Goal: Task Accomplishment & Management: Use online tool/utility

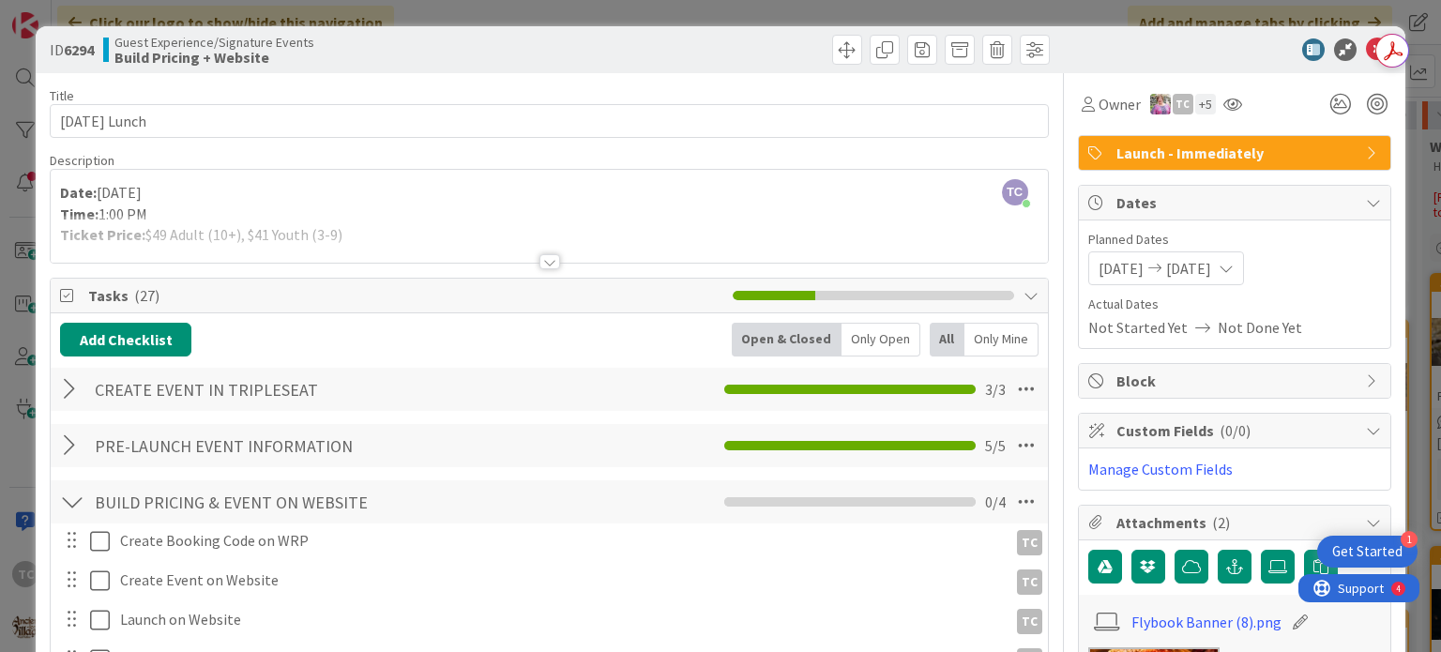
scroll to position [449, 0]
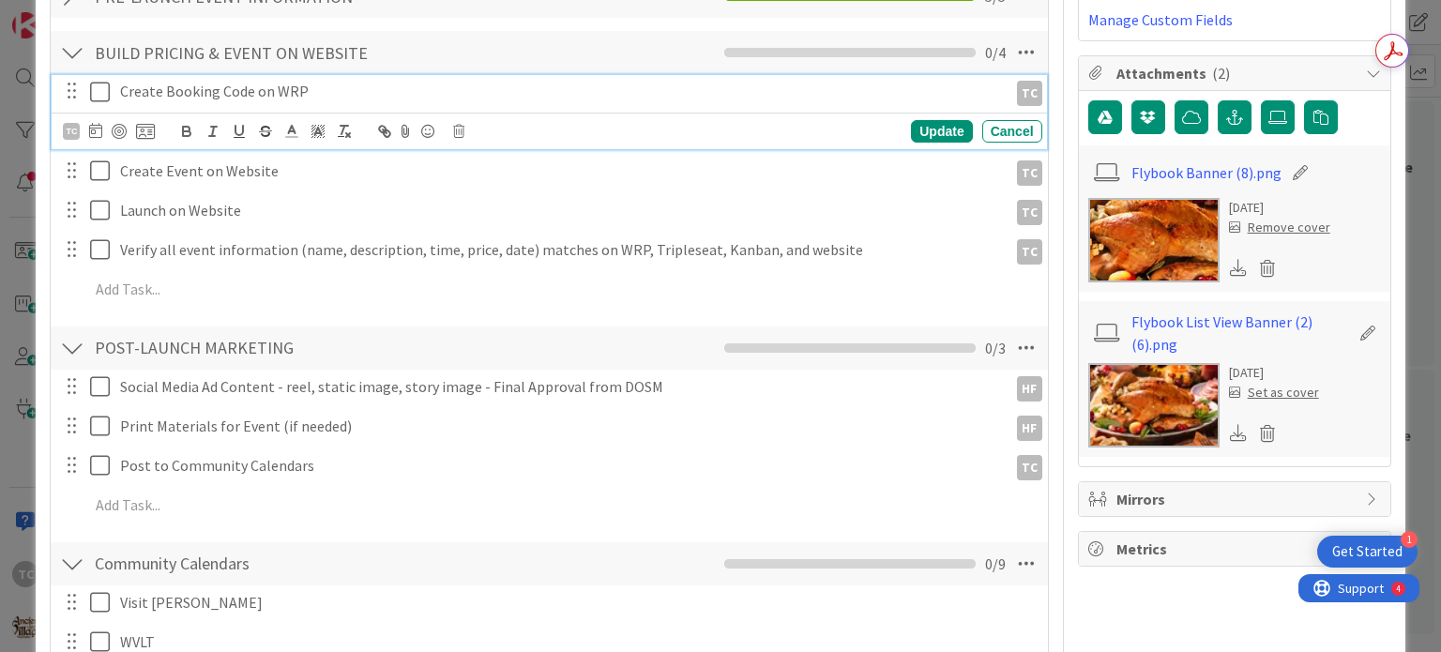
click at [98, 101] on button at bounding box center [101, 92] width 23 height 30
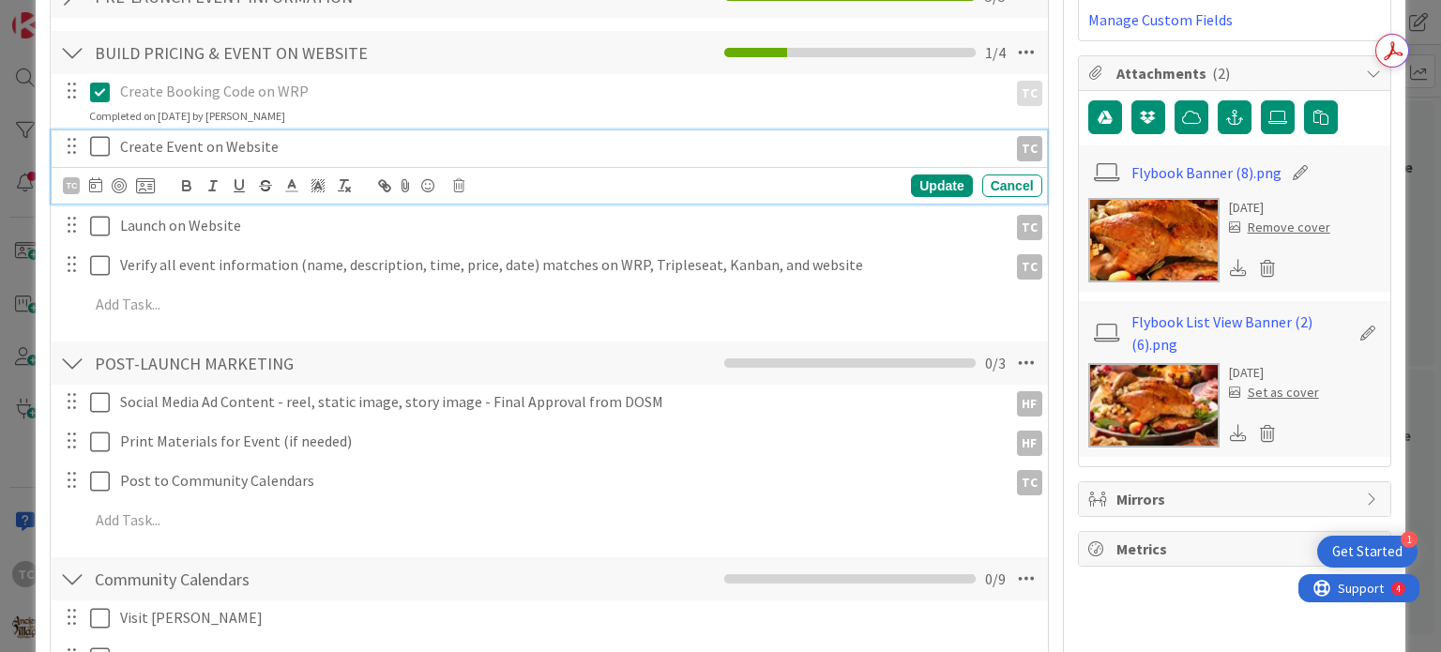
click at [101, 153] on icon at bounding box center [104, 146] width 28 height 23
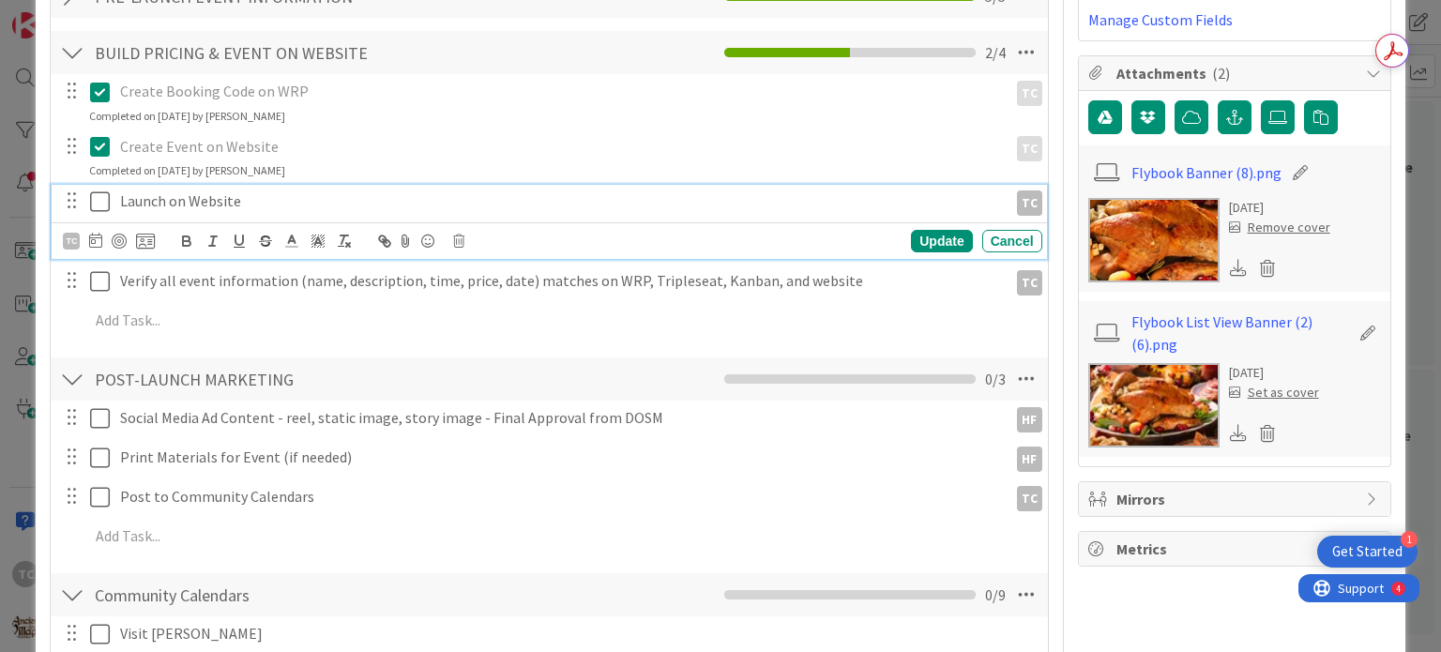
click at [99, 202] on icon at bounding box center [104, 201] width 28 height 23
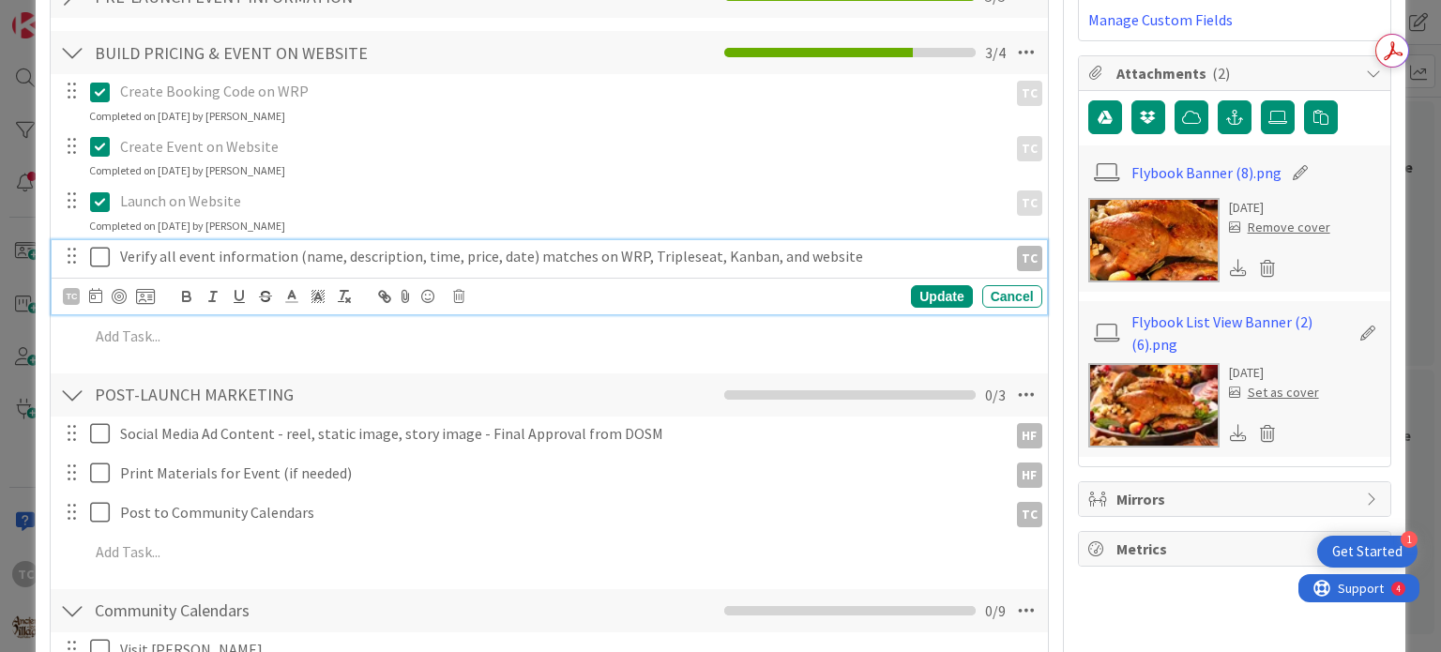
click at [98, 261] on icon at bounding box center [104, 257] width 28 height 23
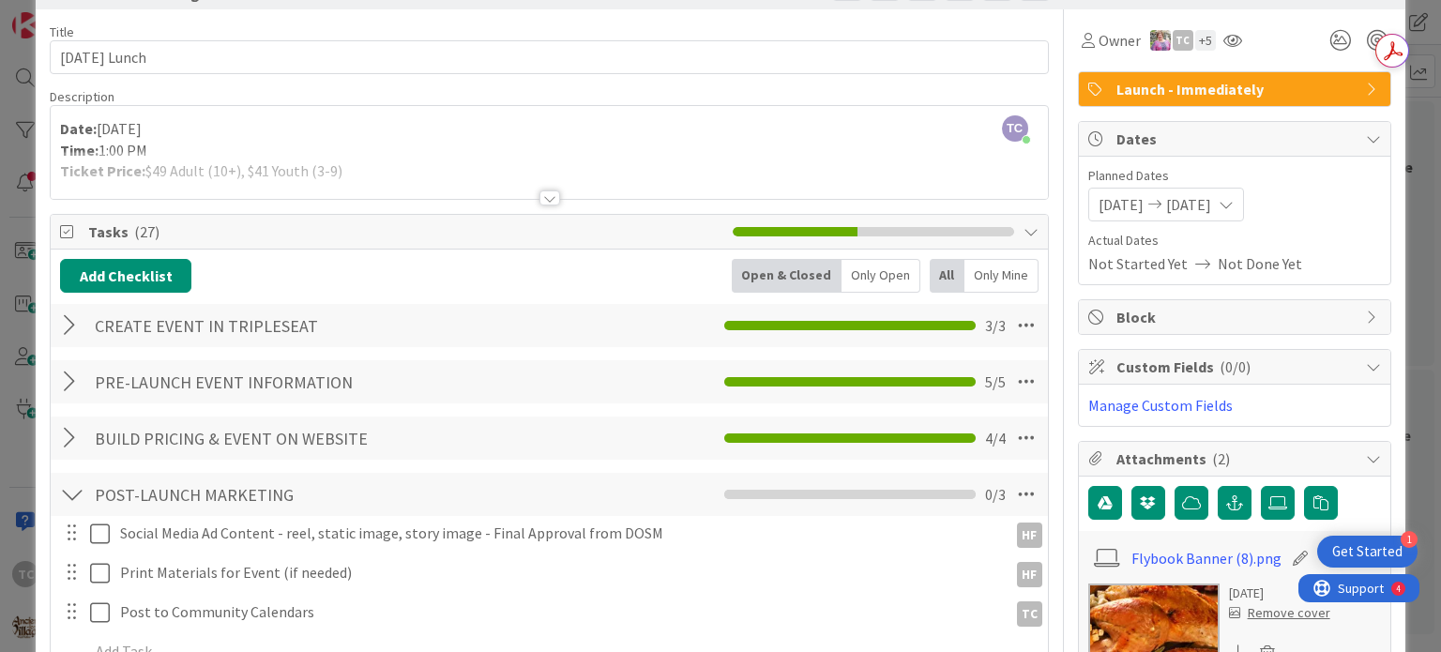
scroll to position [0, 0]
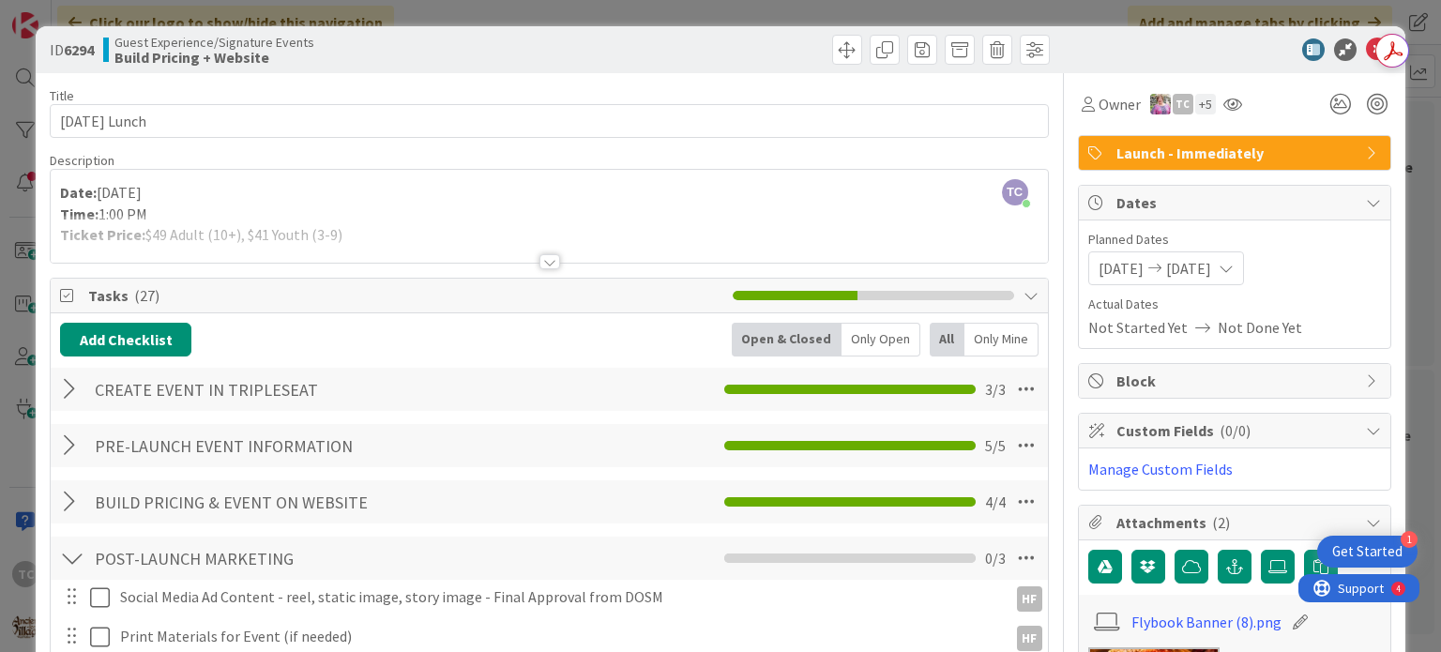
click at [403, 22] on div "ID 6294 Guest Experience/Signature Events Build Pricing + Website Title 18 / 12…" at bounding box center [720, 326] width 1441 height 652
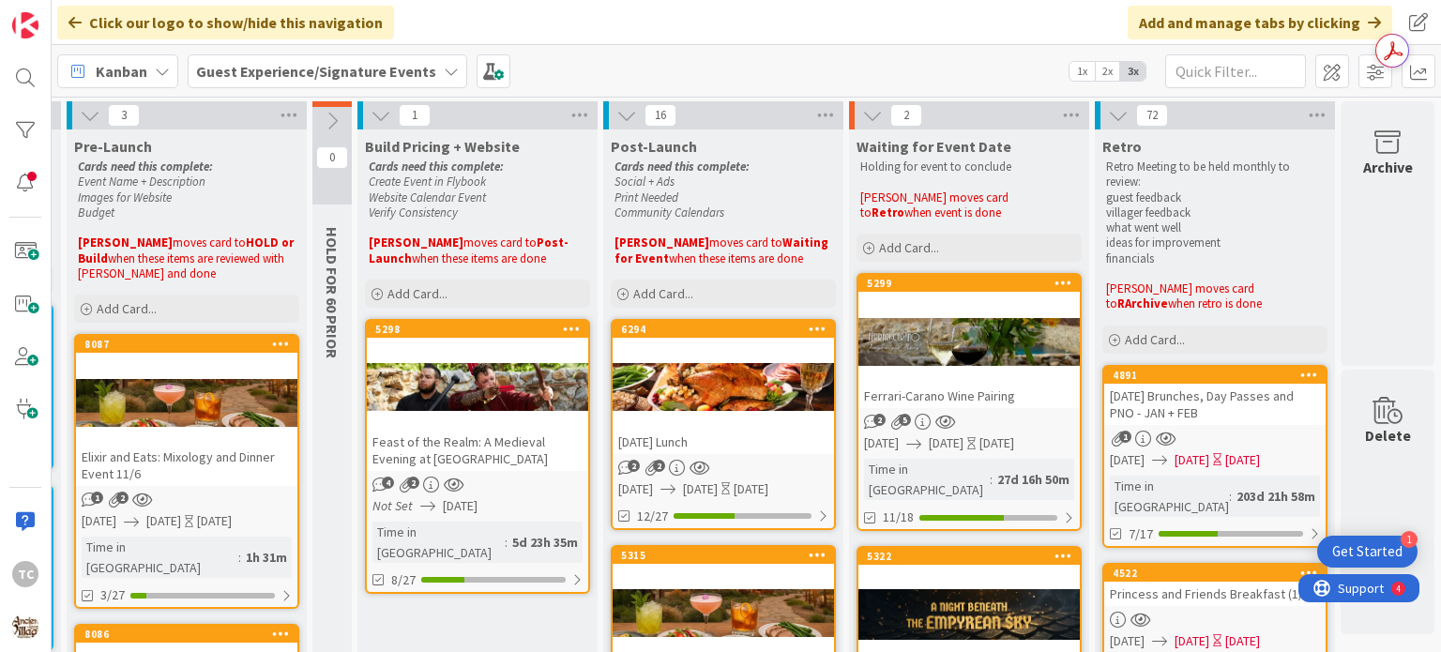
click at [813, 112] on icon at bounding box center [825, 115] width 24 height 28
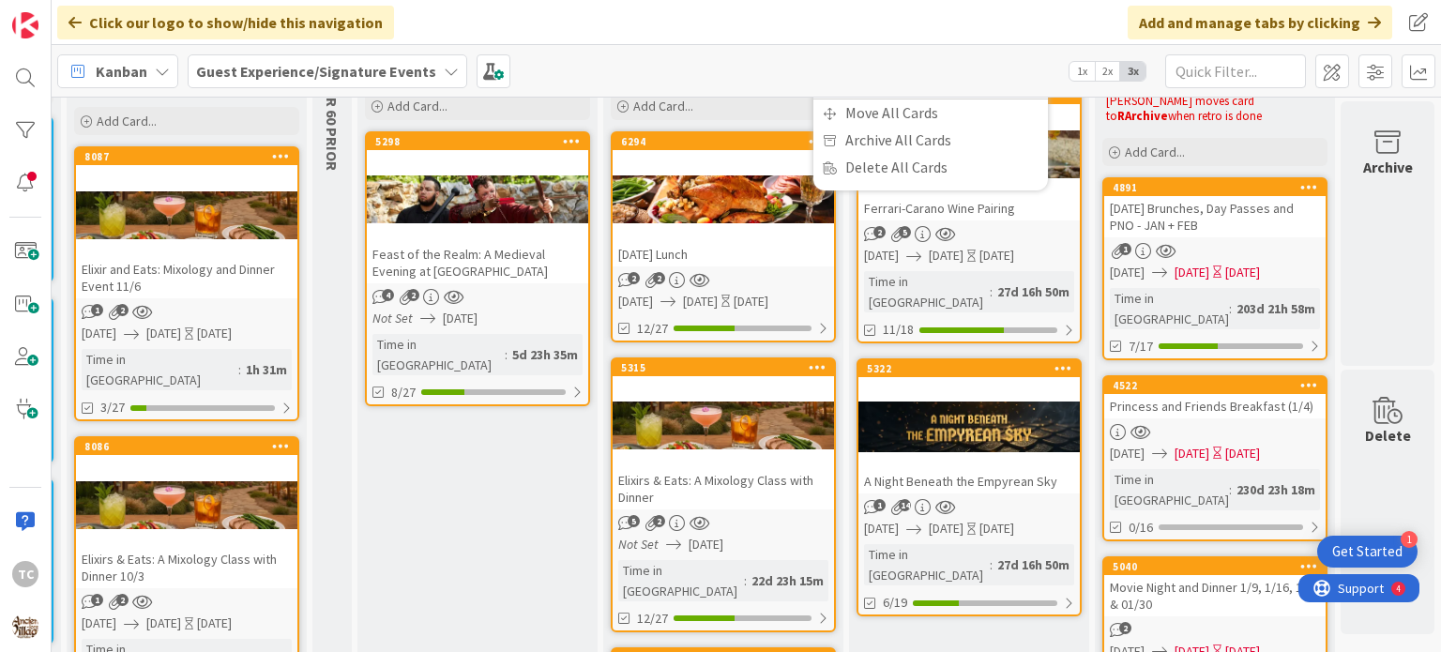
scroll to position [0, 587]
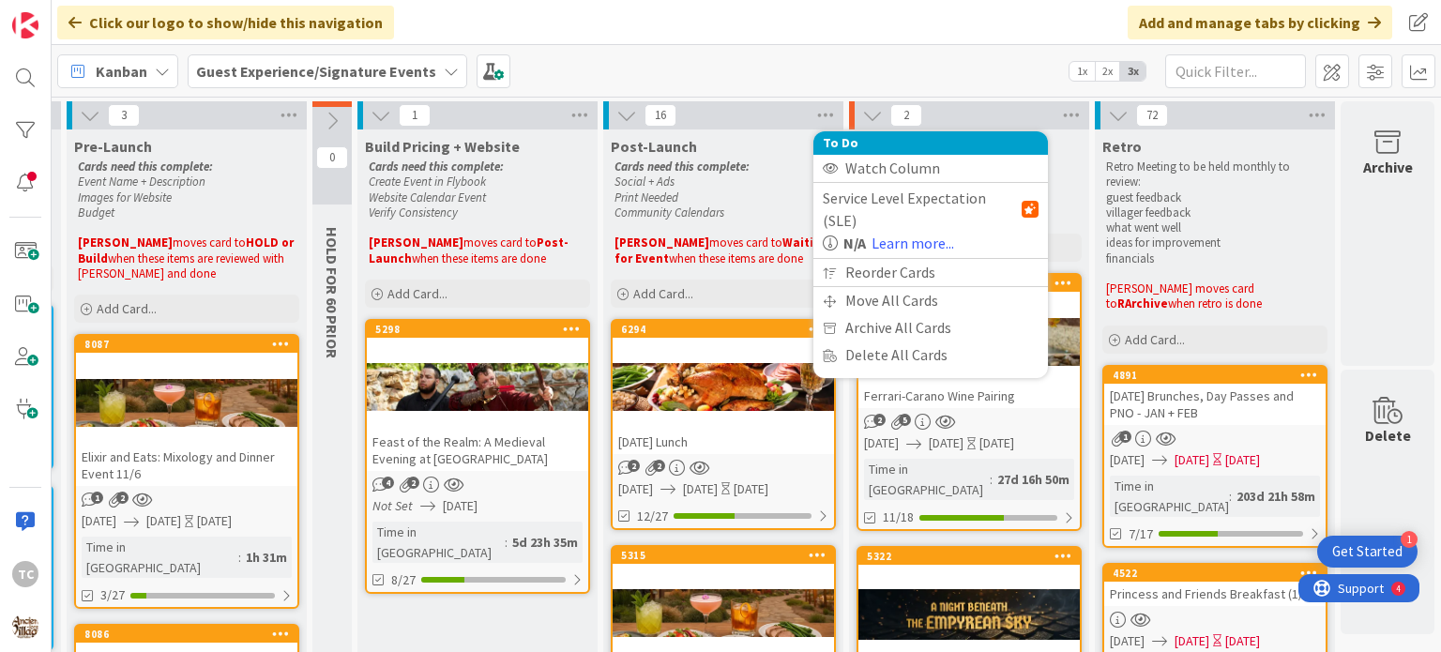
click at [902, 259] on div "Reorder Cards" at bounding box center [930, 272] width 234 height 27
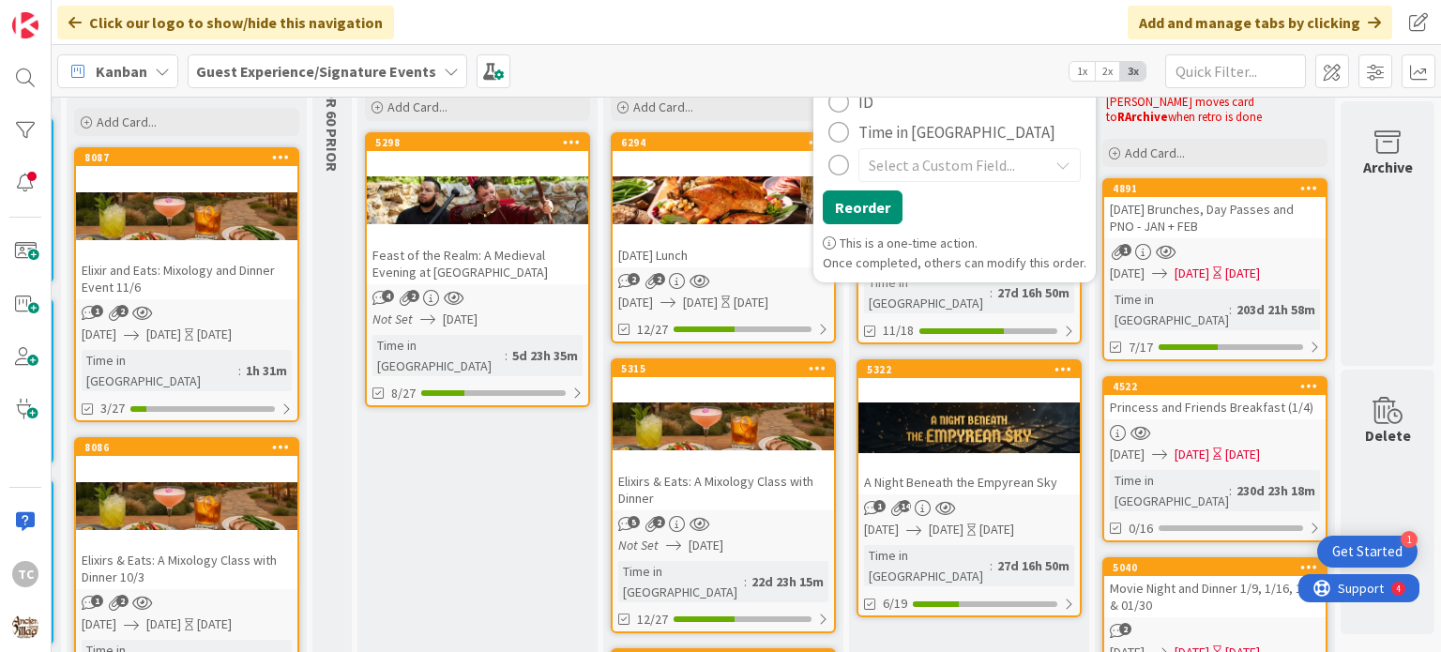
scroll to position [188, 587]
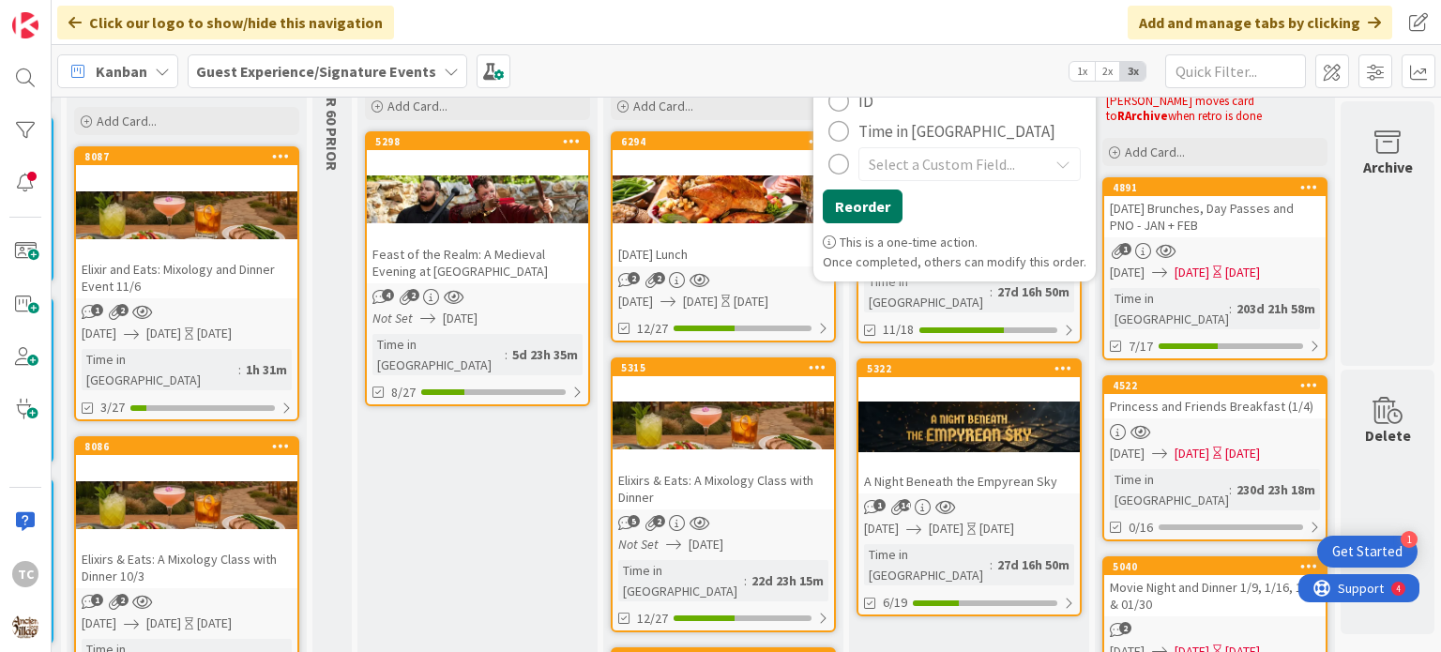
click at [861, 200] on button "Reorder" at bounding box center [862, 206] width 80 height 34
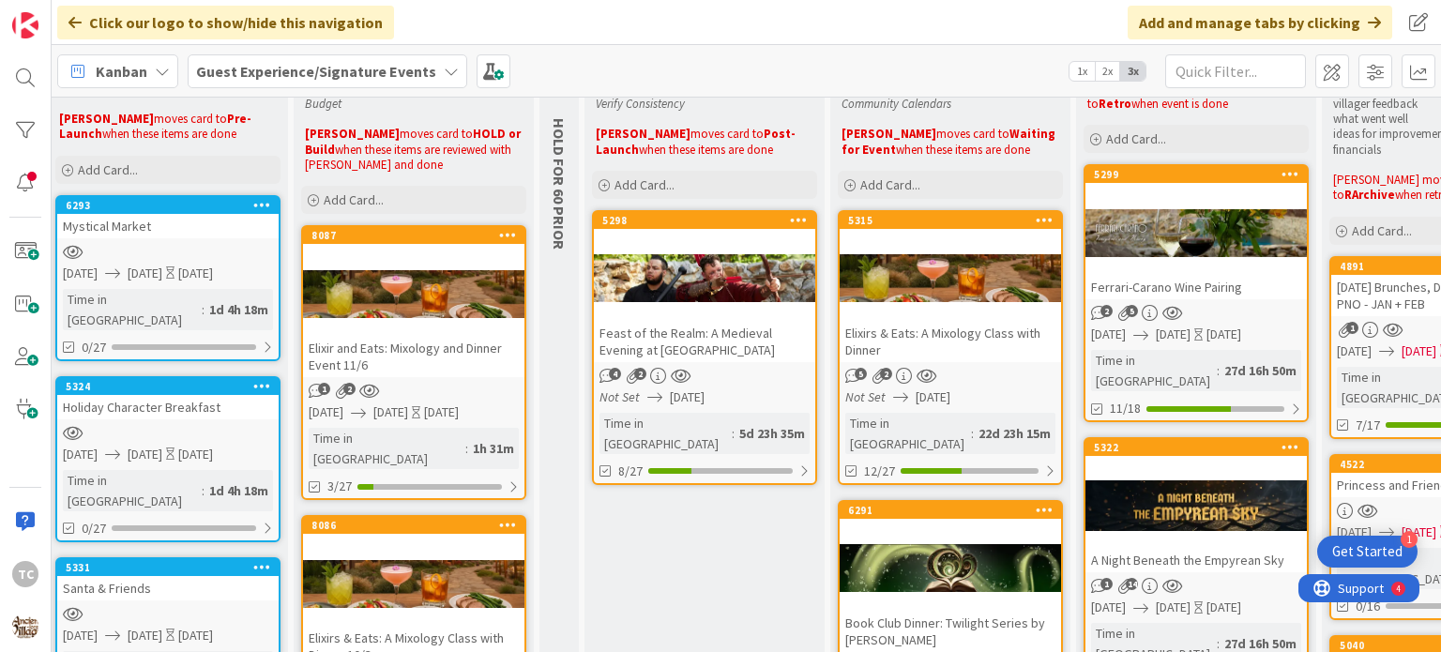
scroll to position [94, 346]
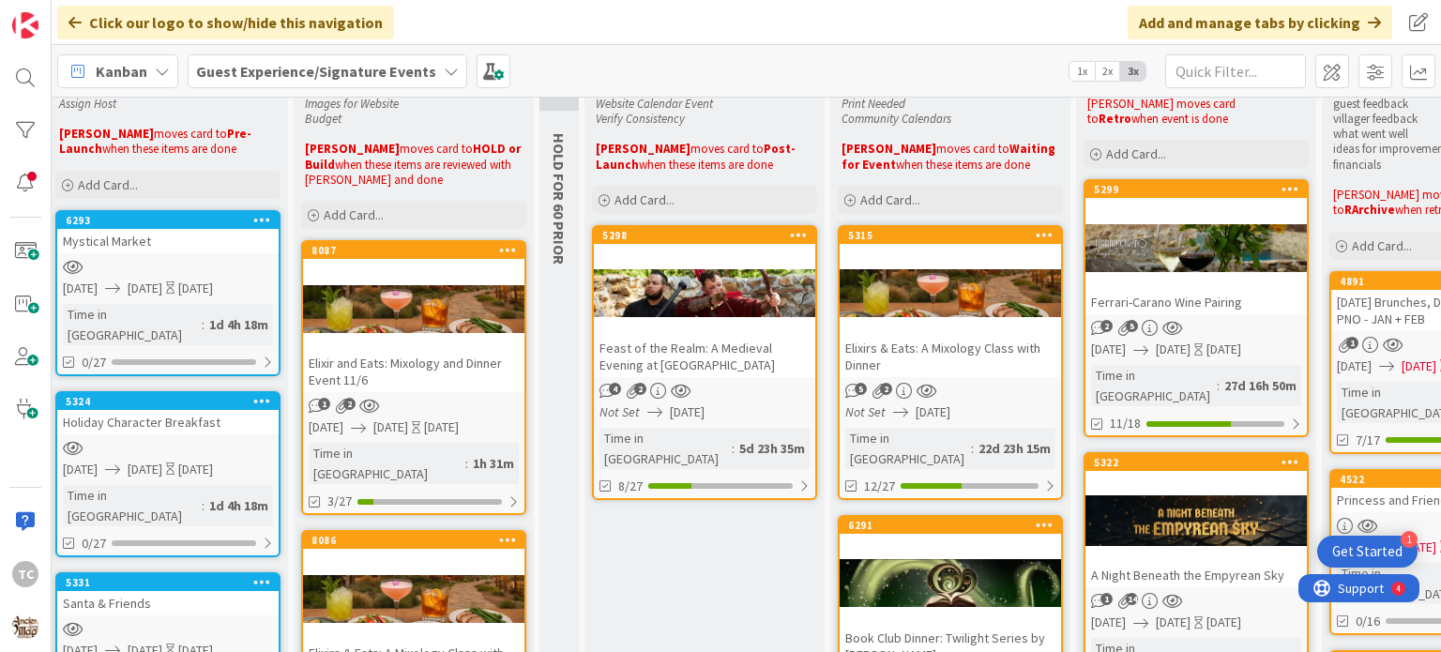
click at [675, 248] on div "5298 Feast of the Realm: A Medieval Evening at [GEOGRAPHIC_DATA]" at bounding box center [704, 302] width 221 height 150
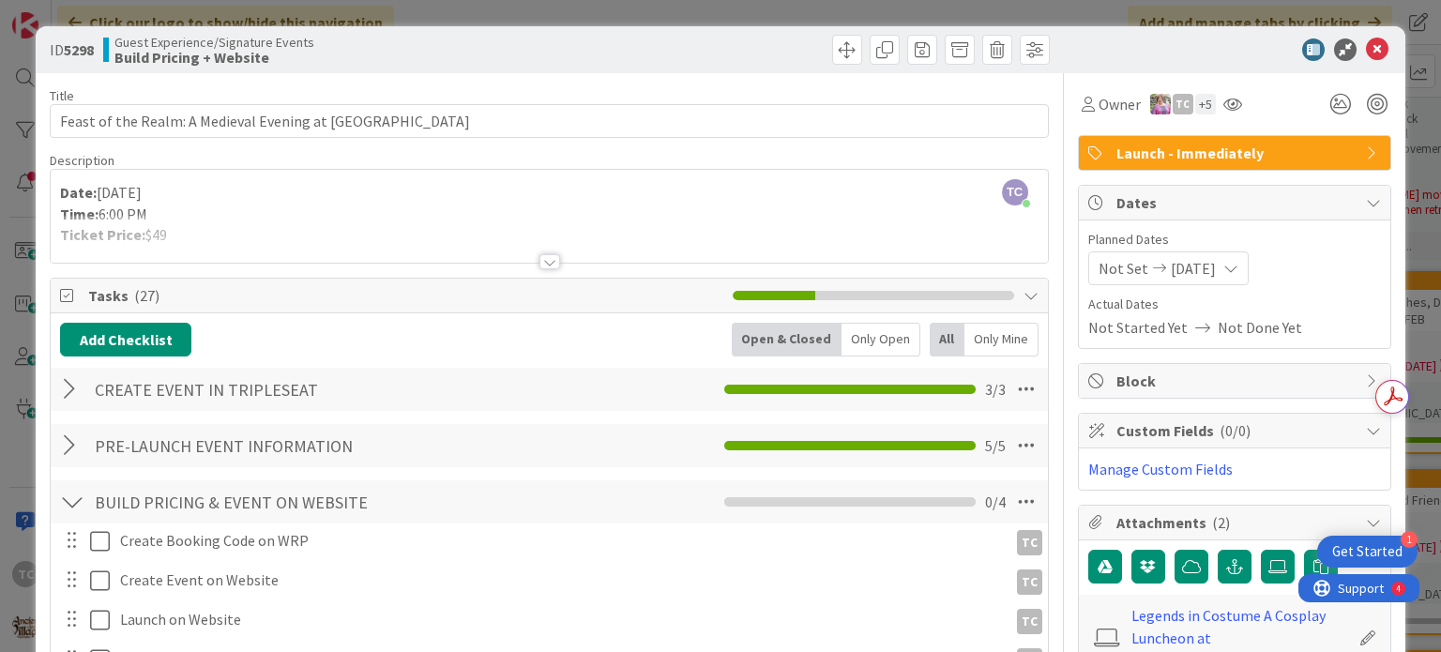
click at [215, 232] on div at bounding box center [549, 239] width 996 height 48
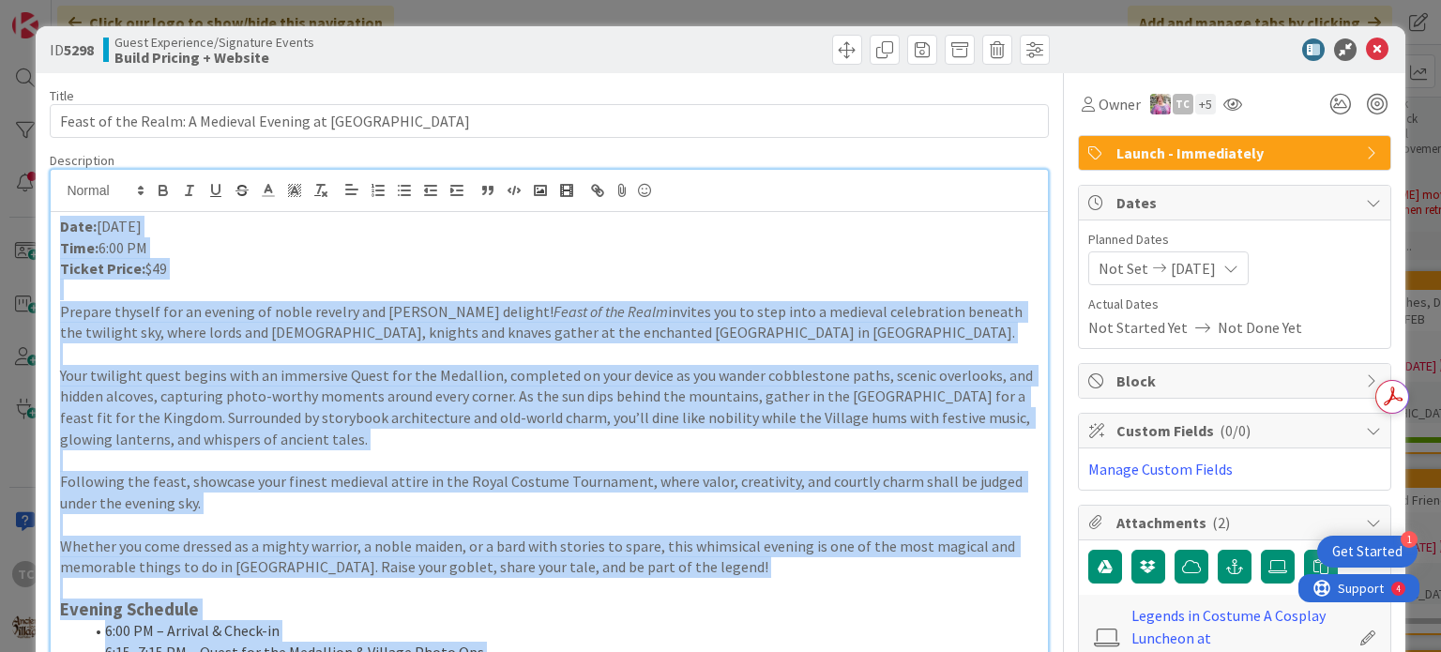
drag, startPoint x: 747, startPoint y: 342, endPoint x: 30, endPoint y: 67, distance: 767.7
click at [30, 67] on div "ID 5298 Guest Experience/Signature Events Build Pricing + Website Title 62 / 12…" at bounding box center [720, 326] width 1441 height 652
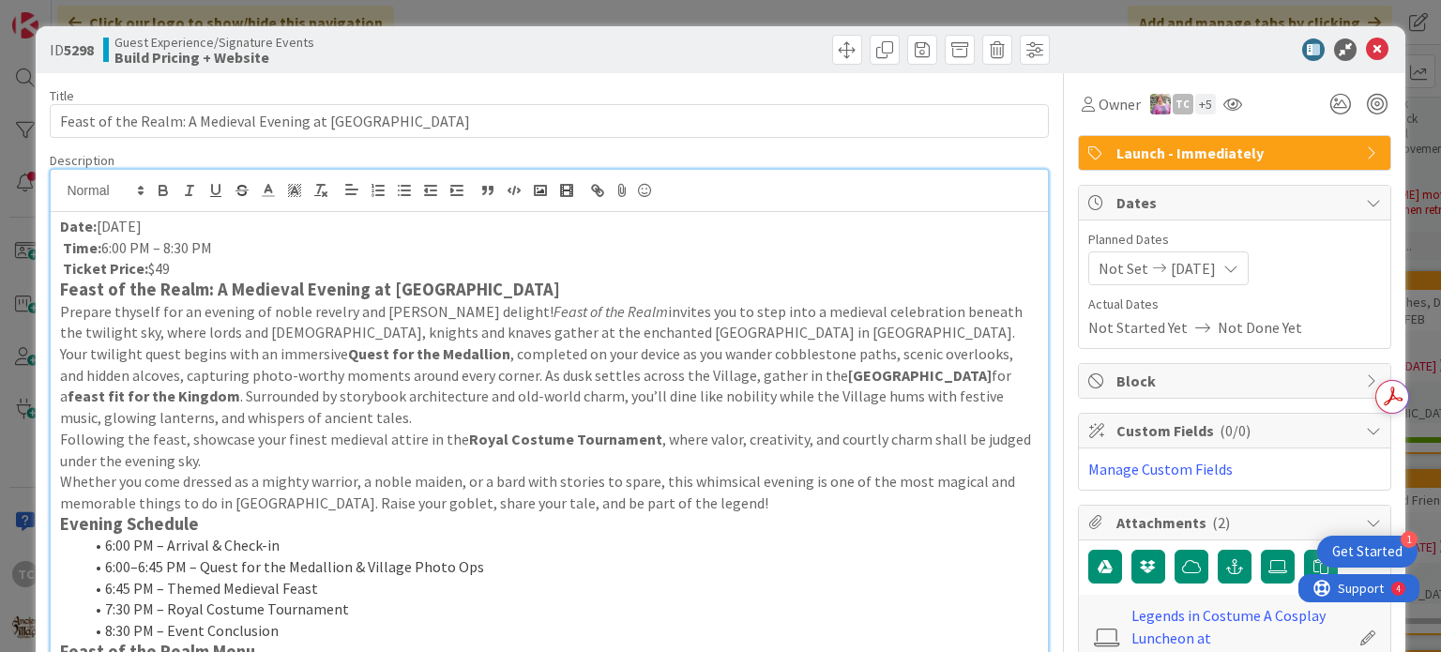
click at [181, 268] on p "Ticket Price: $49" at bounding box center [548, 269] width 977 height 22
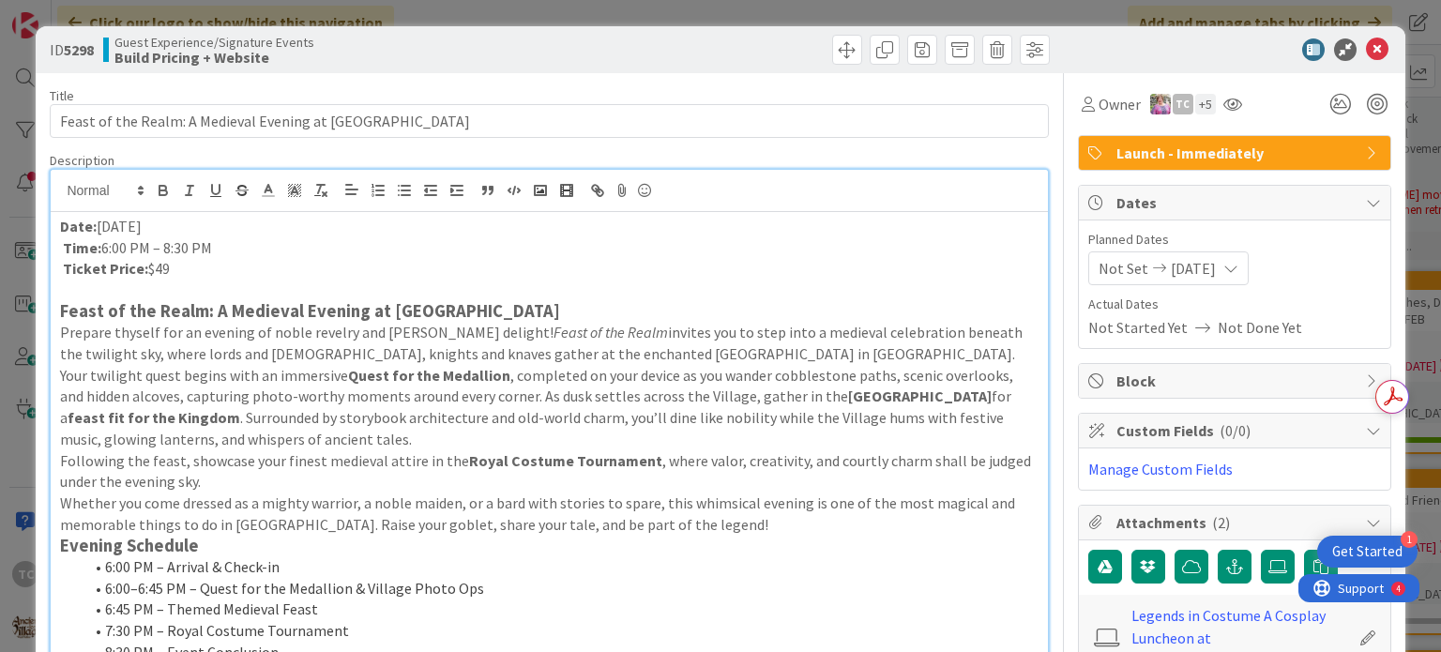
click at [345, 445] on p "Your twilight quest begins with an immersive Quest for the Medallion , complete…" at bounding box center [548, 407] width 977 height 85
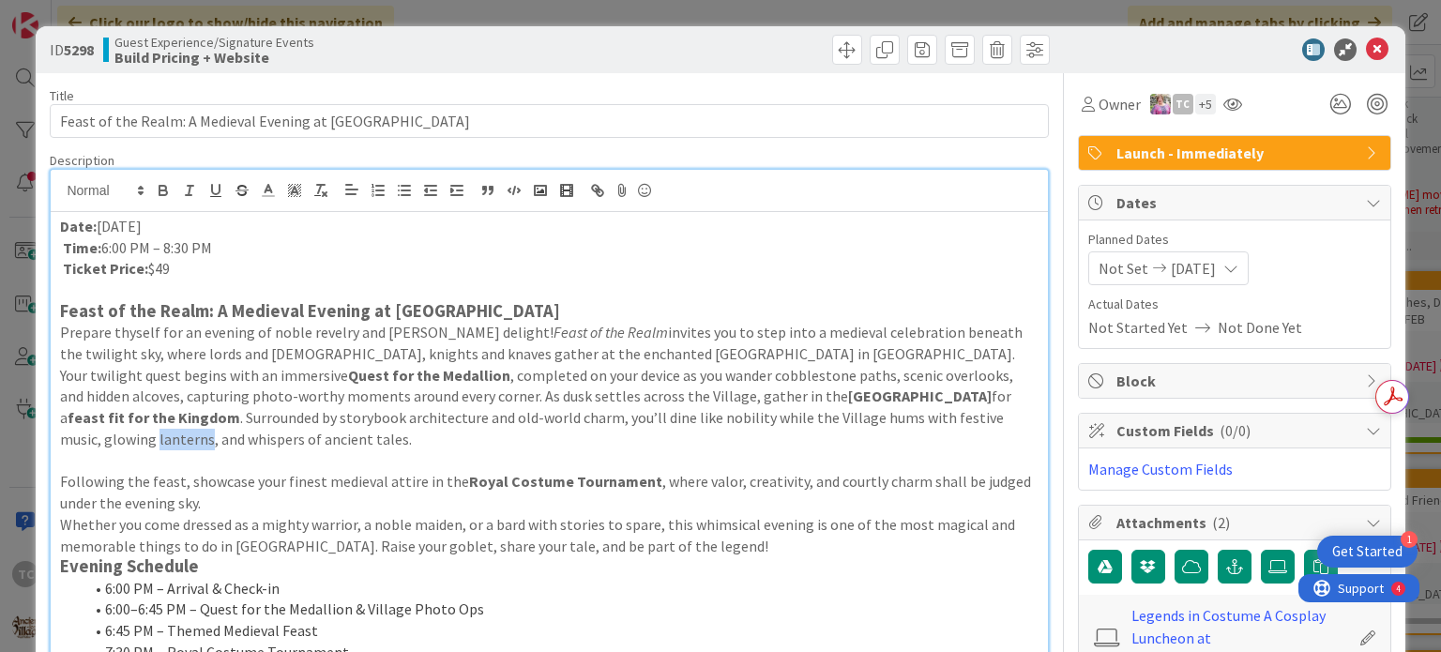
drag, startPoint x: 113, startPoint y: 441, endPoint x: 48, endPoint y: 450, distance: 65.4
click at [204, 502] on p "Following the feast, showcase your finest medieval attire in the Royal Costume …" at bounding box center [548, 492] width 977 height 42
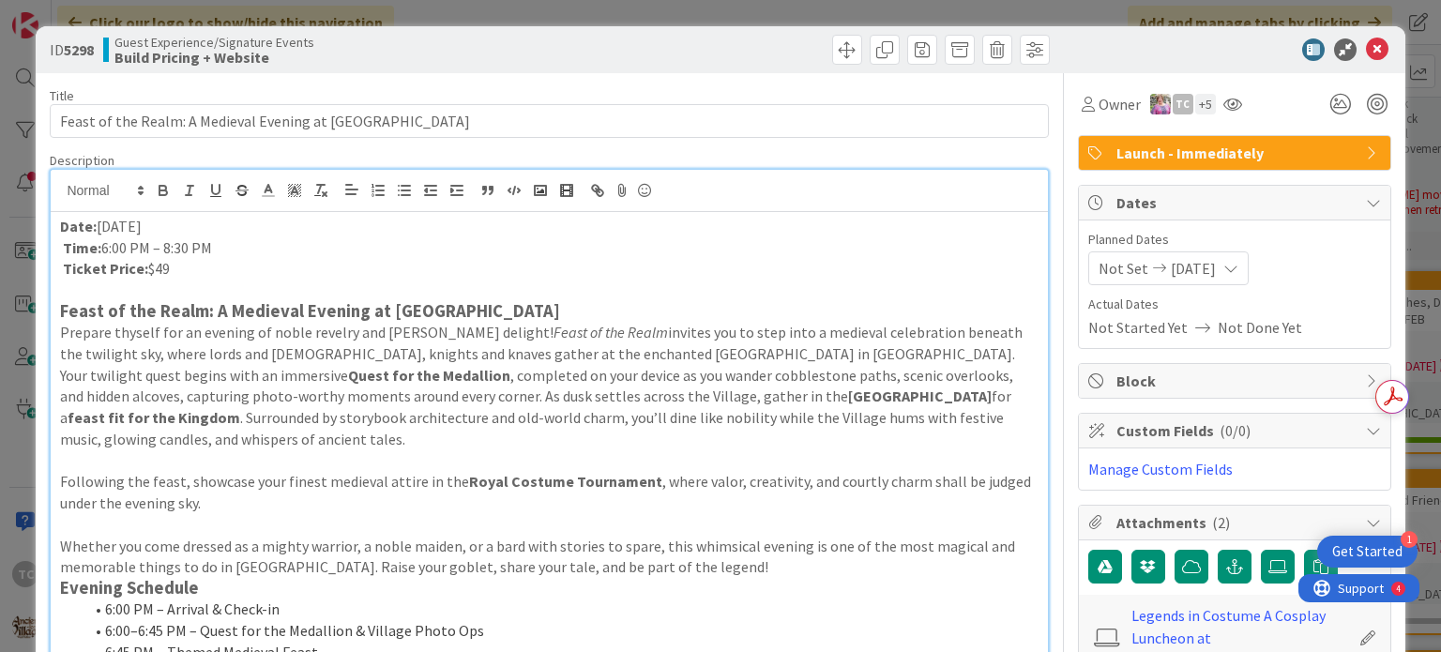
click at [61, 595] on strong "Evening Schedule" at bounding box center [129, 588] width 139 height 22
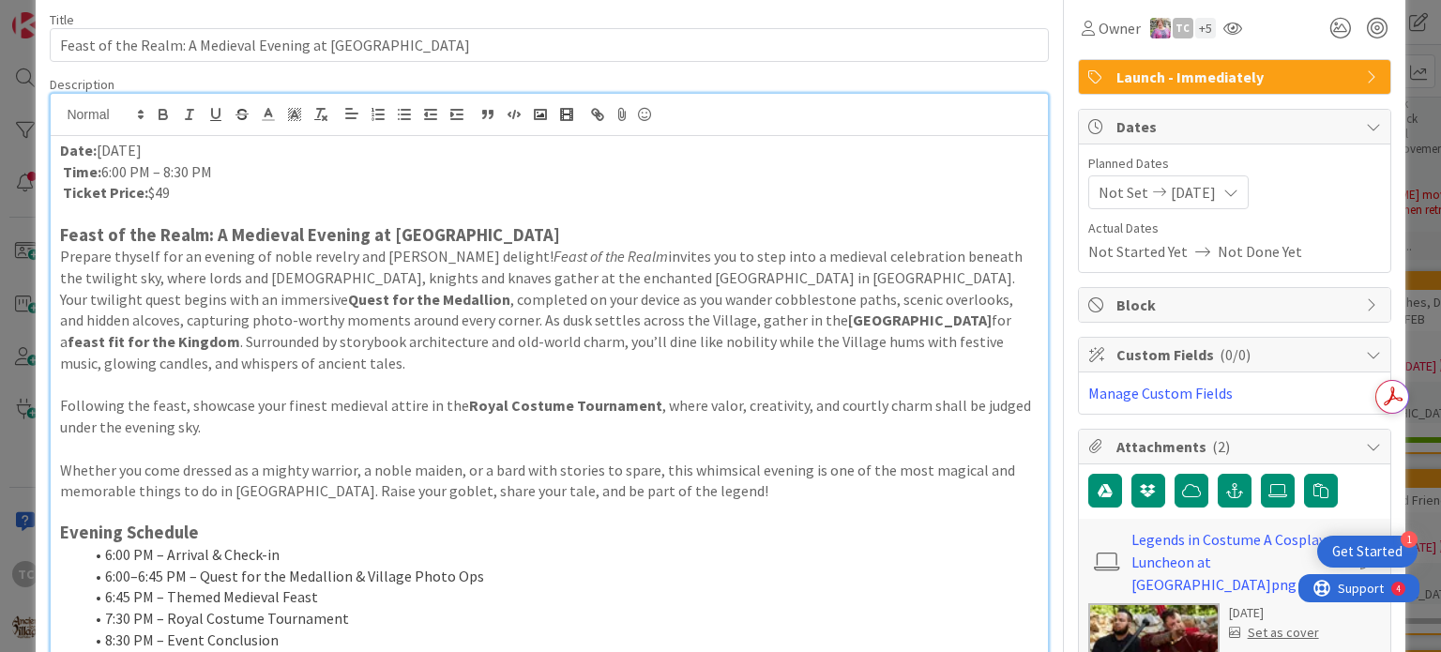
scroll to position [94, 0]
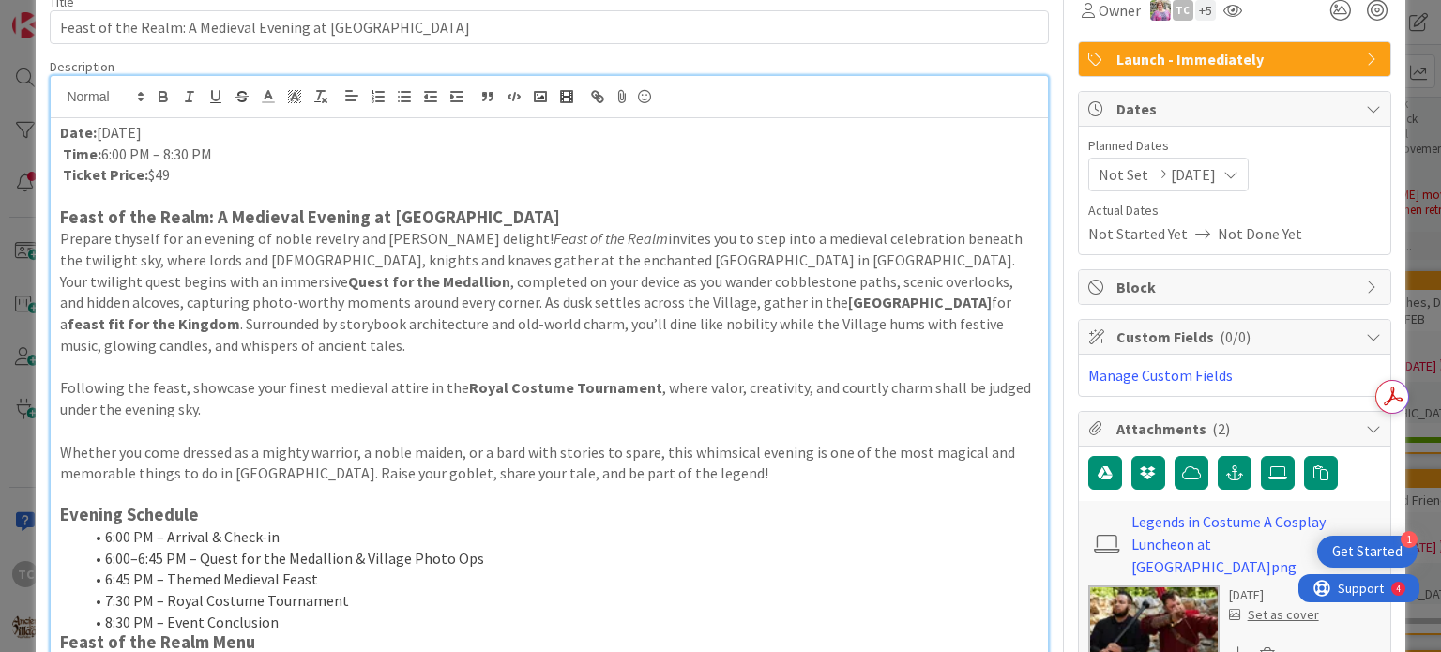
click at [64, 280] on p "Your twilight quest begins with an immersive Quest for the Medallion , complete…" at bounding box center [548, 313] width 977 height 85
click at [60, 279] on p "Your twilight quest begins with an immersive Quest for the Medallion , complete…" at bounding box center [548, 313] width 977 height 85
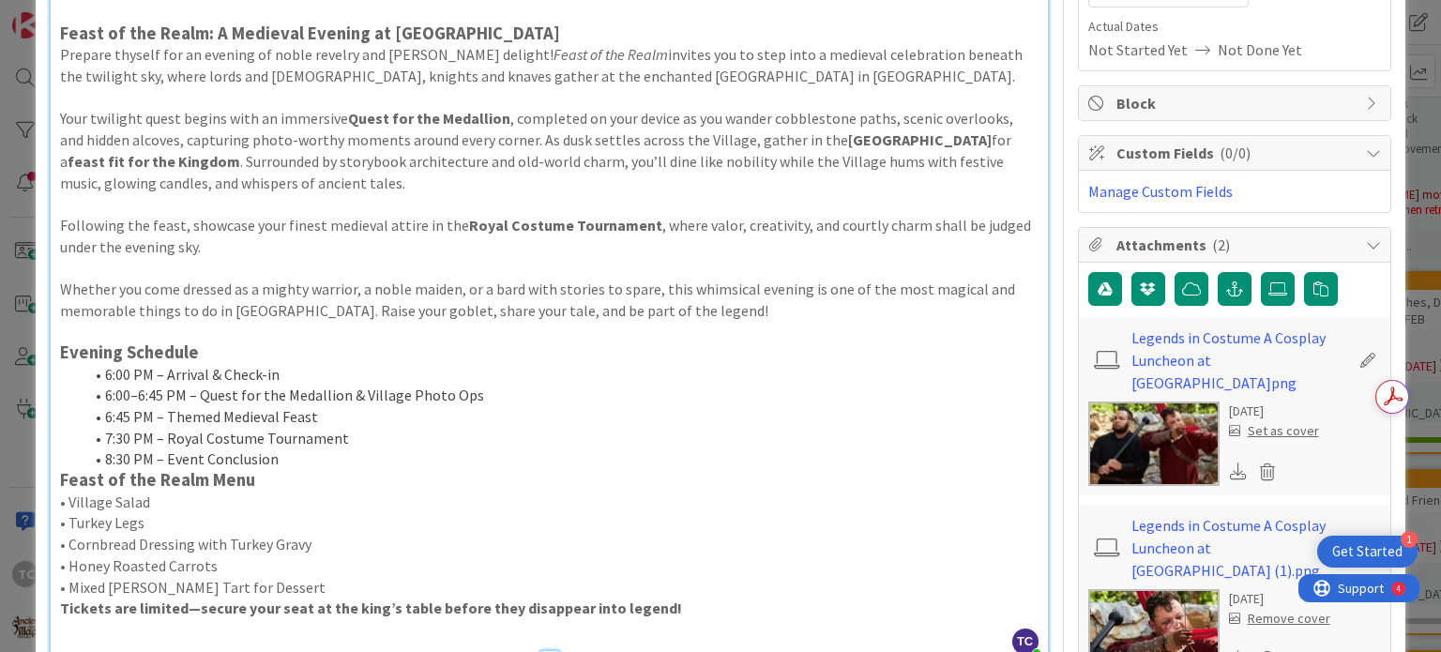
scroll to position [469, 0]
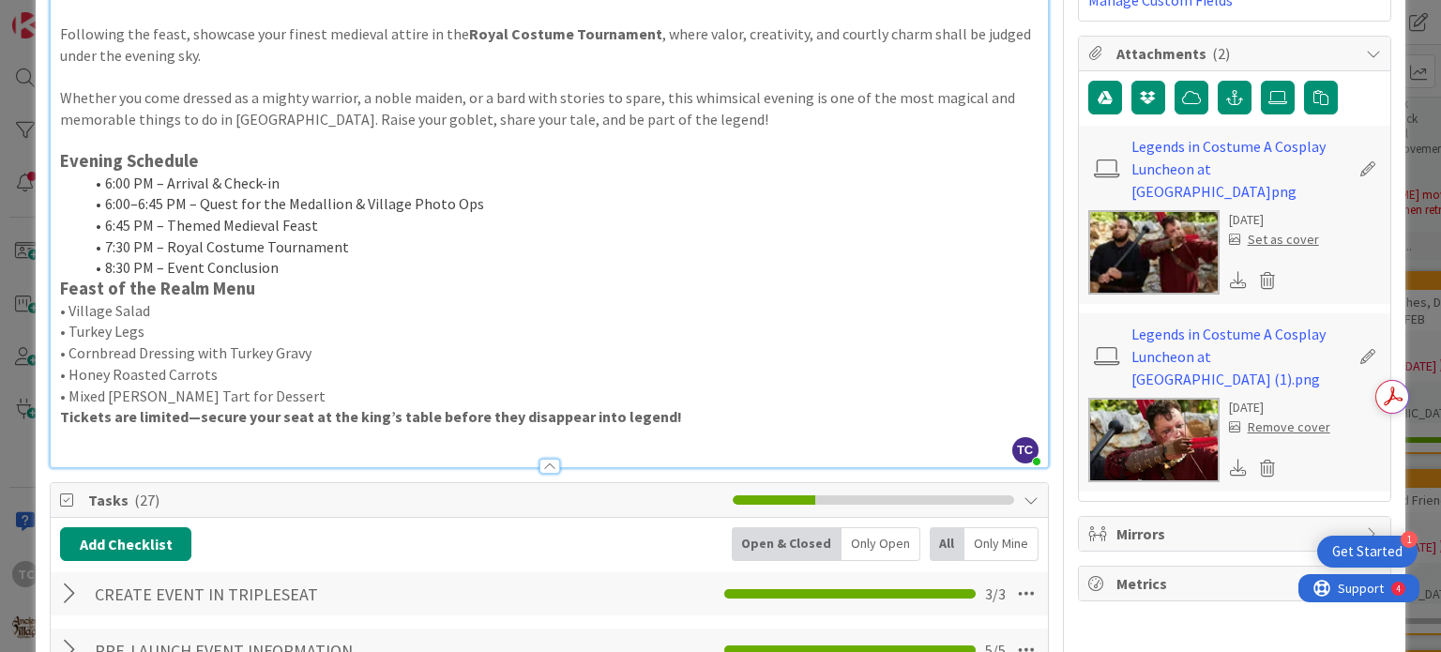
click at [57, 288] on div "Date: [DATE] Time: 6:00 PM – 8:30 PM Ticket Price: $49 Feast of the Realm: A Me…" at bounding box center [549, 105] width 996 height 724
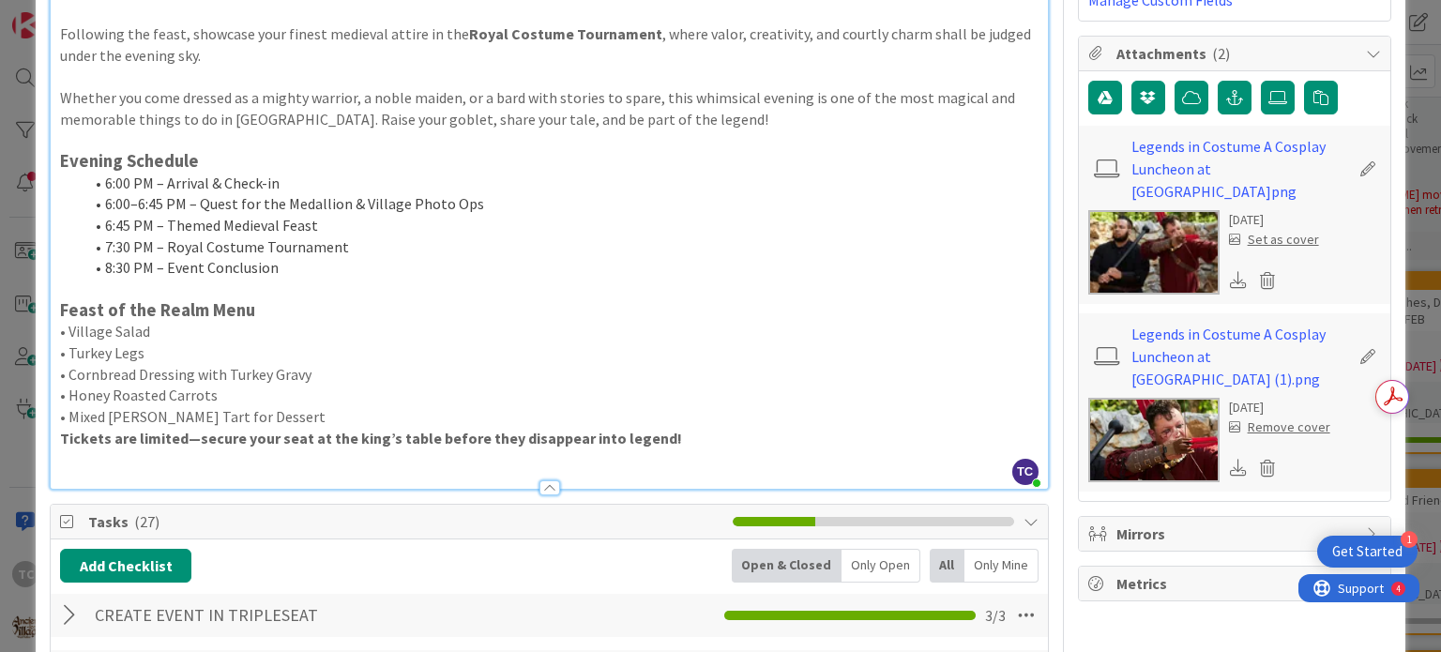
click at [53, 430] on div "Date: [DATE] Time: 6:00 PM – 8:30 PM Ticket Price: $49 Feast of the Realm: A Me…" at bounding box center [549, 116] width 996 height 746
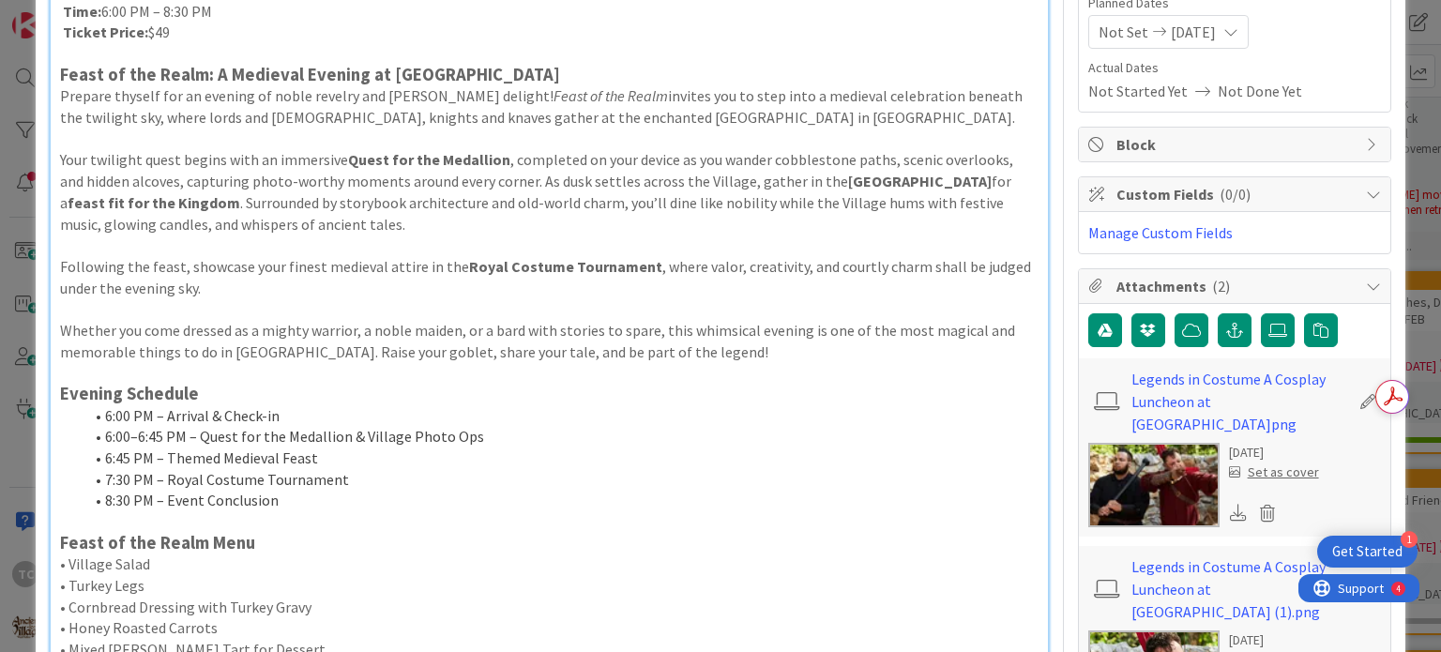
scroll to position [281, 0]
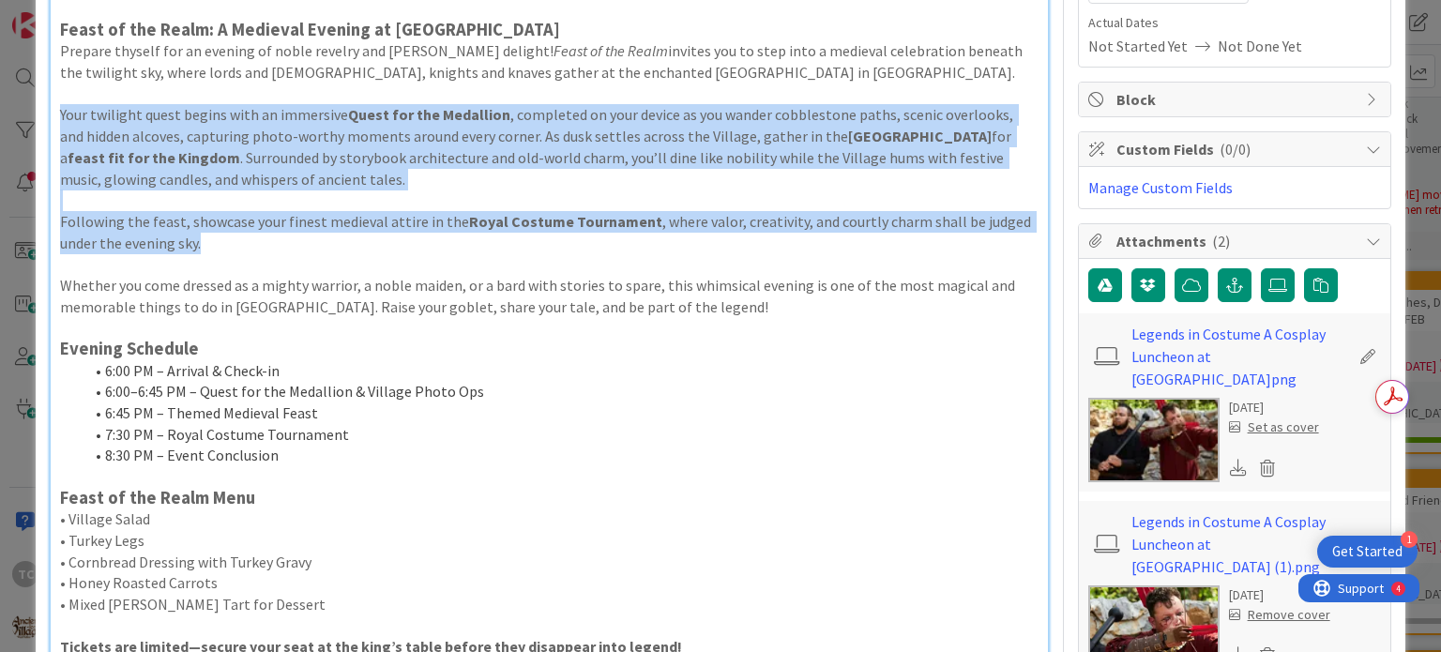
drag, startPoint x: 60, startPoint y: 115, endPoint x: 633, endPoint y: 242, distance: 586.8
click at [633, 242] on div "Date: [DATE] Time: 6:00 PM – 8:30 PM Ticket Price: $49 Feast of the Realm: A Me…" at bounding box center [549, 314] width 996 height 767
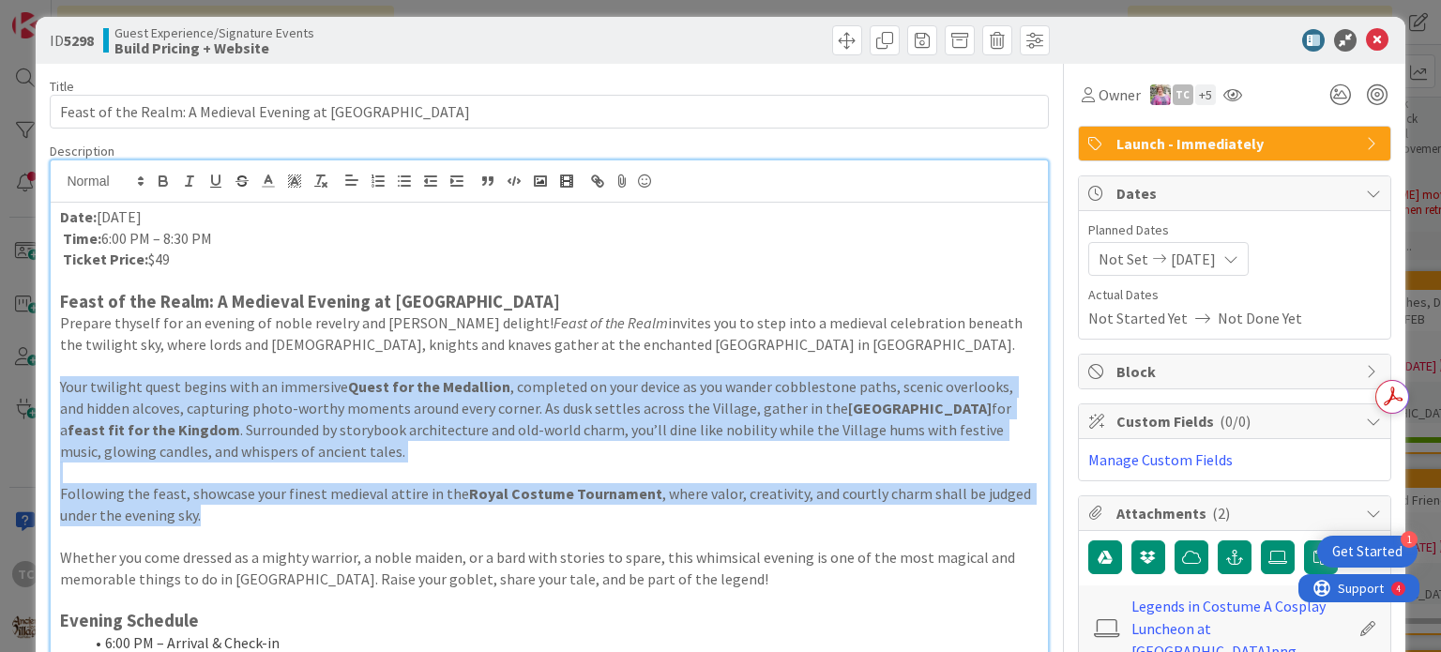
scroll to position [0, 0]
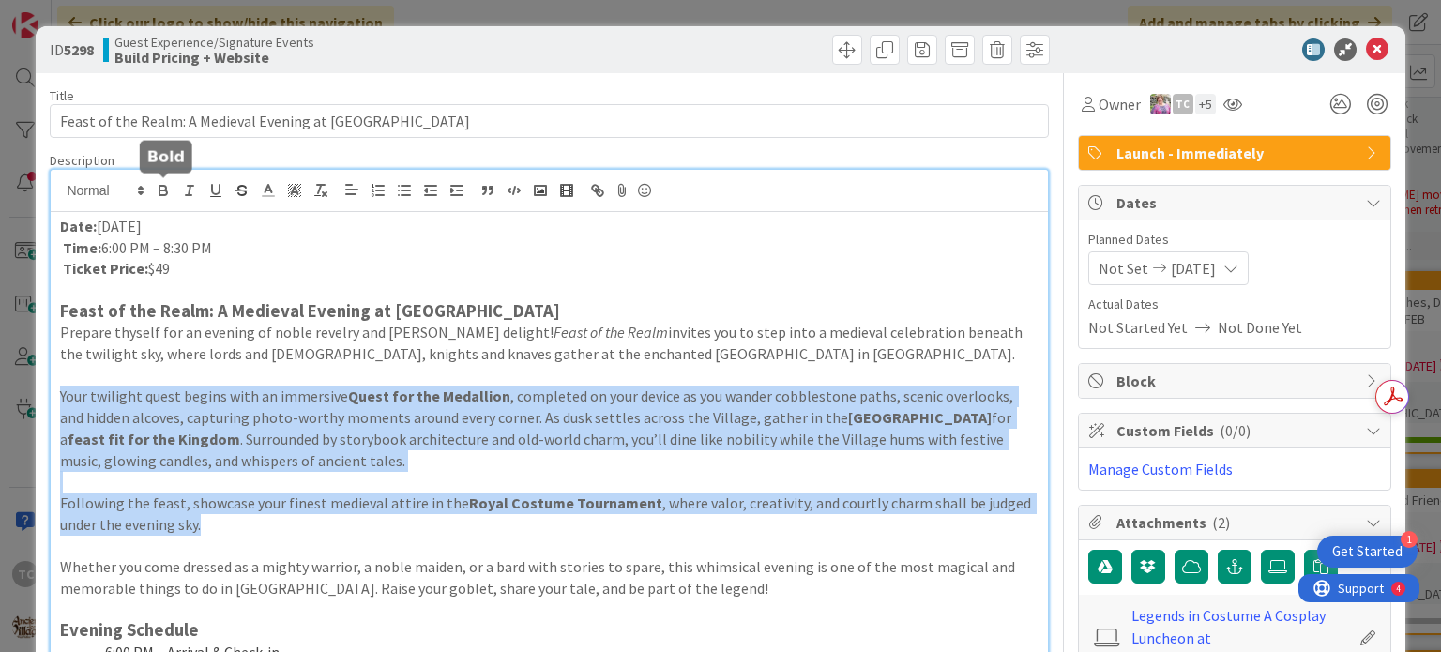
click at [172, 189] on button "button" at bounding box center [163, 190] width 26 height 23
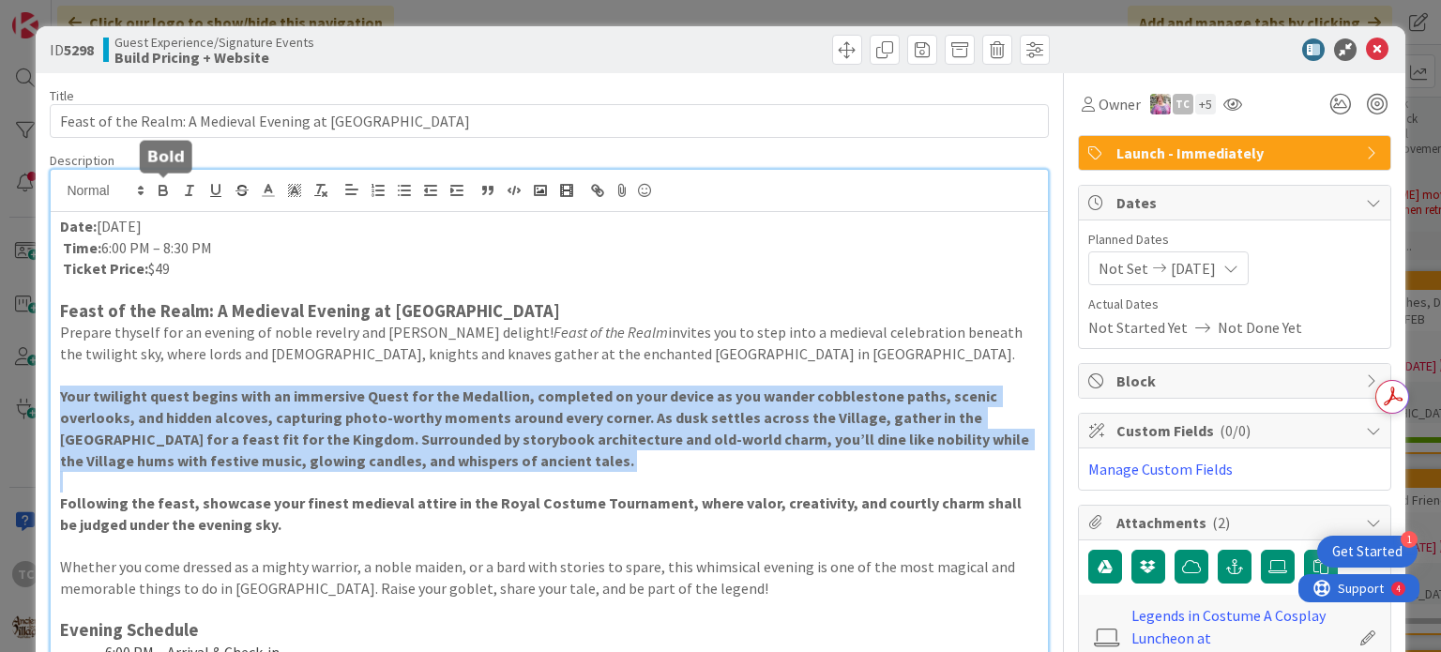
click at [172, 189] on button "button" at bounding box center [163, 190] width 26 height 23
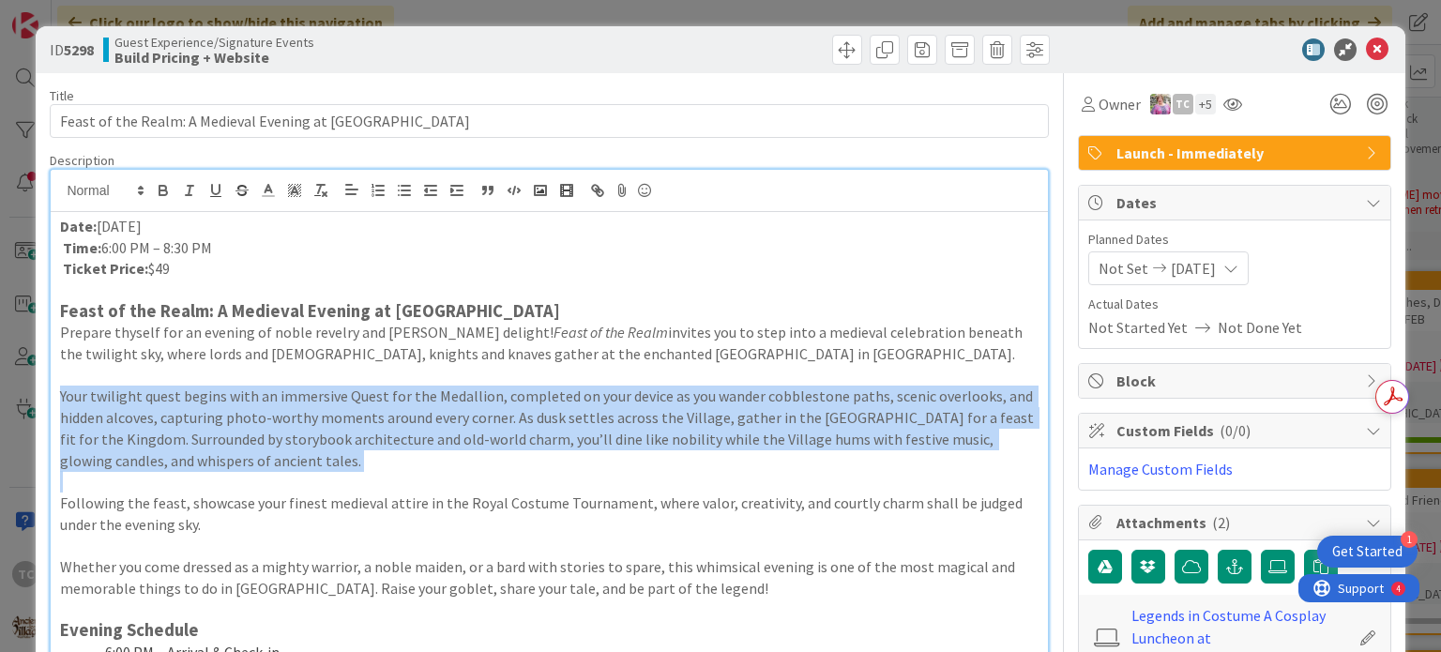
click at [251, 452] on p "Your twilight quest begins with an immersive Quest for the Medallion, completed…" at bounding box center [548, 427] width 977 height 85
click at [324, 404] on p "Your twilight quest begins with an immersive Quest for the Medallion, completed…" at bounding box center [548, 427] width 977 height 85
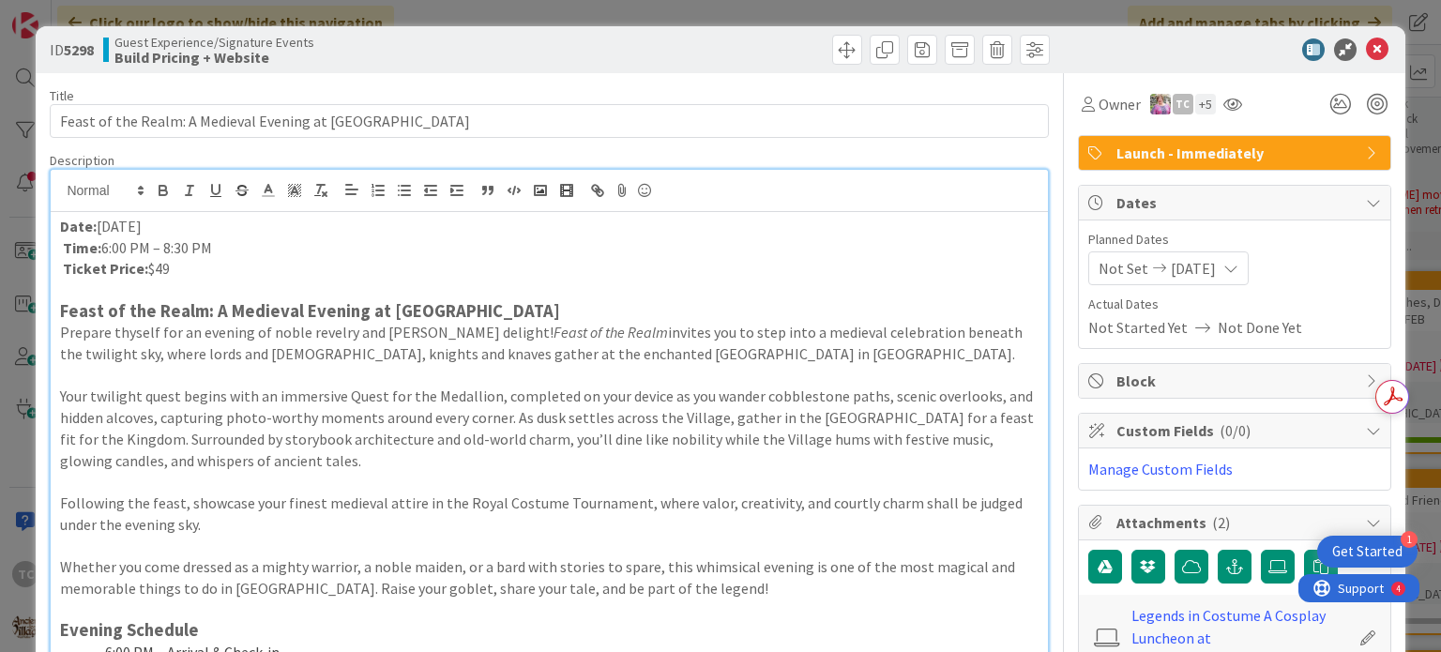
click at [330, 349] on p "Prepare thyself for an evening of noble revelry and [PERSON_NAME] delight! Feas…" at bounding box center [548, 343] width 977 height 42
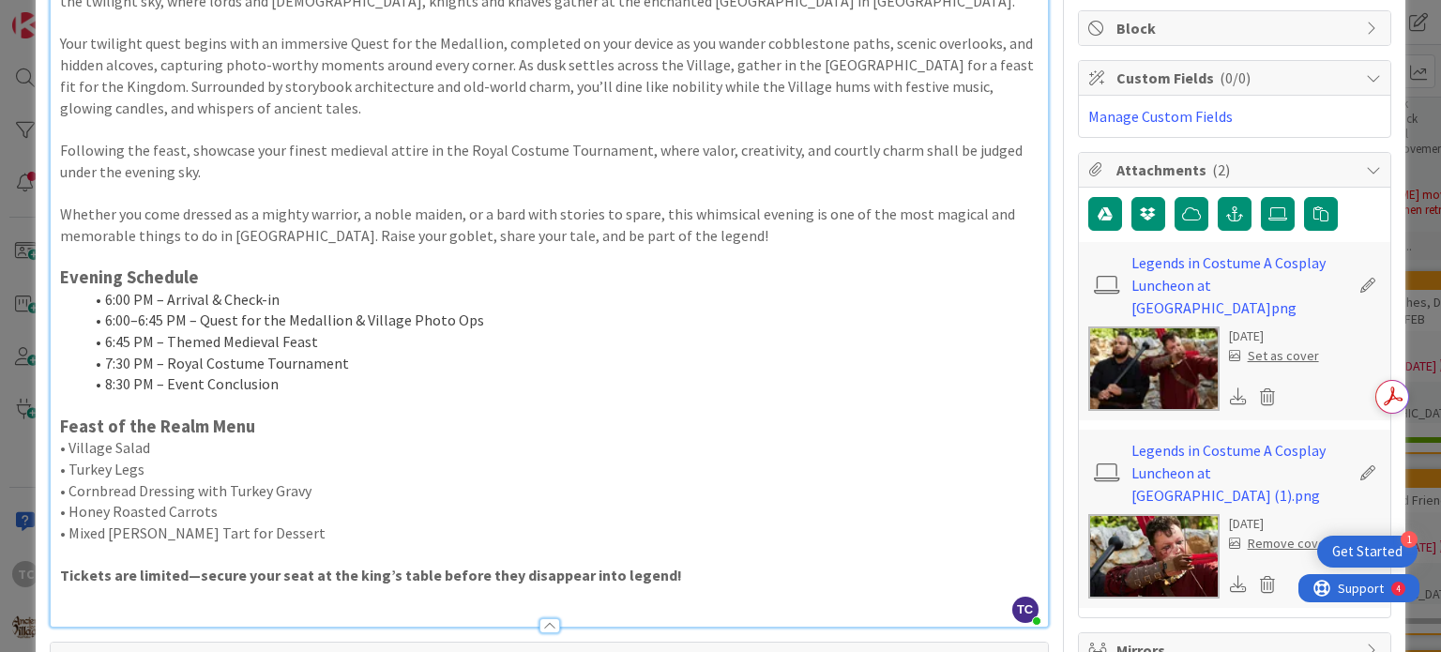
scroll to position [375, 0]
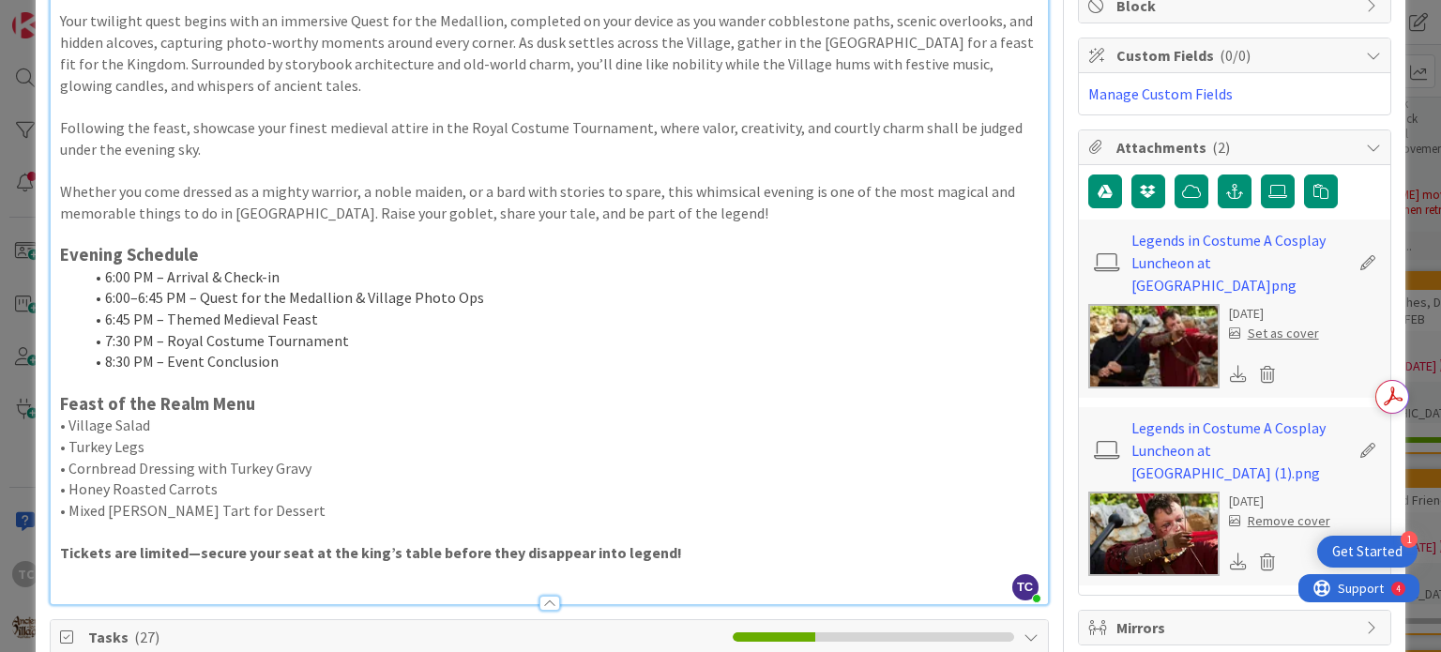
click at [1229, 371] on div at bounding box center [1239, 374] width 21 height 24
click at [1212, 560] on div "[DATE] Remove cover" at bounding box center [1234, 533] width 293 height 84
click at [1230, 560] on icon at bounding box center [1238, 560] width 17 height 17
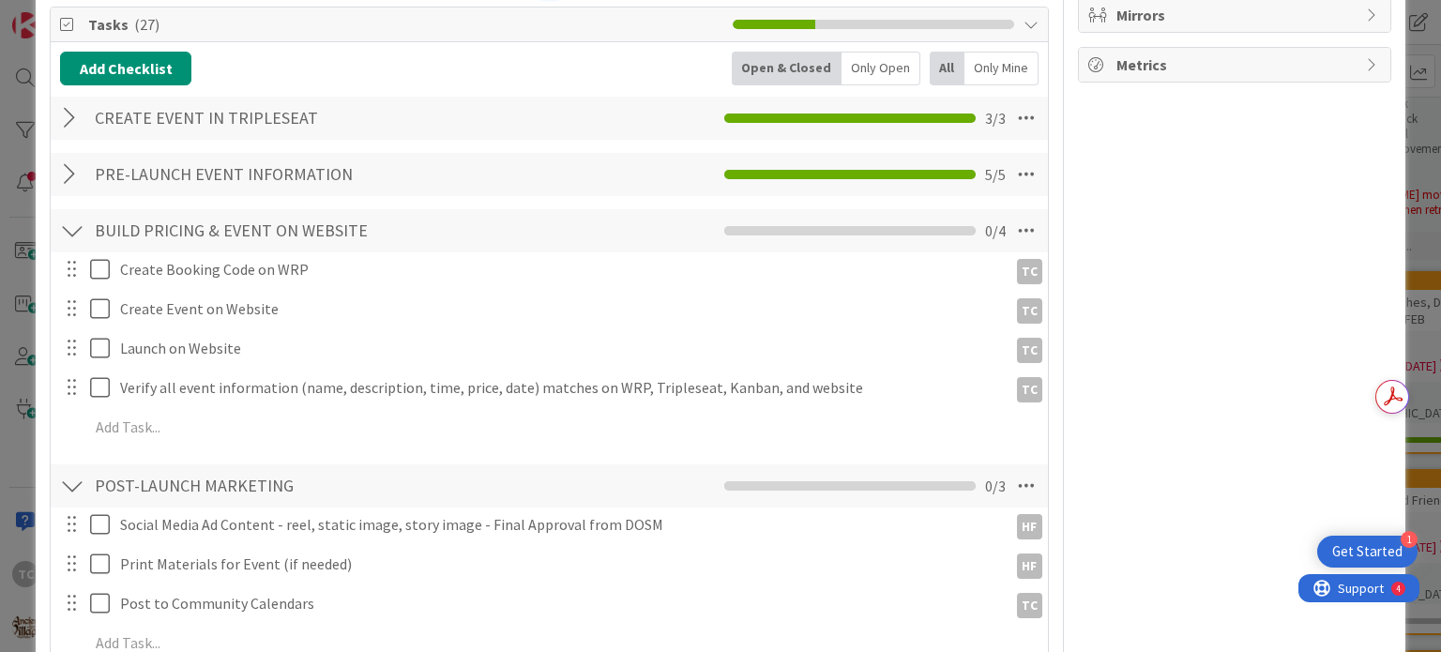
scroll to position [1032, 0]
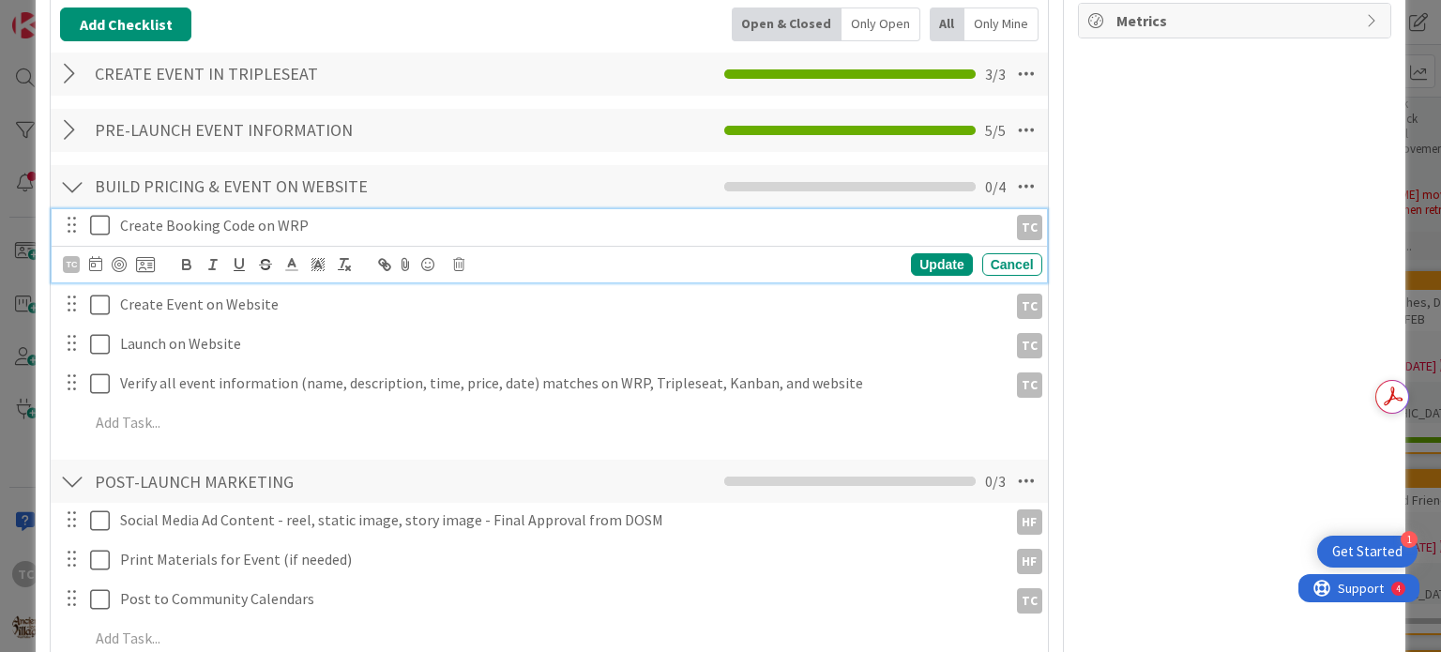
click at [105, 223] on icon at bounding box center [104, 225] width 28 height 23
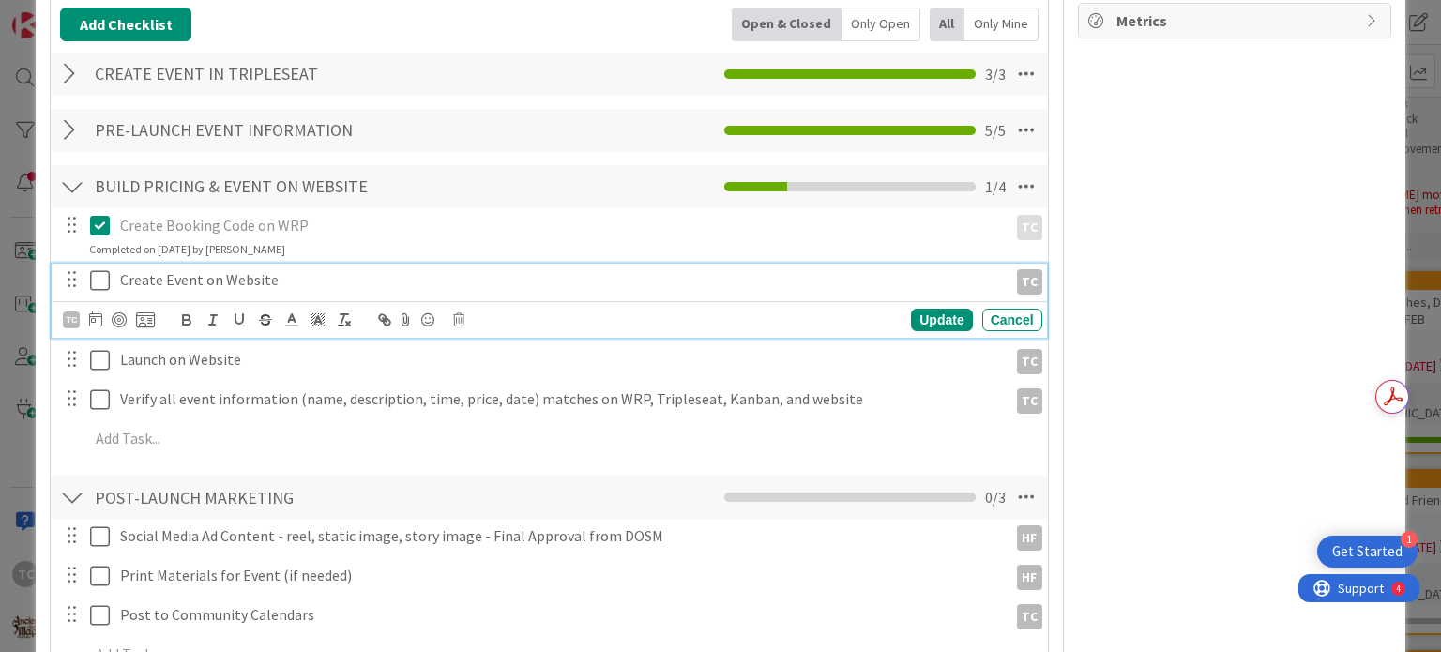
click at [103, 279] on icon at bounding box center [104, 280] width 28 height 23
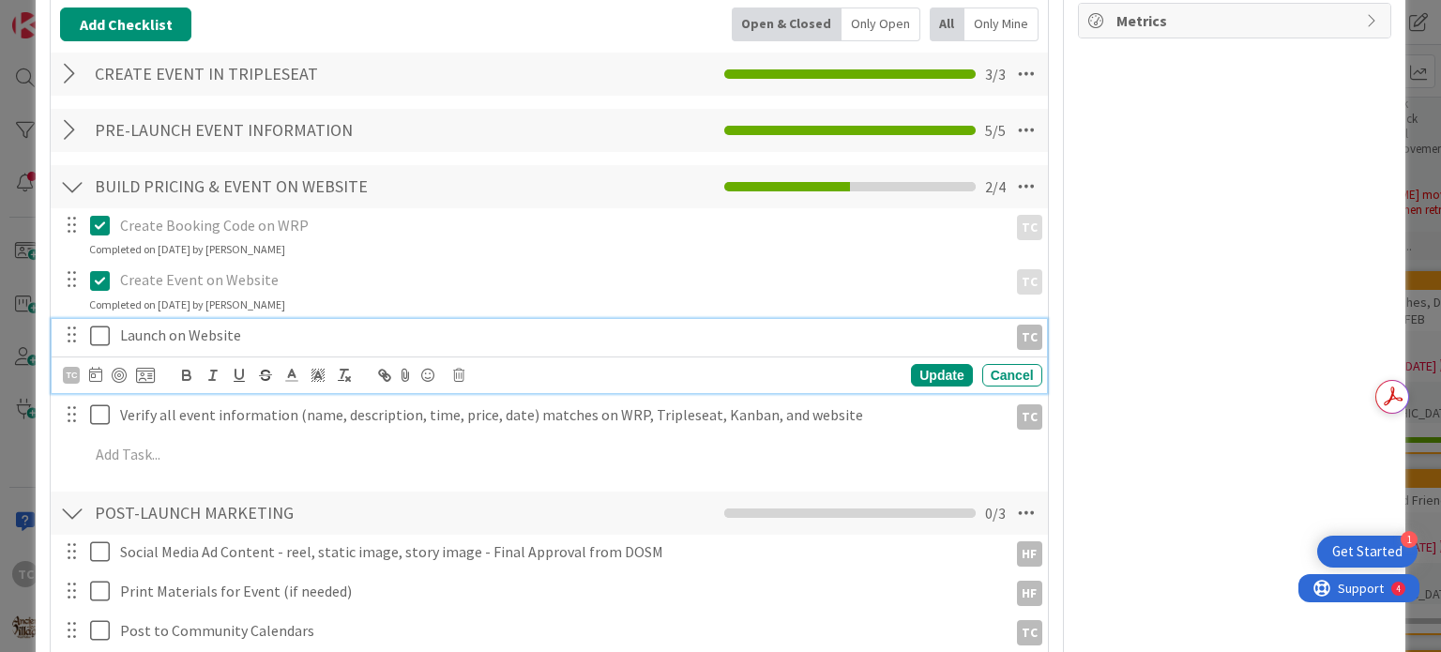
click at [97, 332] on icon at bounding box center [104, 335] width 28 height 23
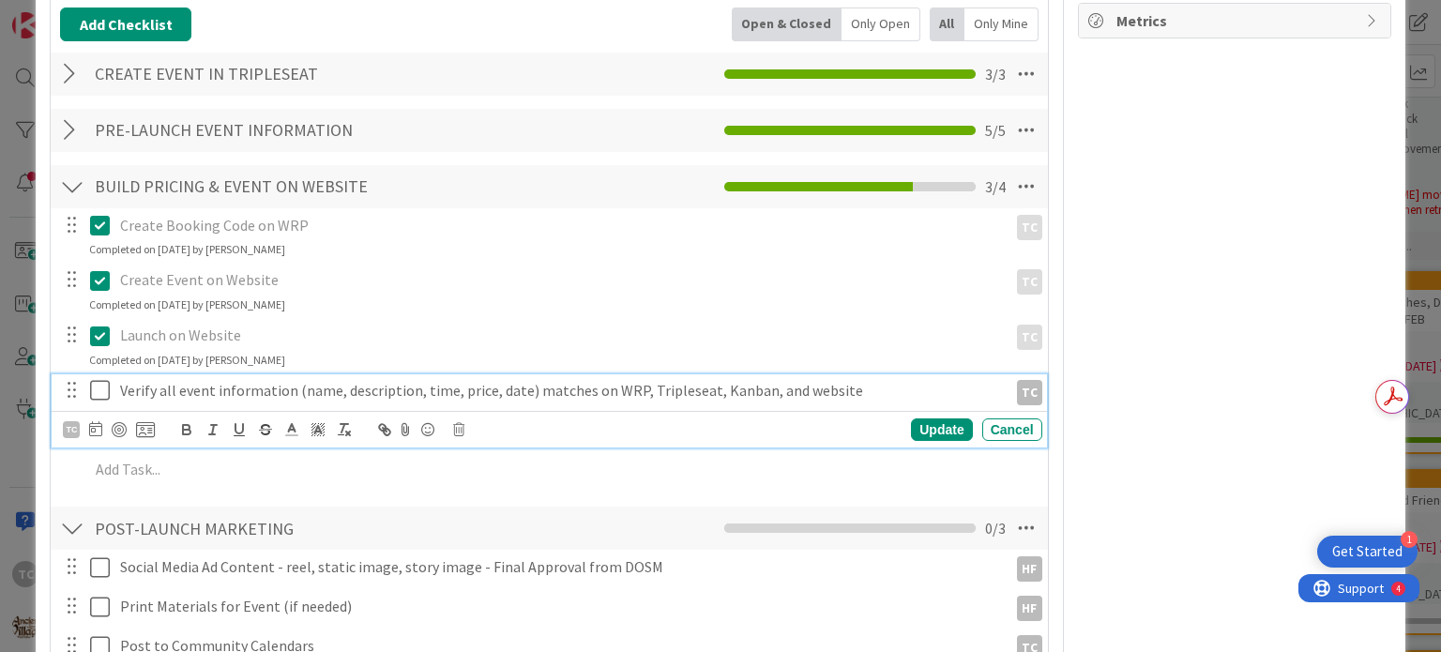
click at [95, 385] on icon at bounding box center [104, 390] width 28 height 23
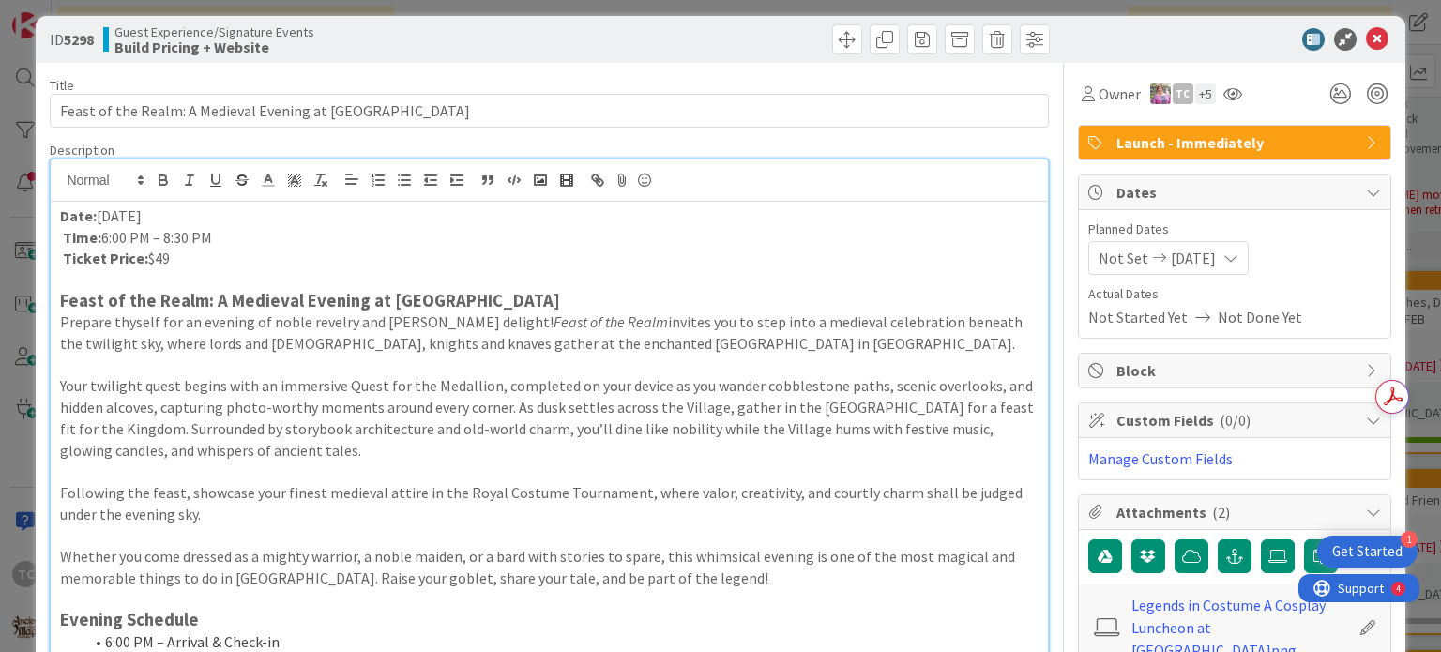
scroll to position [0, 0]
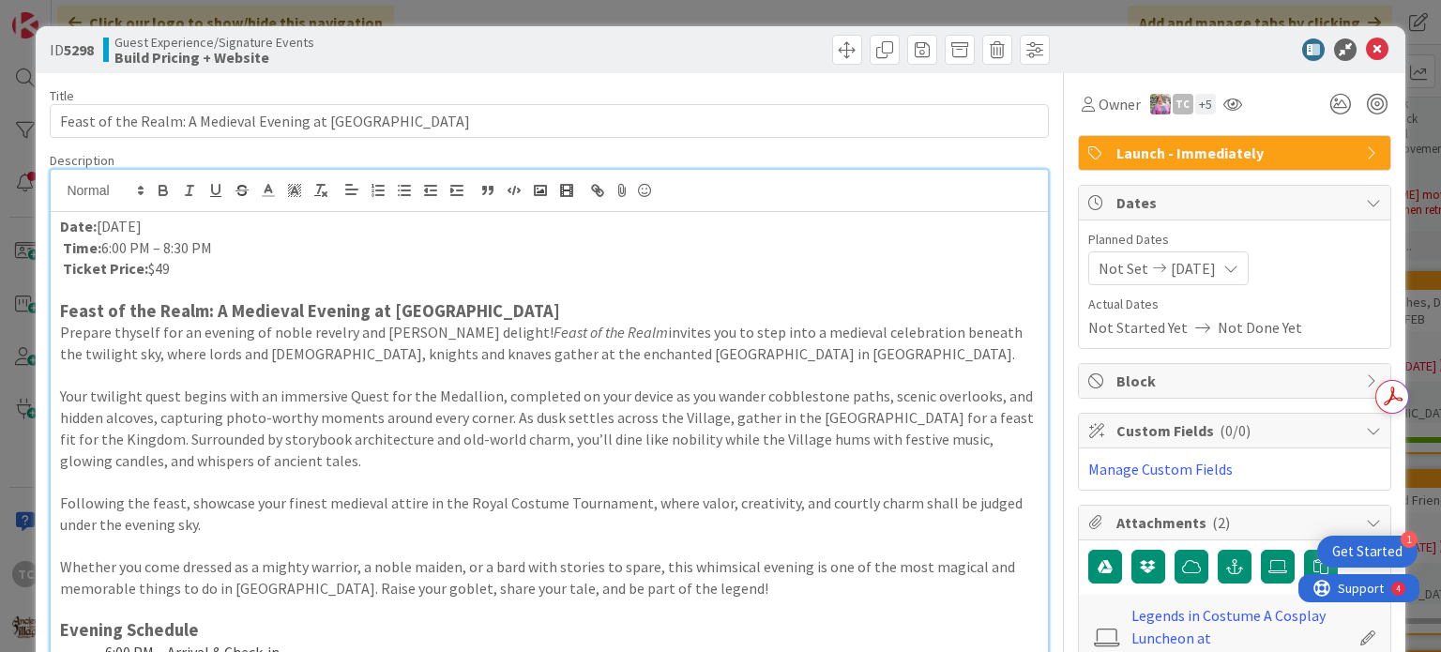
click at [400, 10] on div "ID 5298 Guest Experience/Signature Events Build Pricing + Website Title 62 / 12…" at bounding box center [720, 326] width 1441 height 652
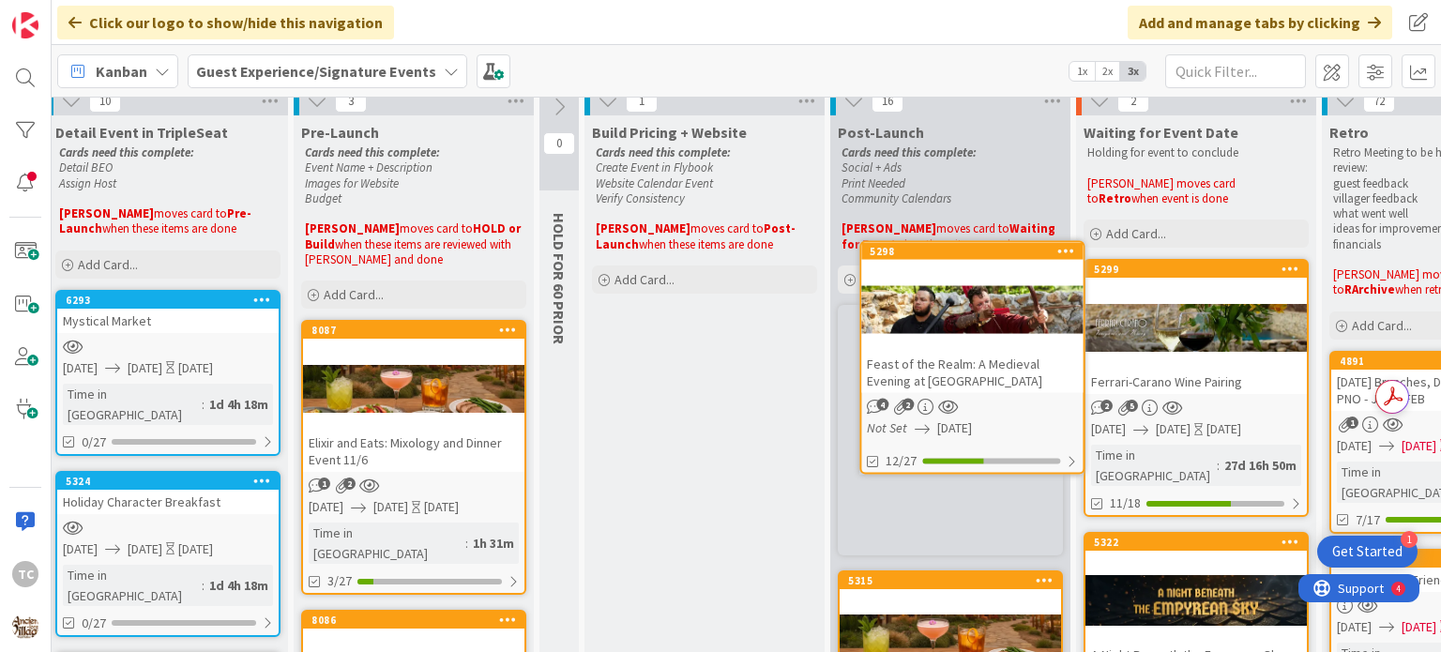
scroll to position [0, 346]
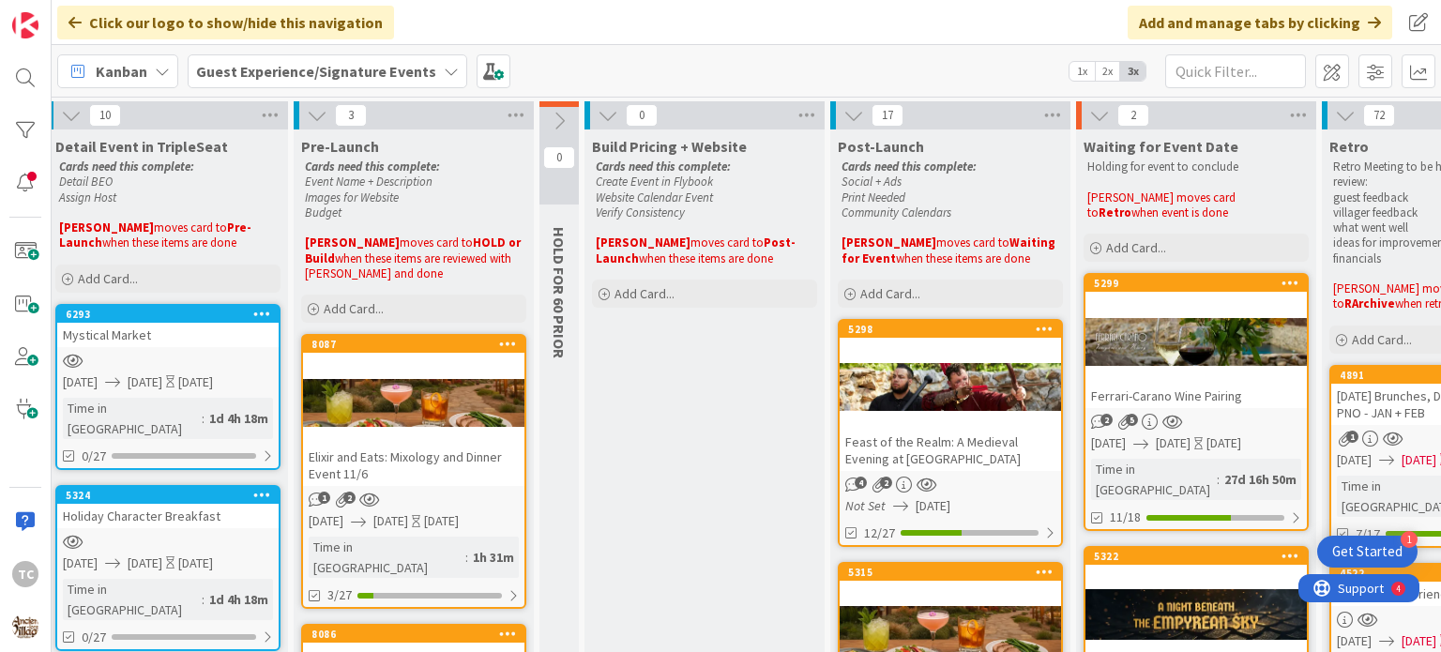
click at [1051, 127] on icon at bounding box center [1052, 115] width 24 height 28
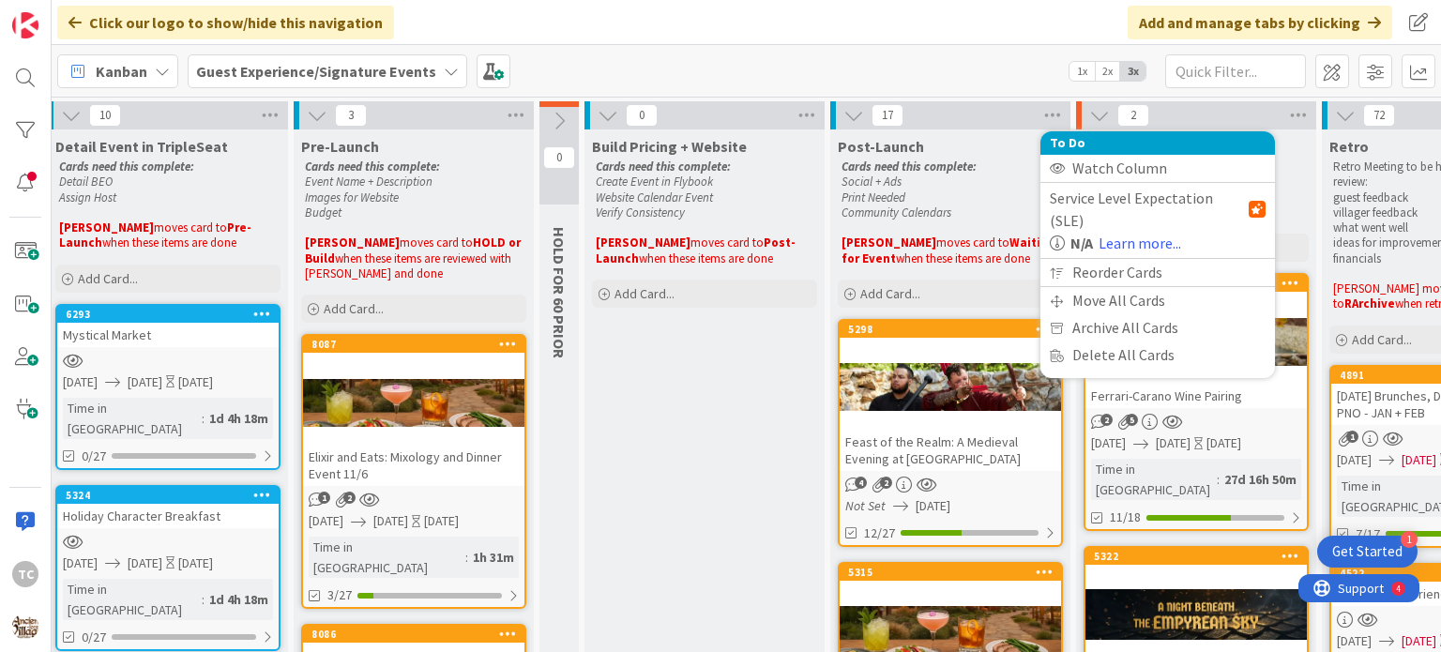
click at [1077, 259] on div "Reorder Cards" at bounding box center [1157, 272] width 234 height 27
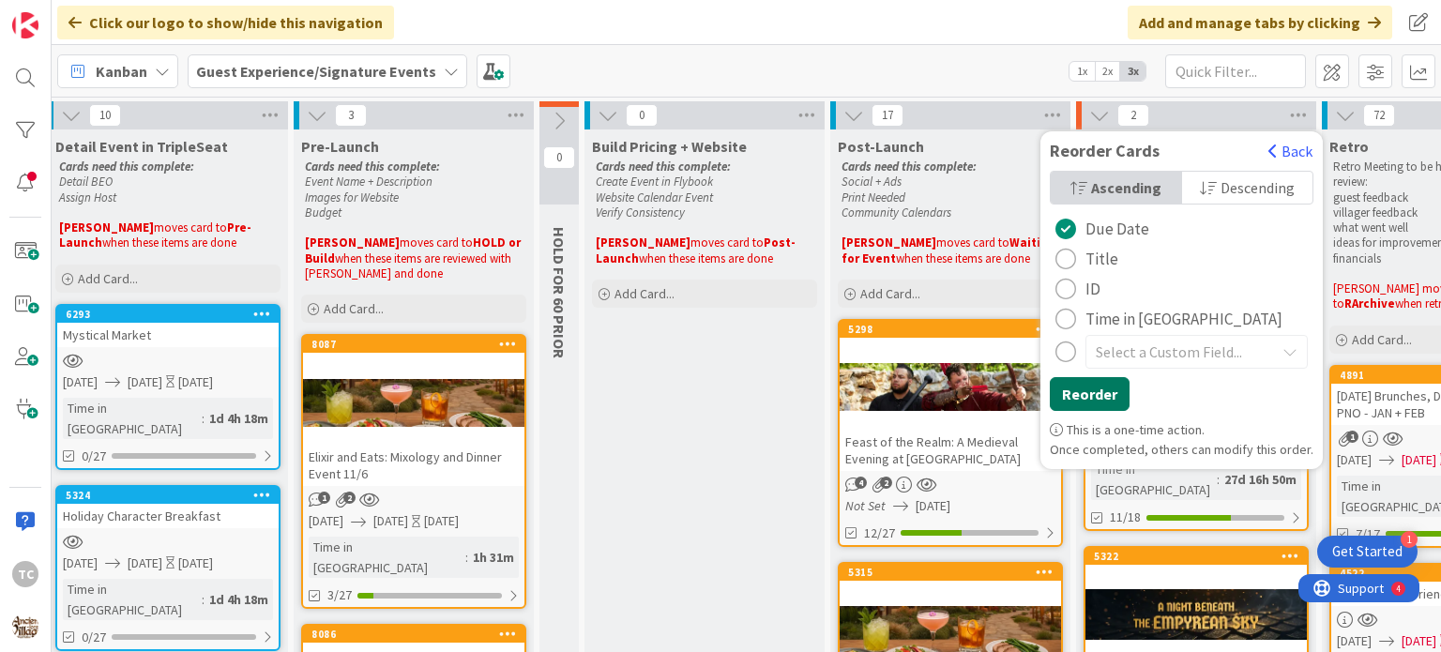
click at [1082, 388] on button "Reorder" at bounding box center [1089, 394] width 80 height 34
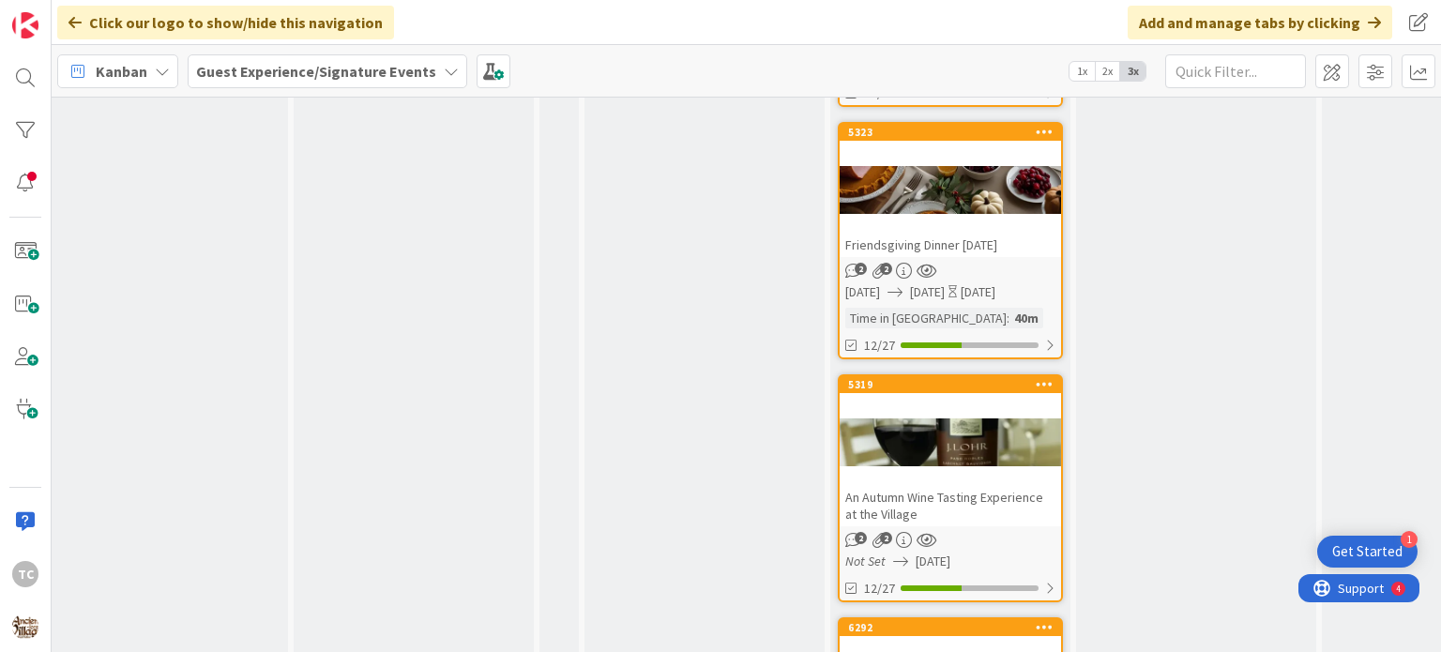
scroll to position [3477, 346]
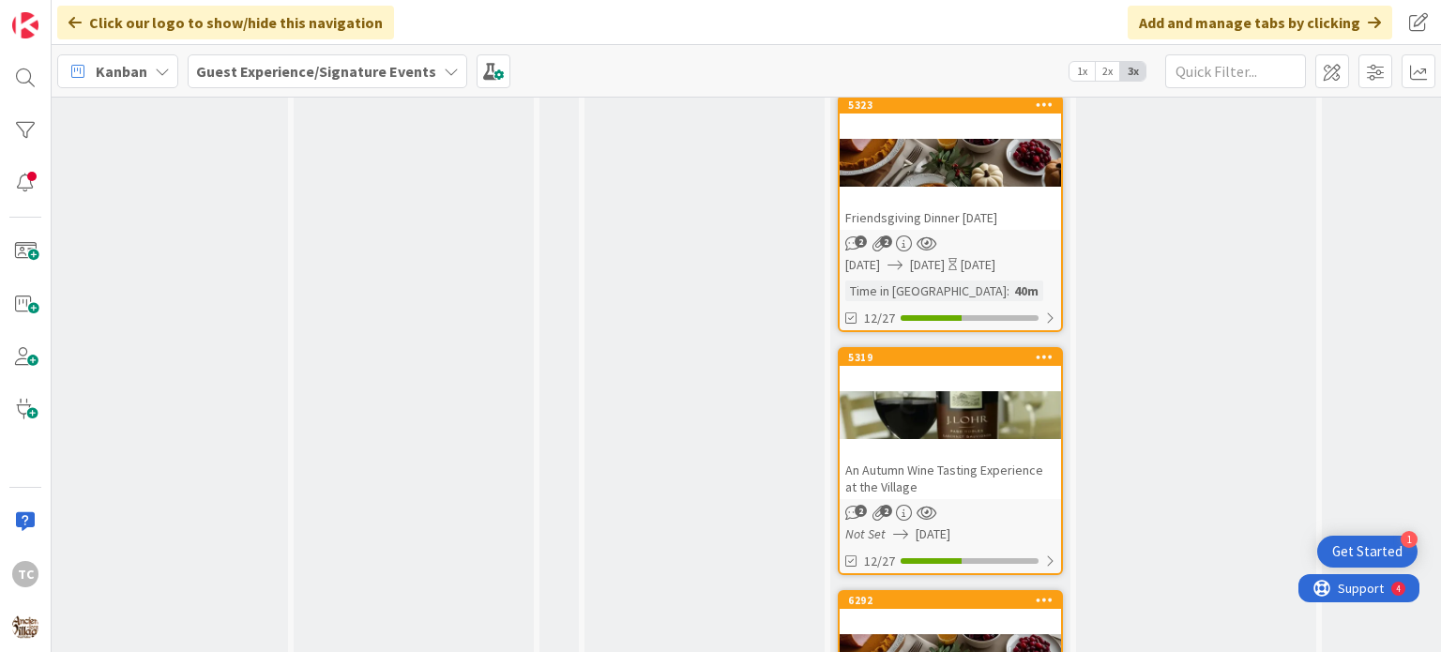
click at [987, 458] on div "An Autumn Wine Tasting Experience at the Village" at bounding box center [949, 478] width 221 height 41
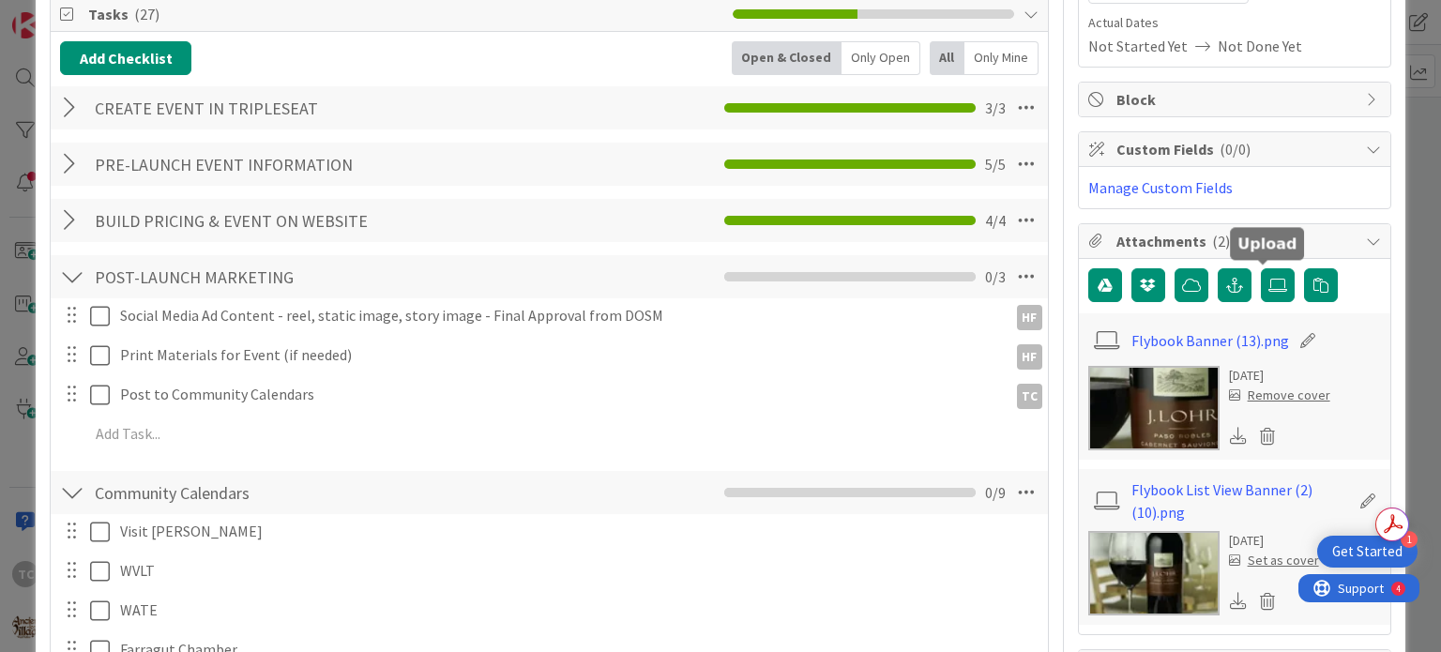
click at [1260, 299] on label at bounding box center [1277, 285] width 34 height 34
click at [1260, 268] on input "file" at bounding box center [1260, 268] width 0 height 0
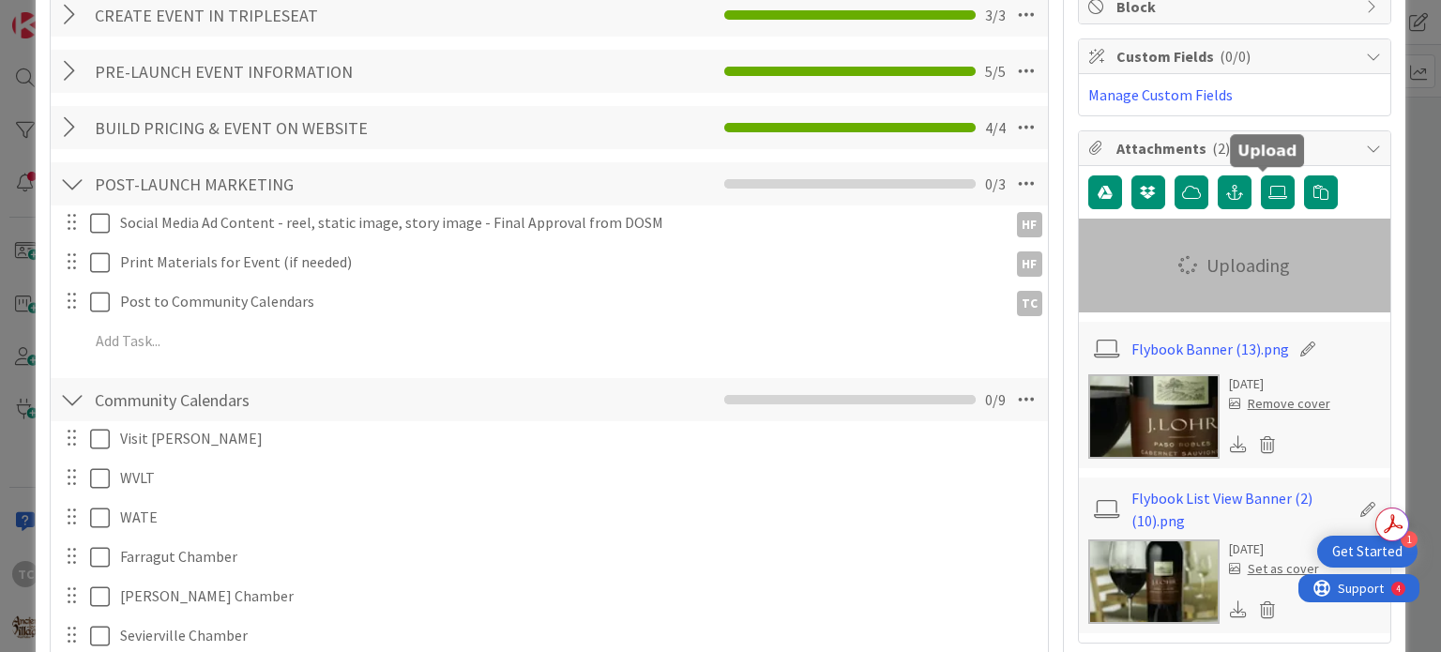
scroll to position [375, 0]
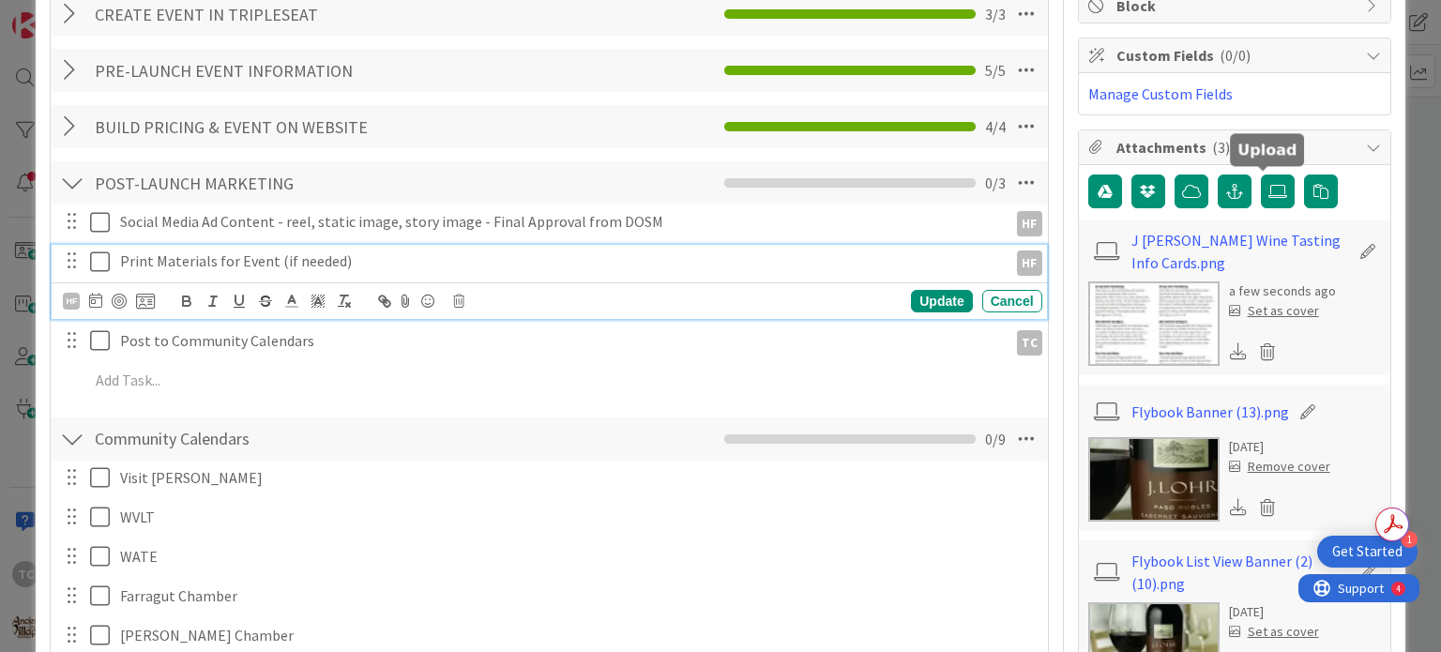
click at [91, 260] on icon at bounding box center [104, 261] width 28 height 23
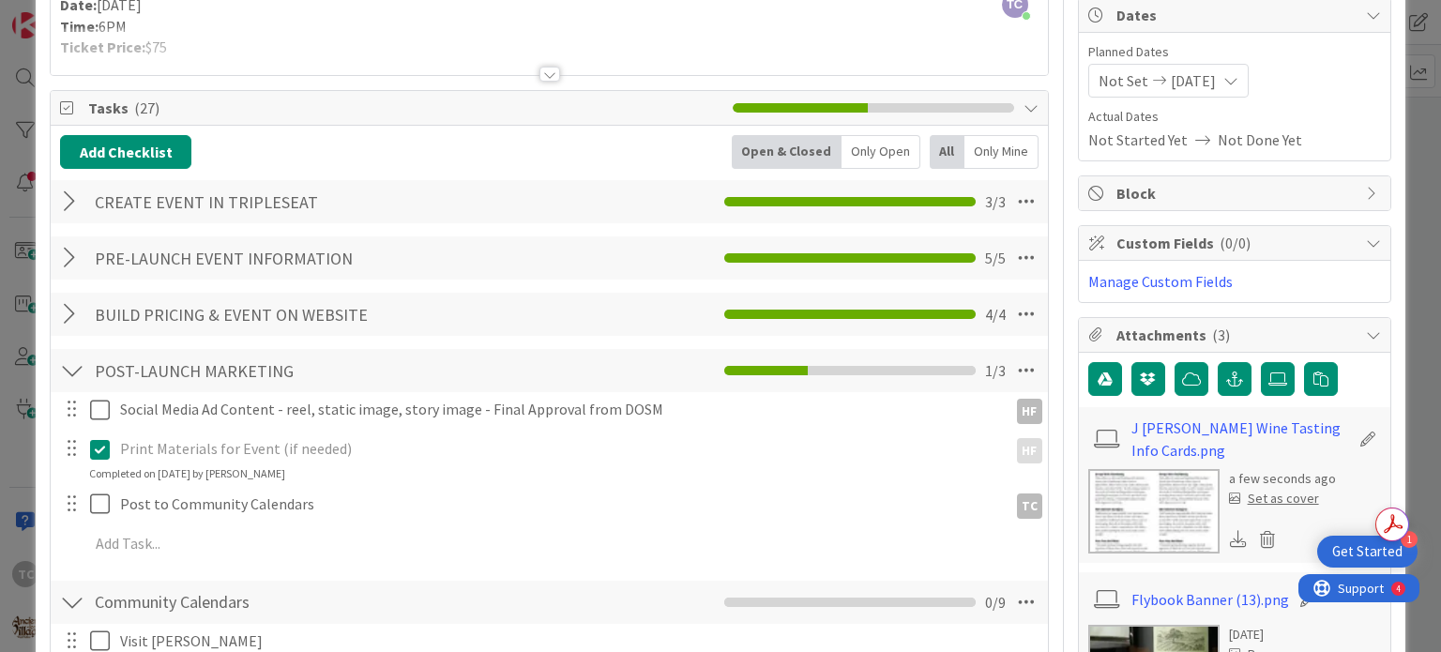
scroll to position [0, 0]
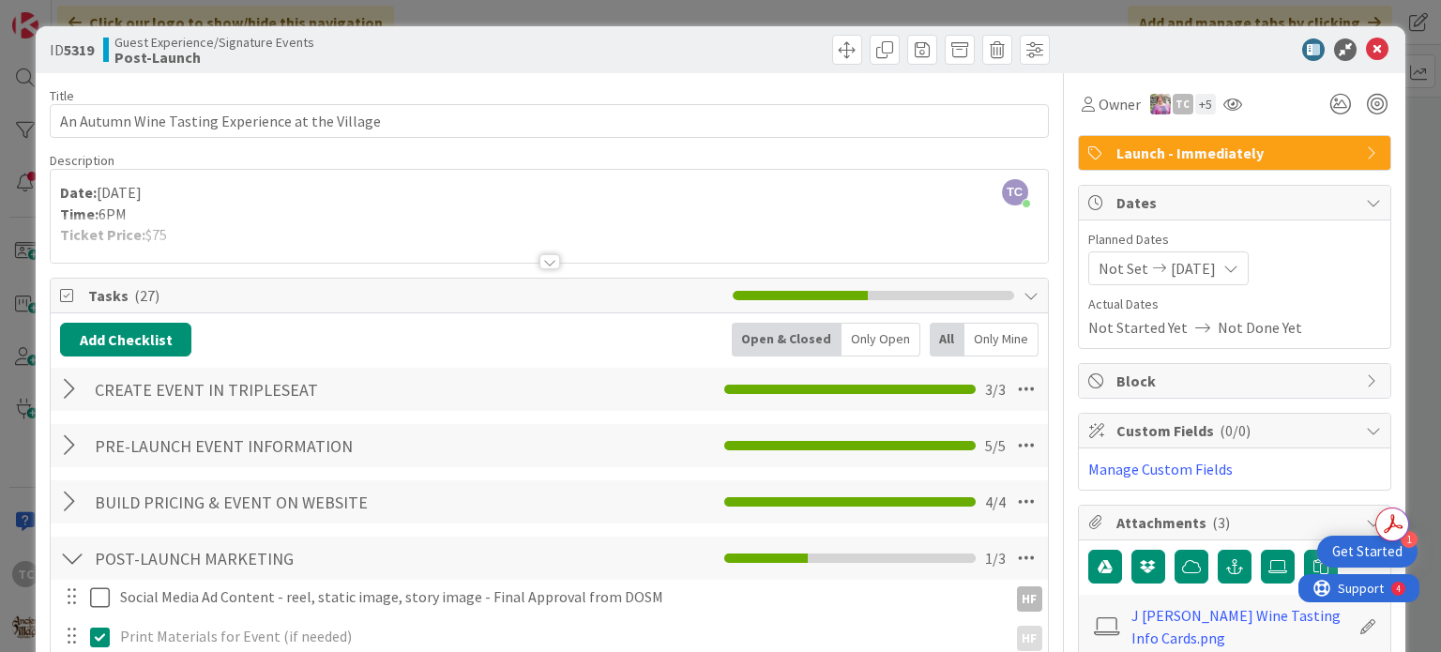
click at [418, 10] on div "ID 5319 Guest Experience/Signature Events Post-Launch Title 48 / 128 An Autumn …" at bounding box center [720, 326] width 1441 height 652
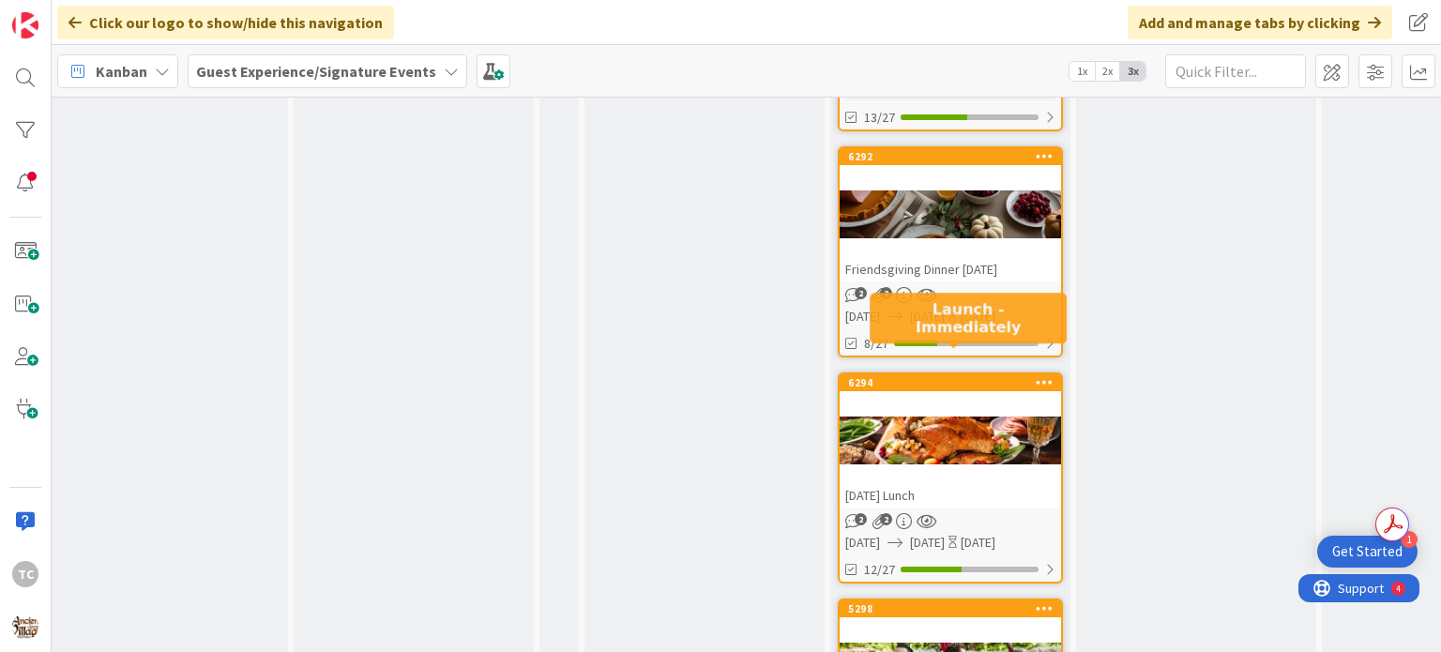
scroll to position [3972, 346]
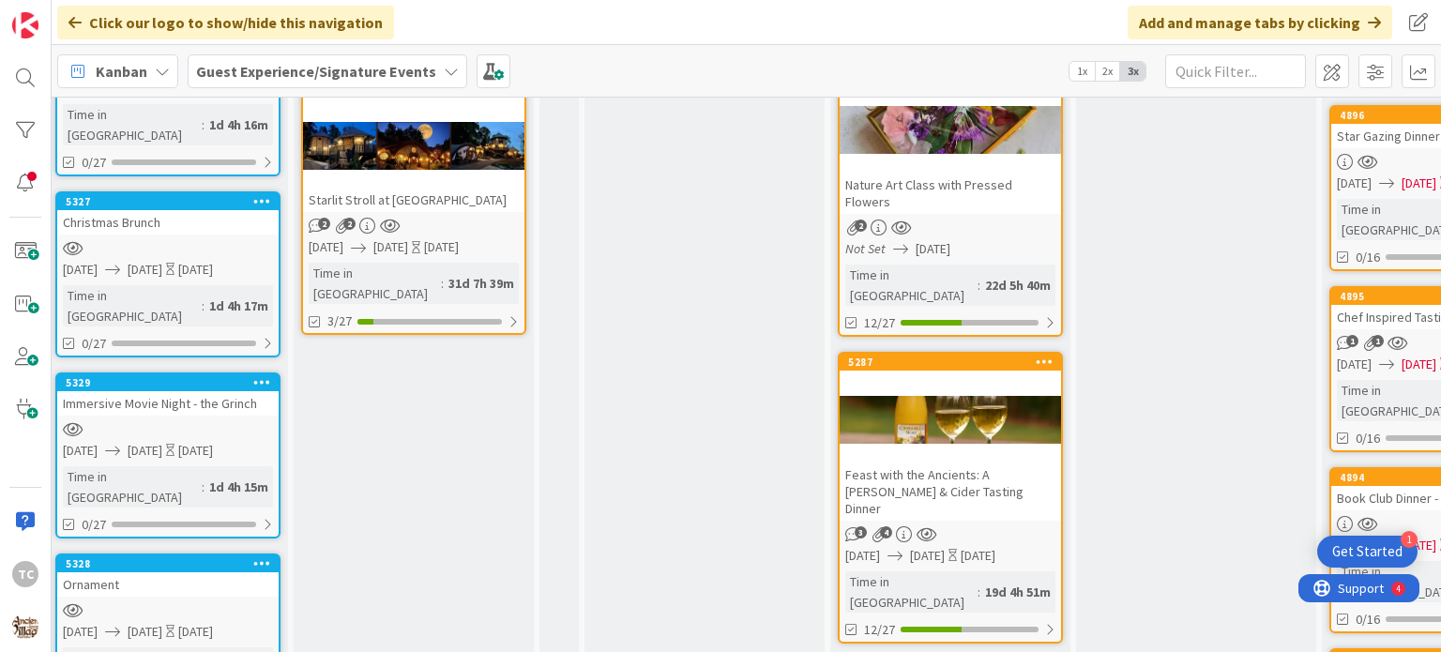
scroll to position [807, 346]
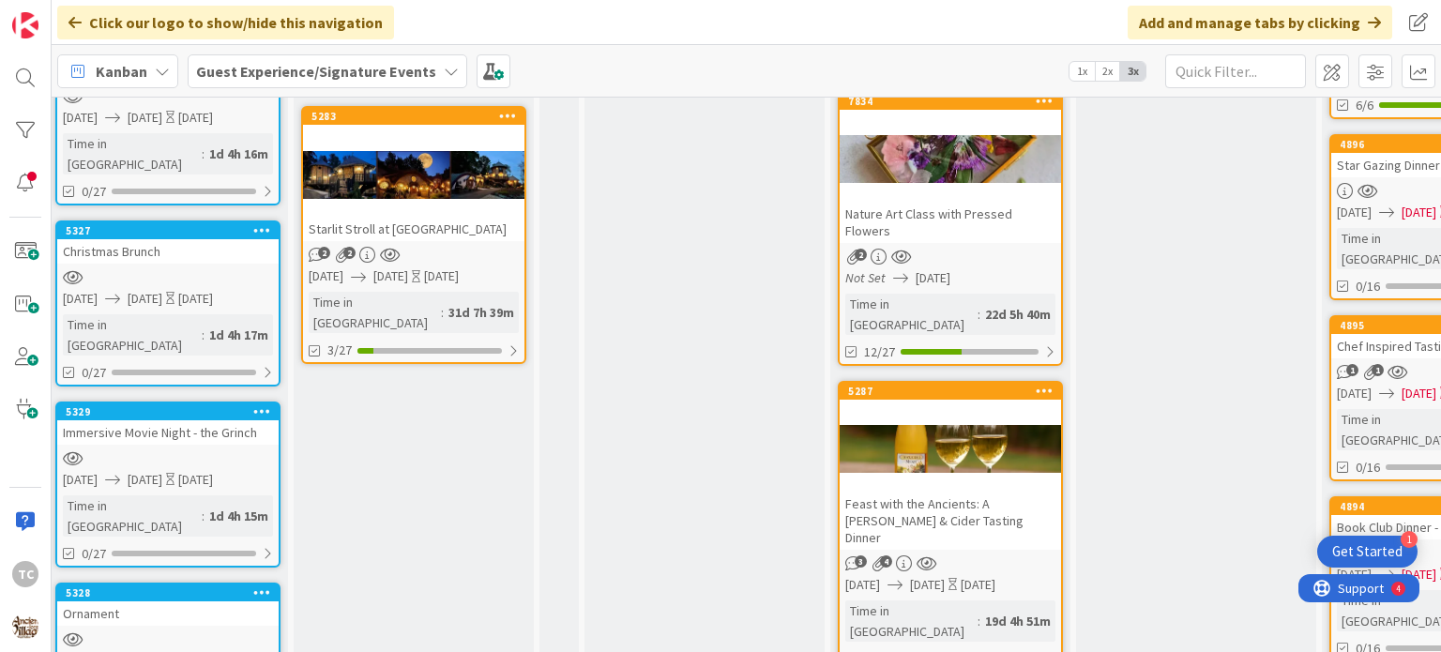
click at [904, 491] on div "Feast with the Ancients: A [PERSON_NAME] & Cider Tasting Dinner" at bounding box center [949, 520] width 221 height 58
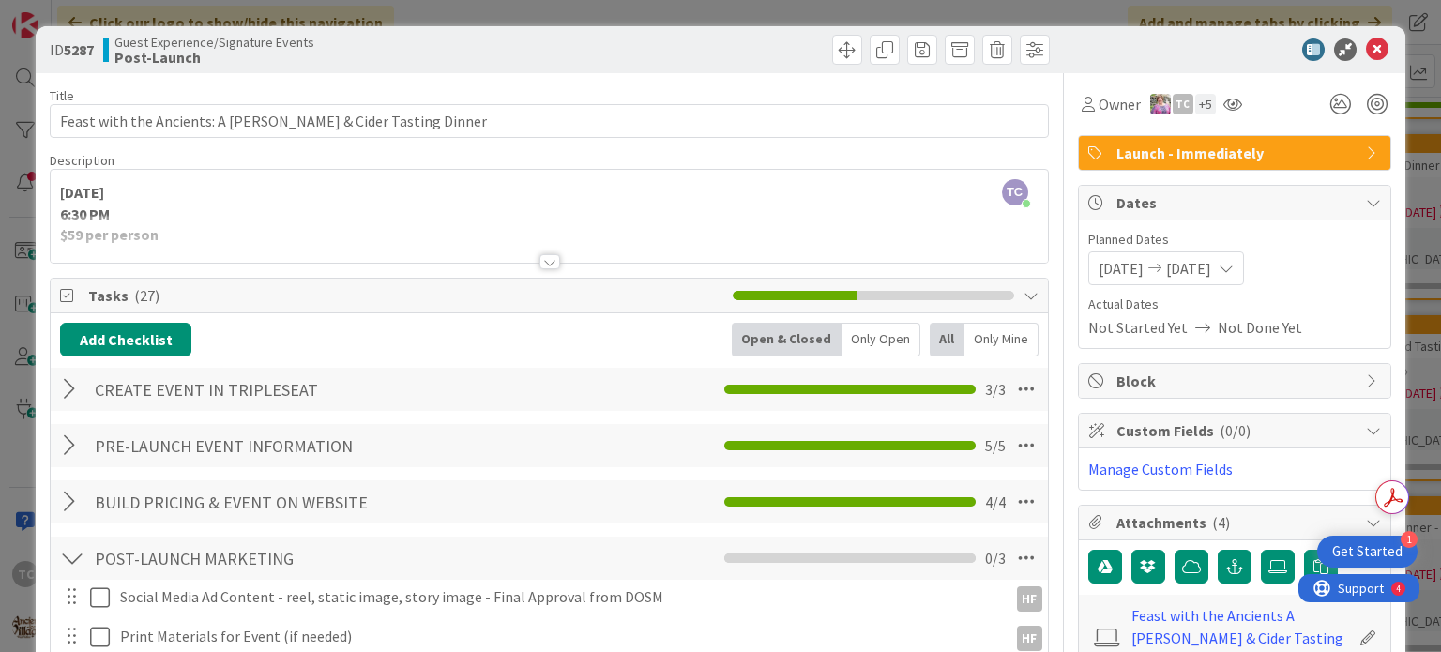
click at [551, 262] on div at bounding box center [549, 261] width 21 height 15
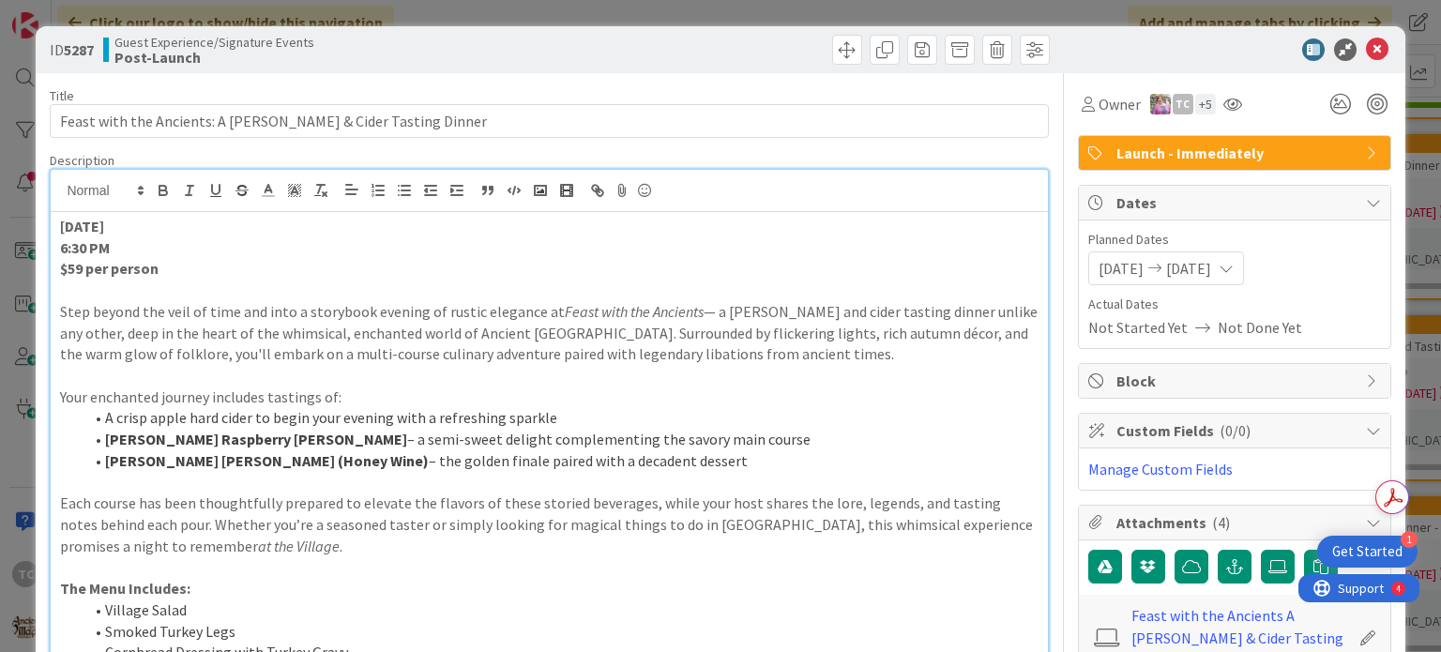
click at [520, 17] on div "ID 5287 Guest Experience/Signature Events Post-Launch Title 54 / 128 Feast with…" at bounding box center [720, 326] width 1441 height 652
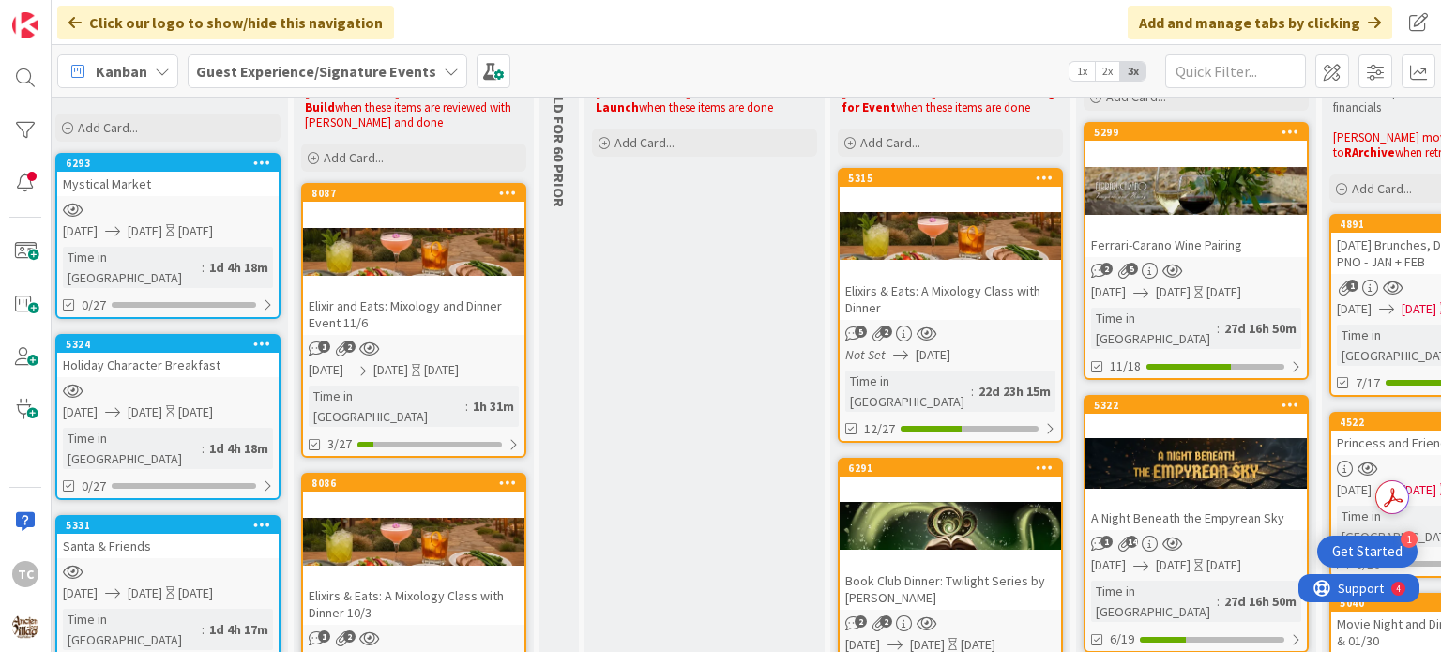
scroll to position [57, 346]
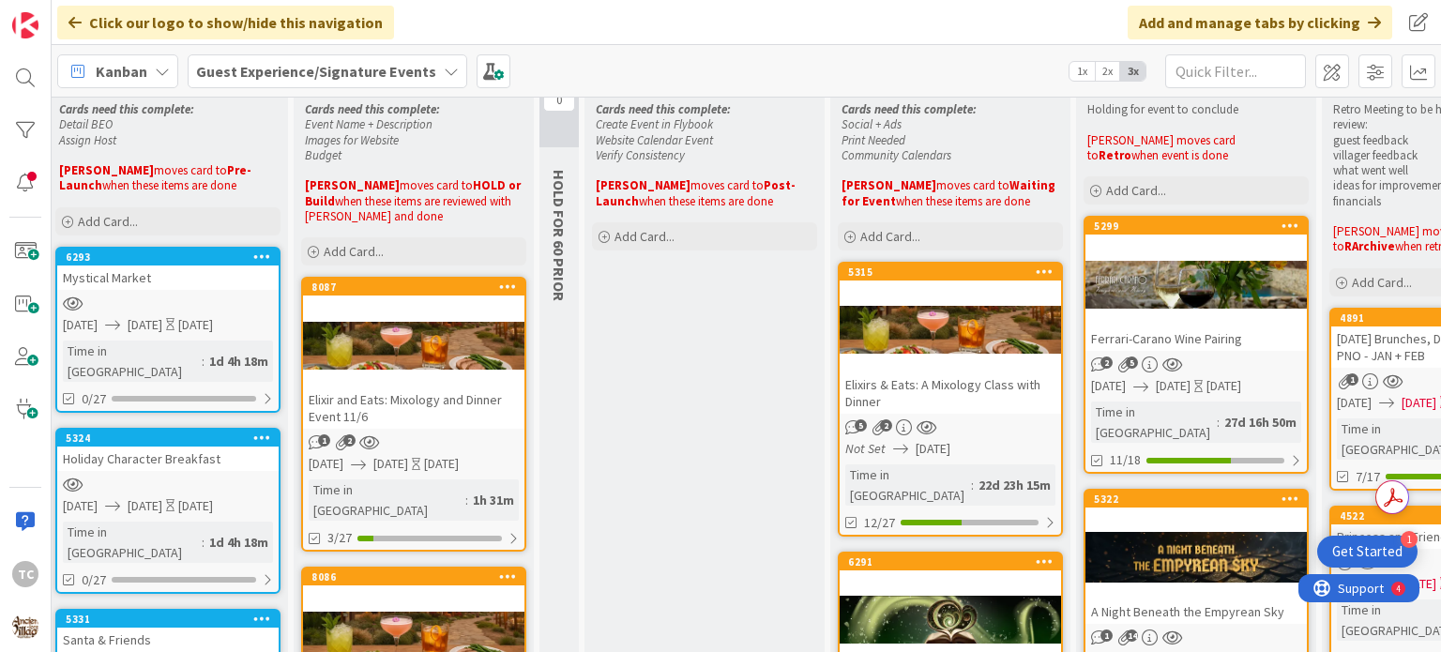
click at [916, 380] on div "Elixirs & Eats: A Mixology Class with Dinner" at bounding box center [949, 392] width 221 height 41
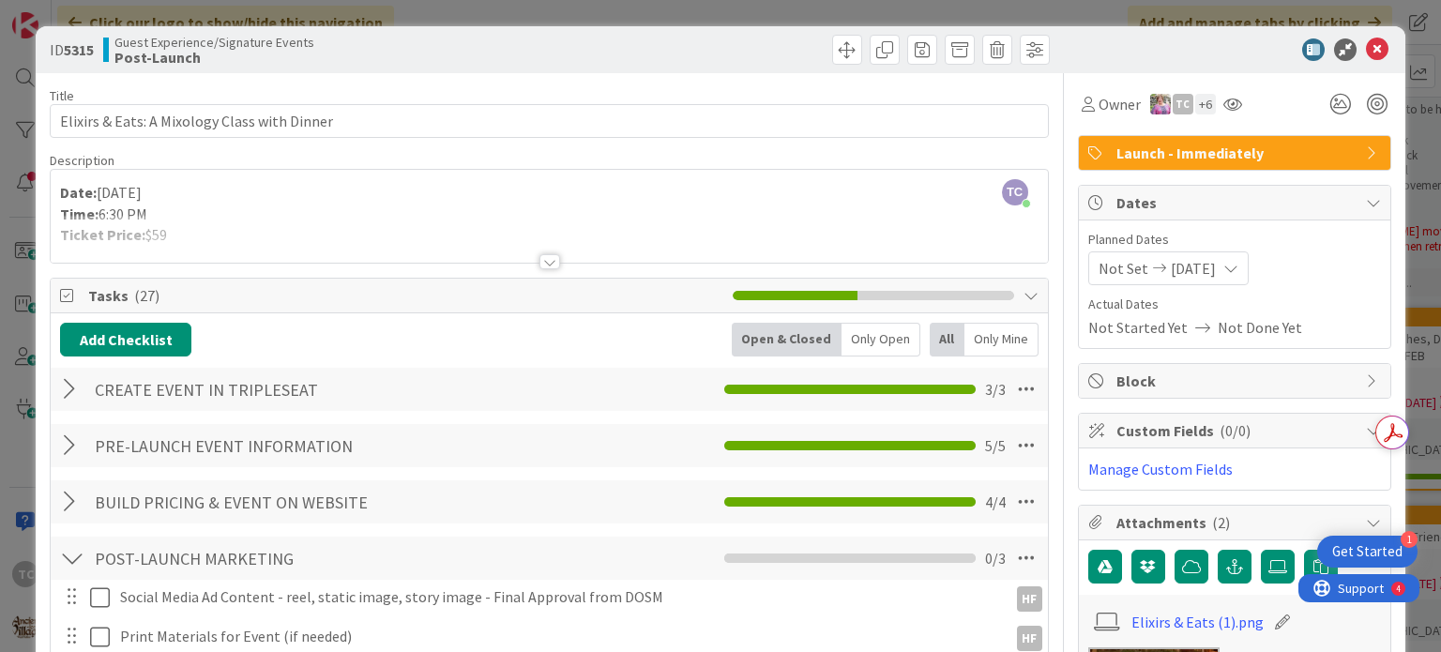
click at [540, 259] on div at bounding box center [549, 261] width 21 height 15
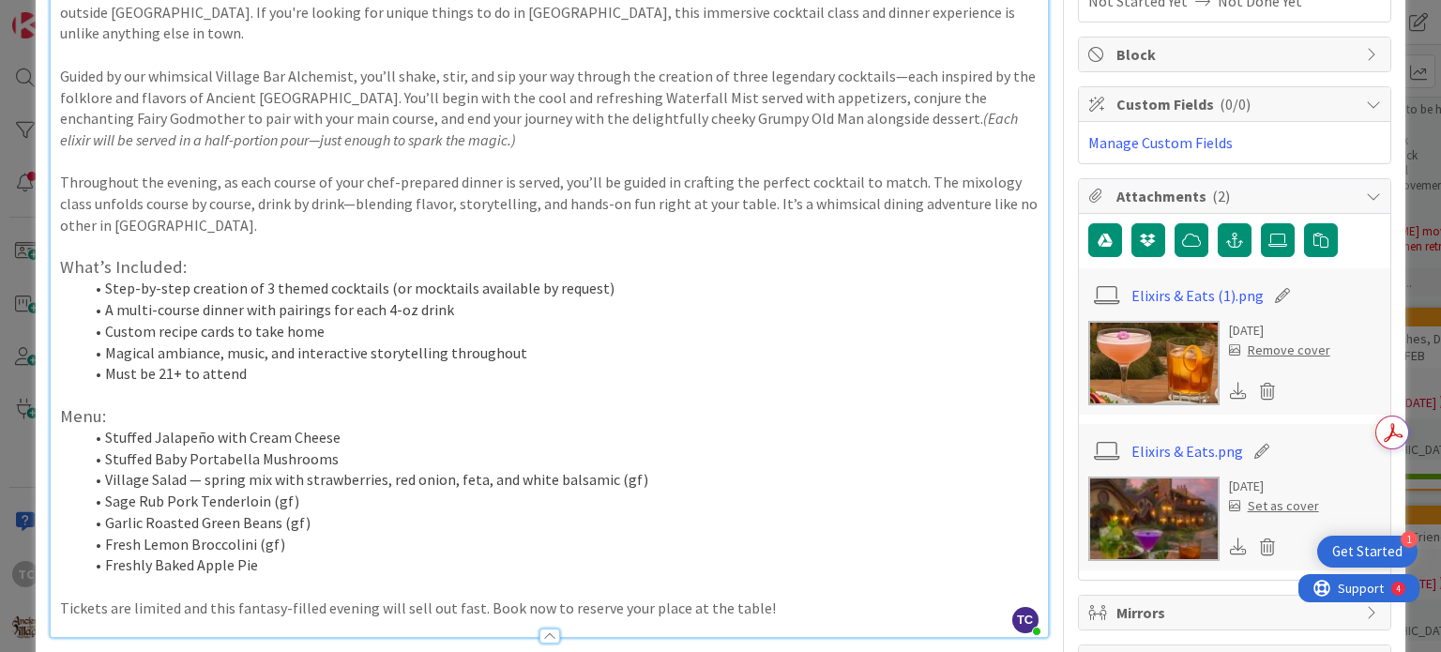
scroll to position [281, 0]
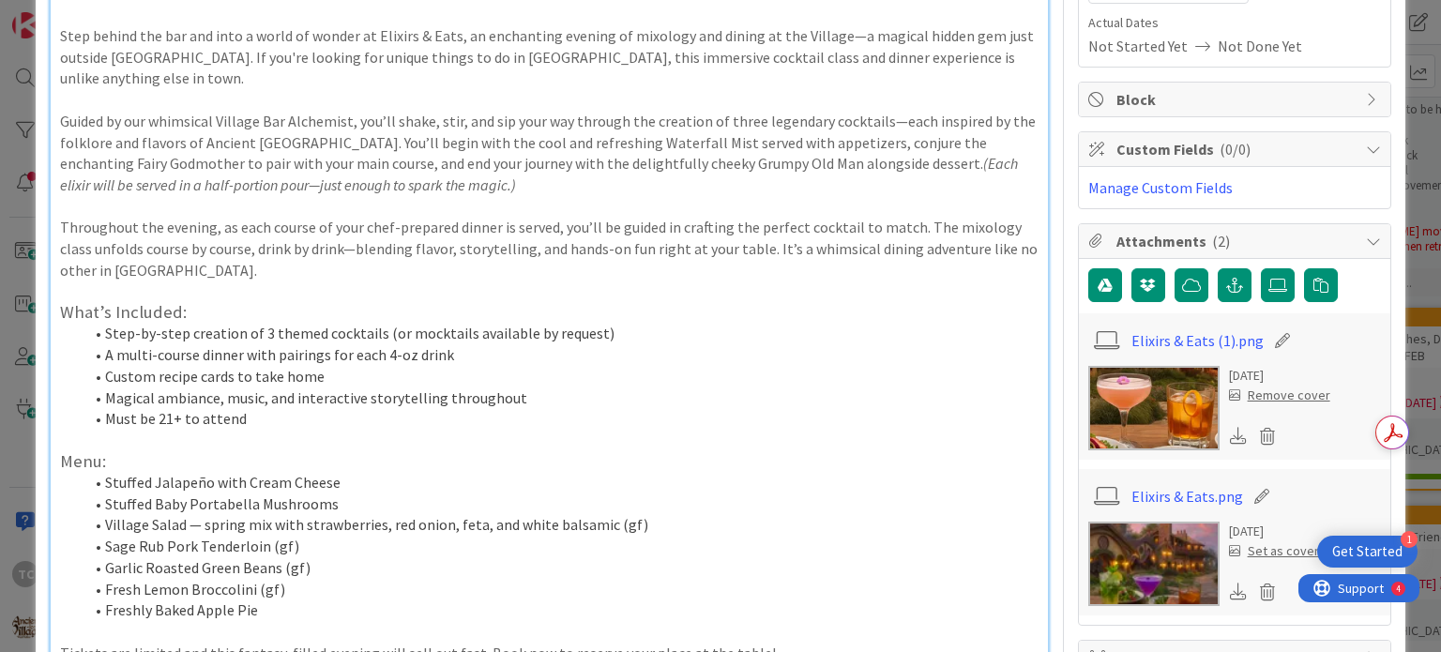
click at [1016, 323] on li "Step-by-step creation of 3 themed cocktails (or mocktails available by request)" at bounding box center [560, 334] width 955 height 22
click at [1268, 278] on icon at bounding box center [1277, 285] width 19 height 15
click at [1260, 268] on input "file" at bounding box center [1260, 268] width 0 height 0
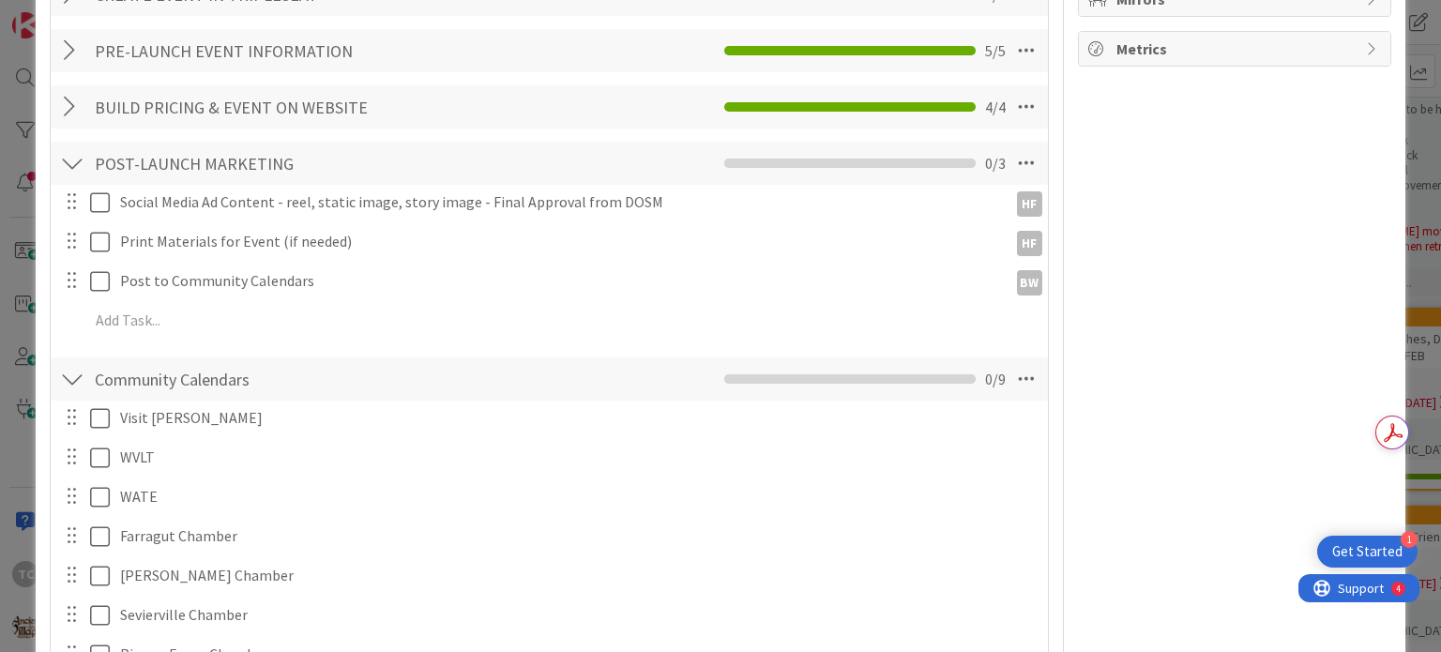
scroll to position [1125, 0]
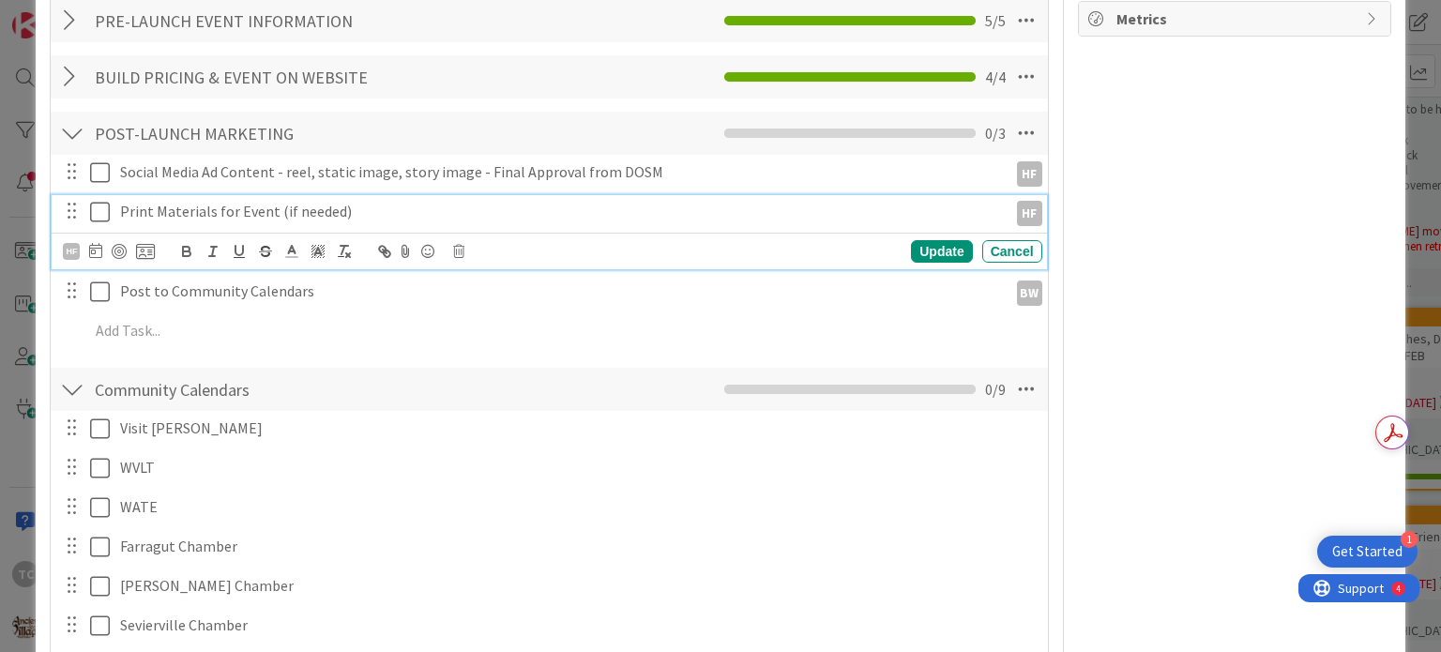
click at [93, 201] on icon at bounding box center [104, 212] width 28 height 23
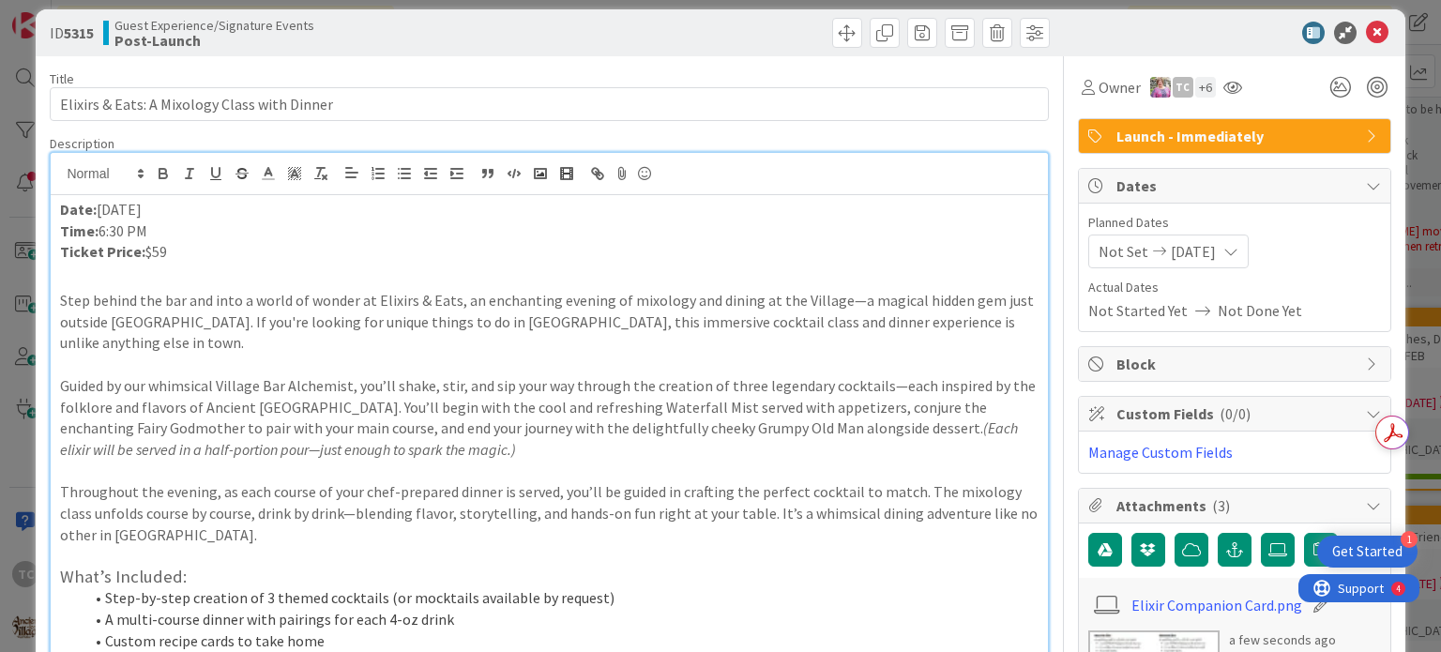
scroll to position [0, 0]
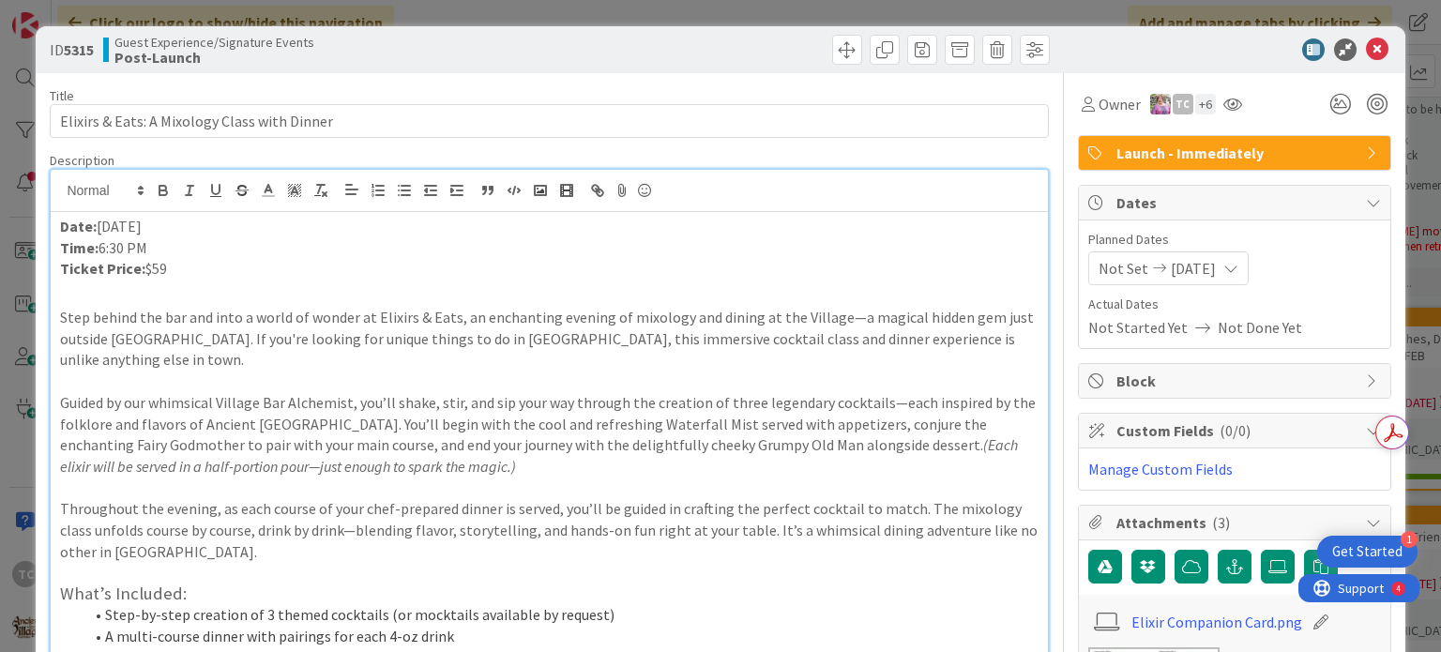
click at [503, 16] on div "ID 5315 Guest Experience/Signature Events Post-Launch Title 44 / 128 Elixirs & …" at bounding box center [720, 326] width 1441 height 652
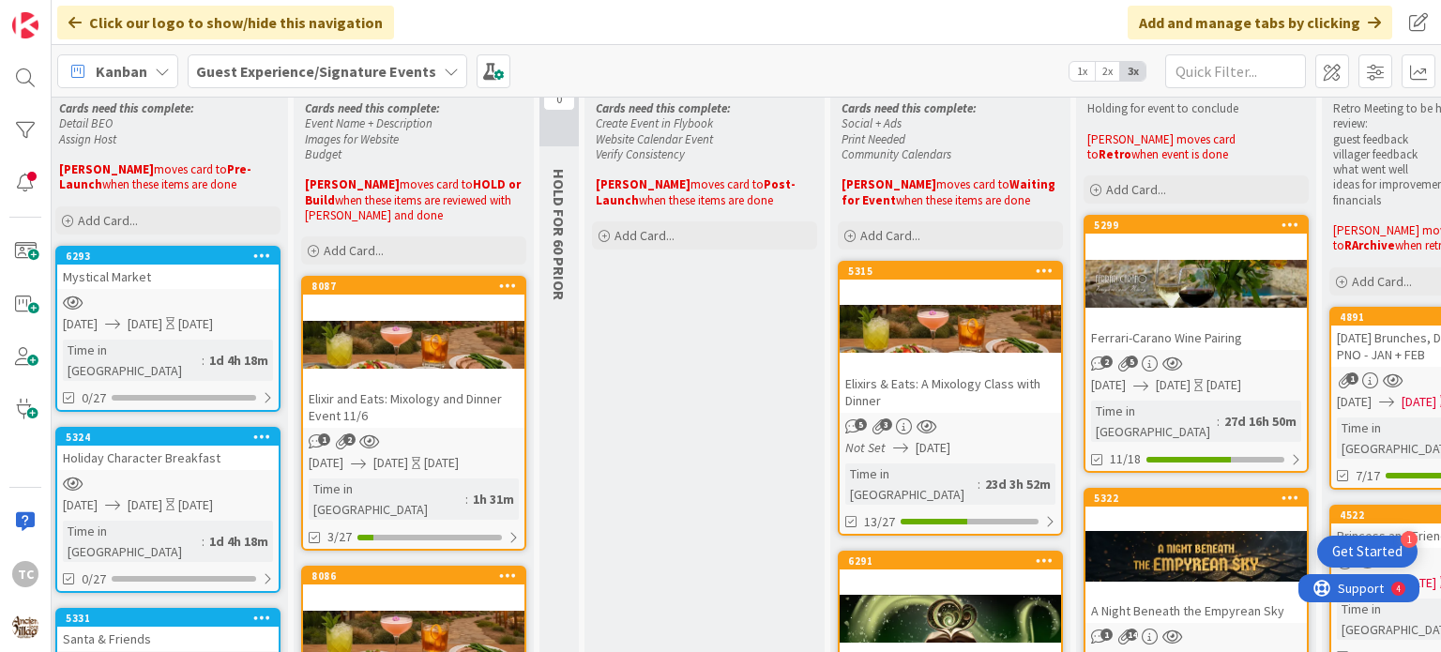
scroll to position [0, 346]
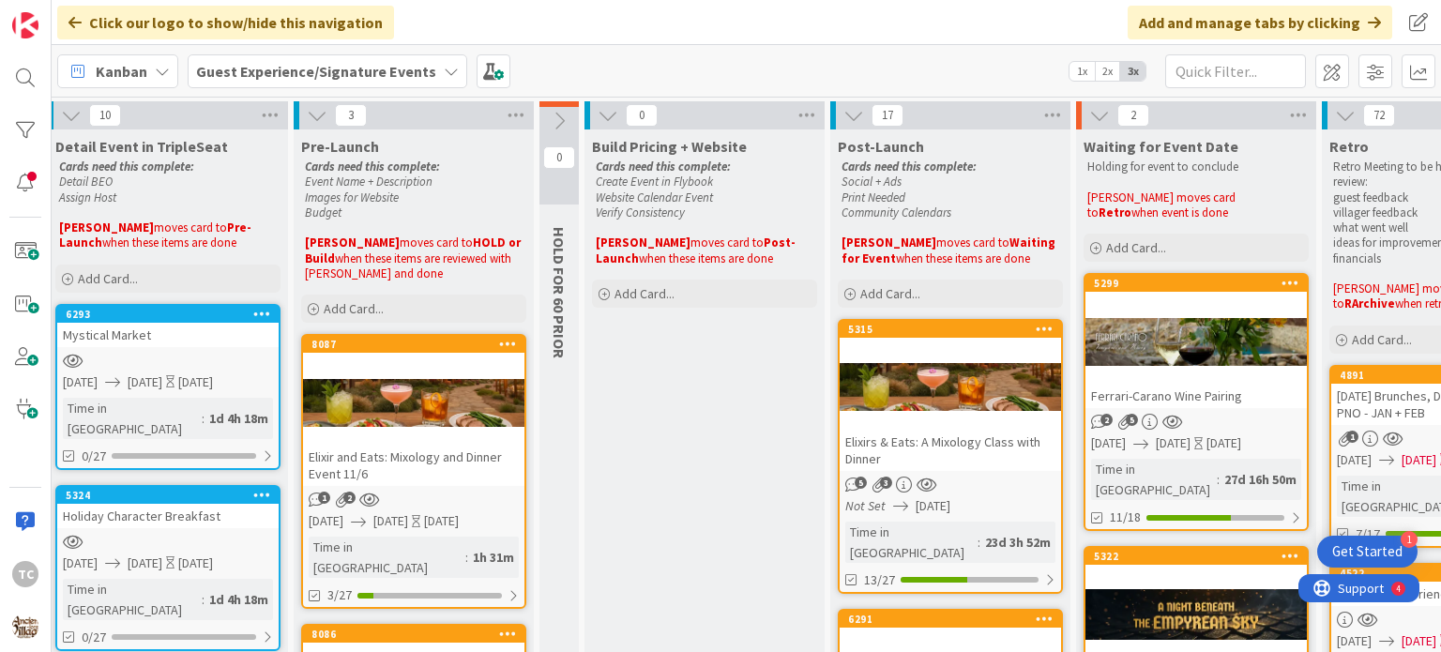
click at [1116, 397] on div "Ferrari-Carano Wine Pairing" at bounding box center [1195, 396] width 221 height 24
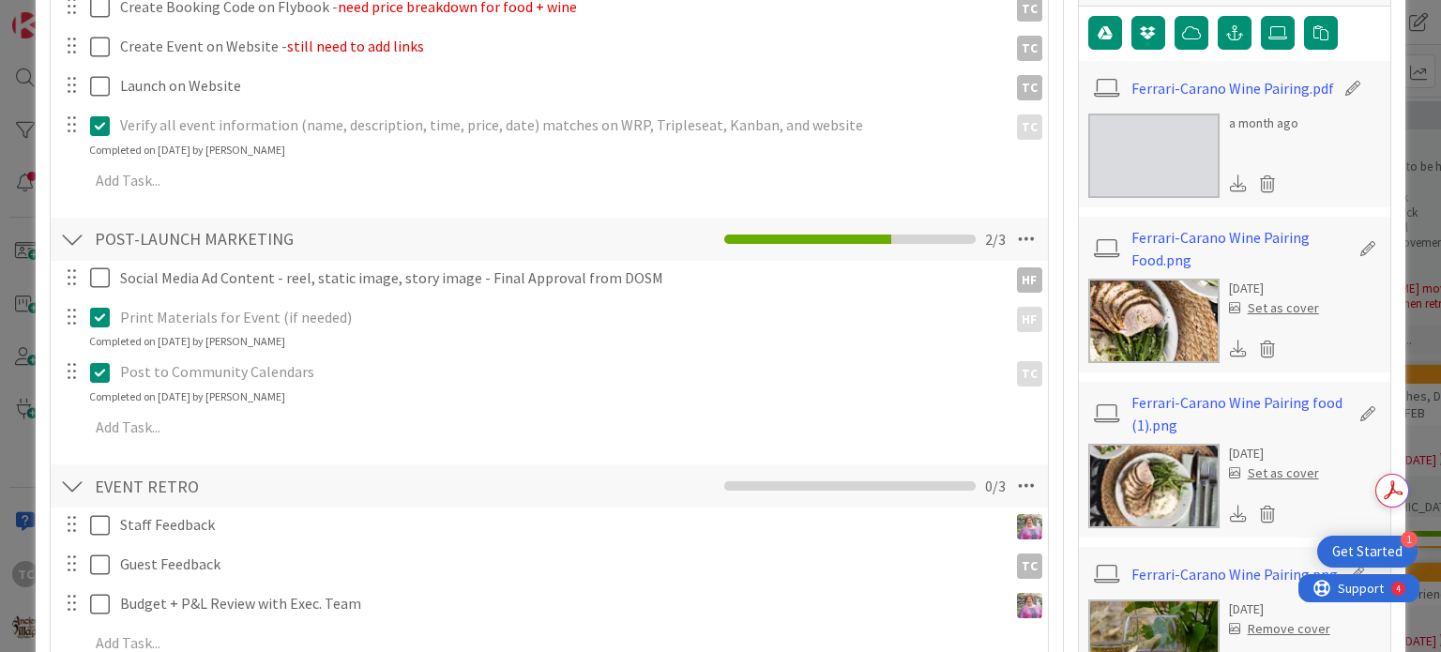
scroll to position [563, 0]
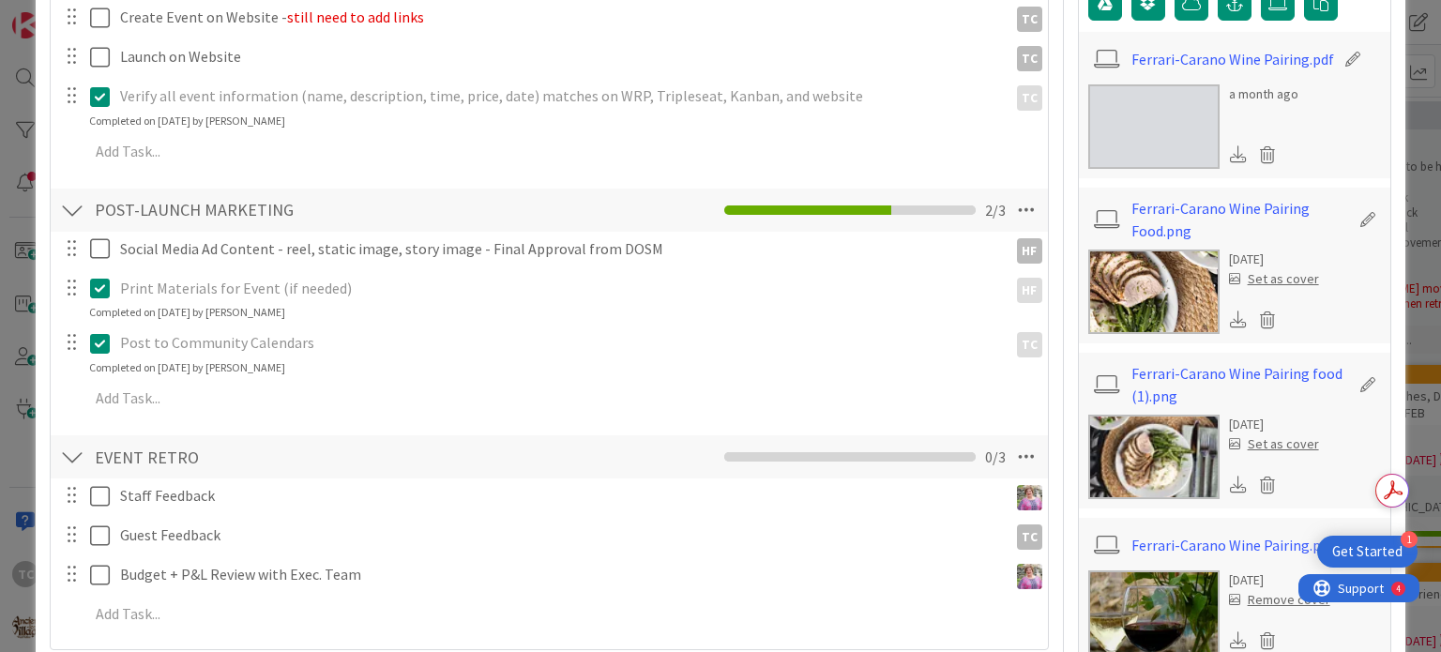
click at [1172, 123] on img at bounding box center [1153, 126] width 131 height 84
click at [648, 213] on div "POST-LAUNCH MARKETING Checklist Name 21 / 64 POST-LAUNCH MARKETING 2 / 3" at bounding box center [549, 210] width 996 height 43
click at [1137, 115] on img at bounding box center [1153, 126] width 131 height 84
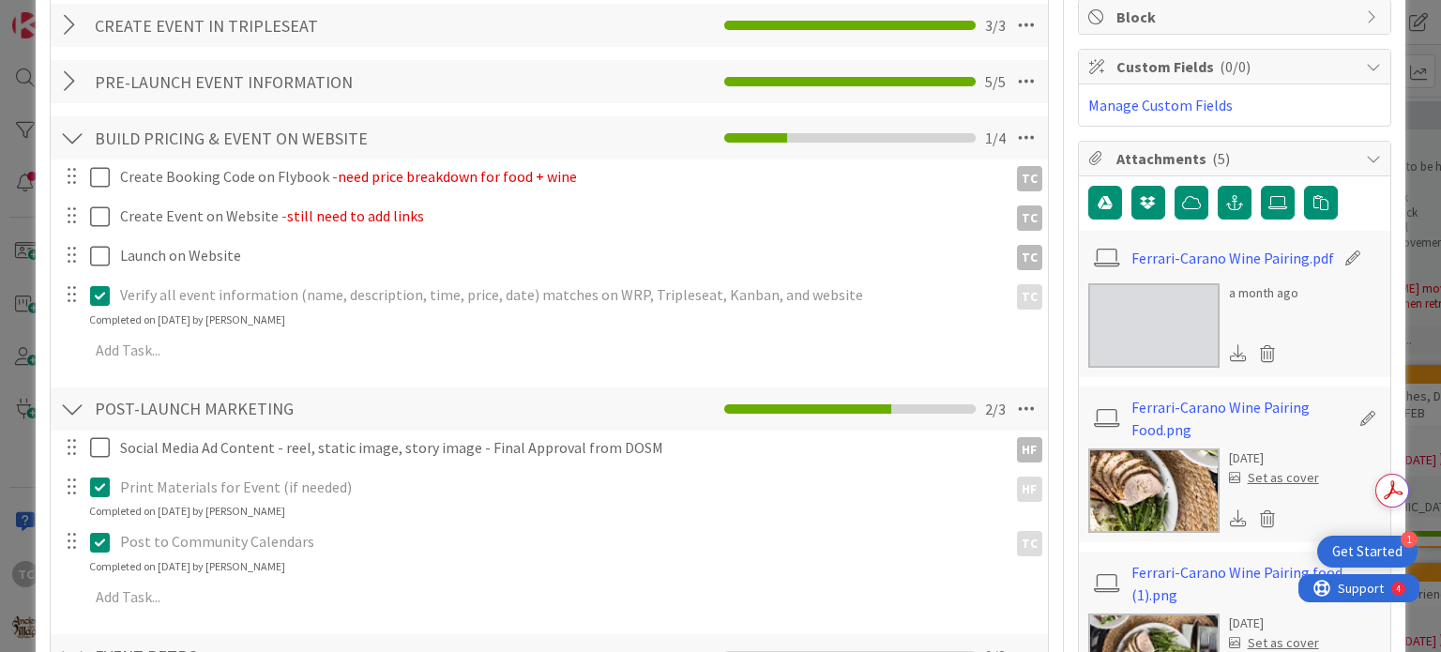
scroll to position [375, 0]
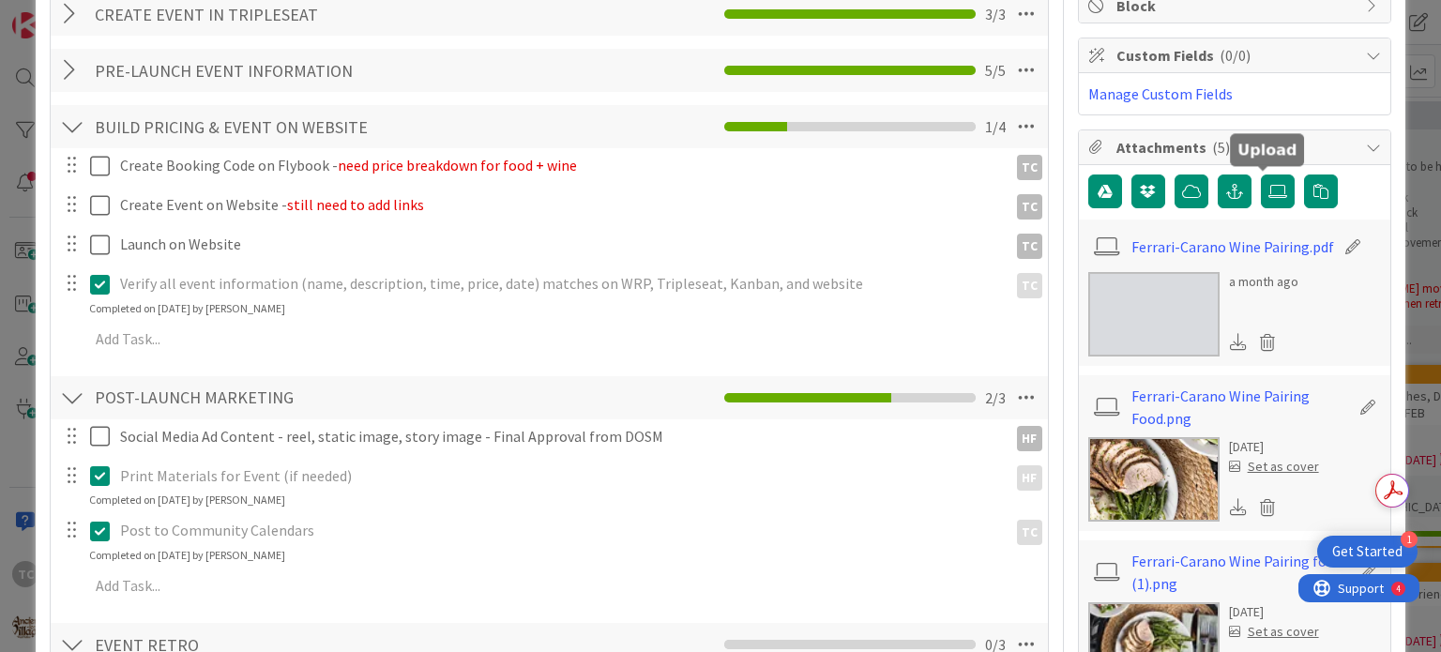
click at [1268, 195] on icon at bounding box center [1277, 191] width 19 height 15
click at [1260, 174] on input "file" at bounding box center [1260, 174] width 0 height 0
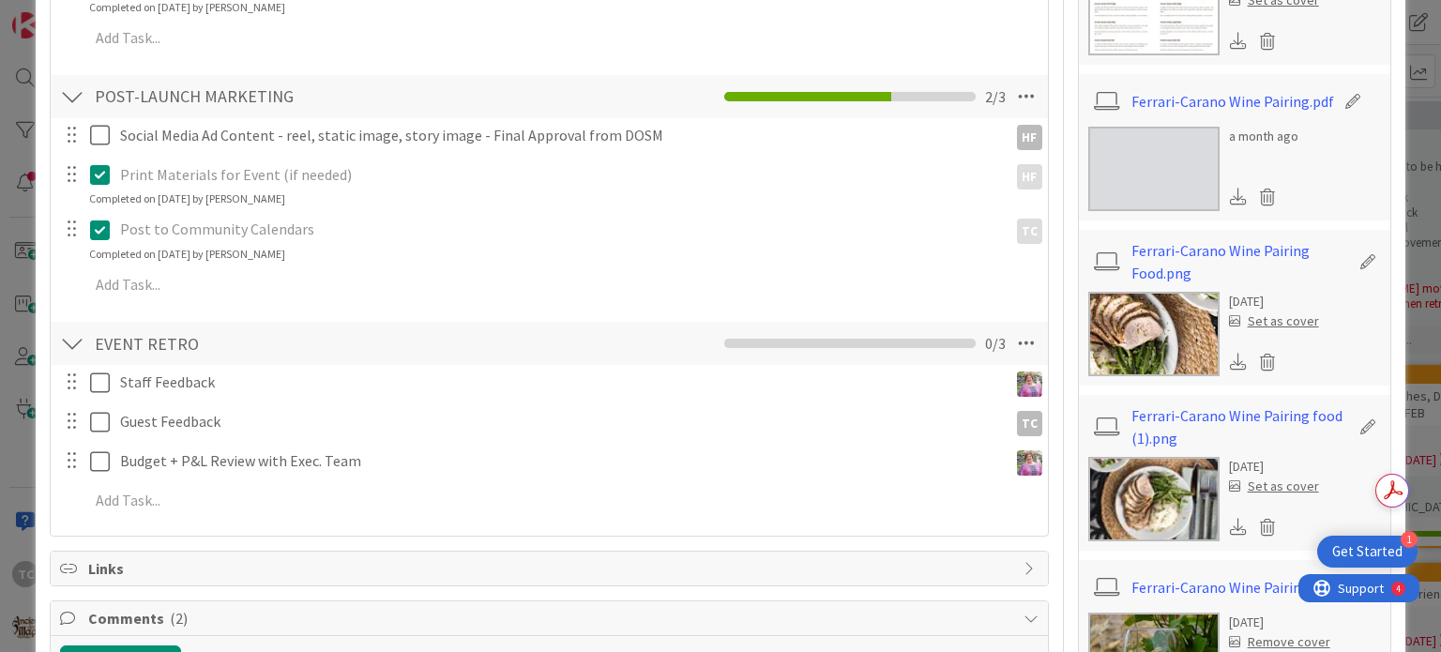
scroll to position [656, 0]
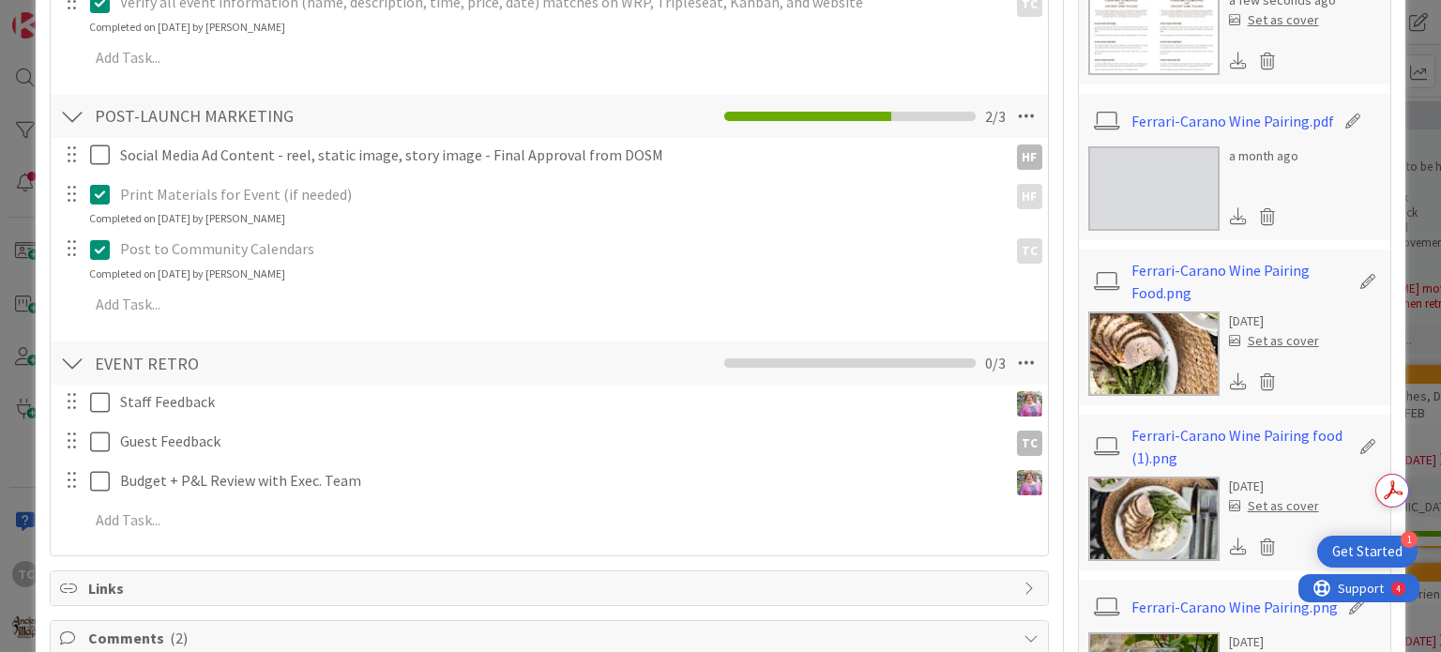
click at [101, 193] on icon at bounding box center [104, 194] width 28 height 23
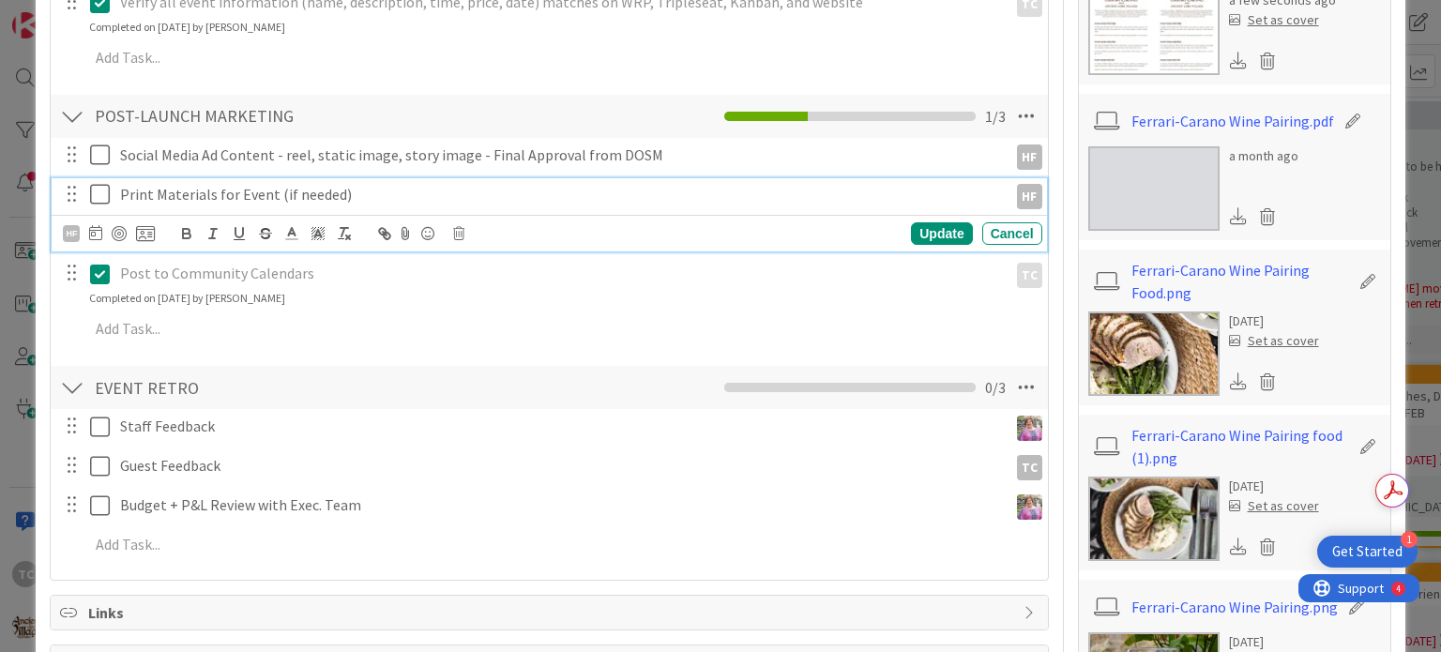
click at [101, 193] on icon at bounding box center [104, 194] width 28 height 23
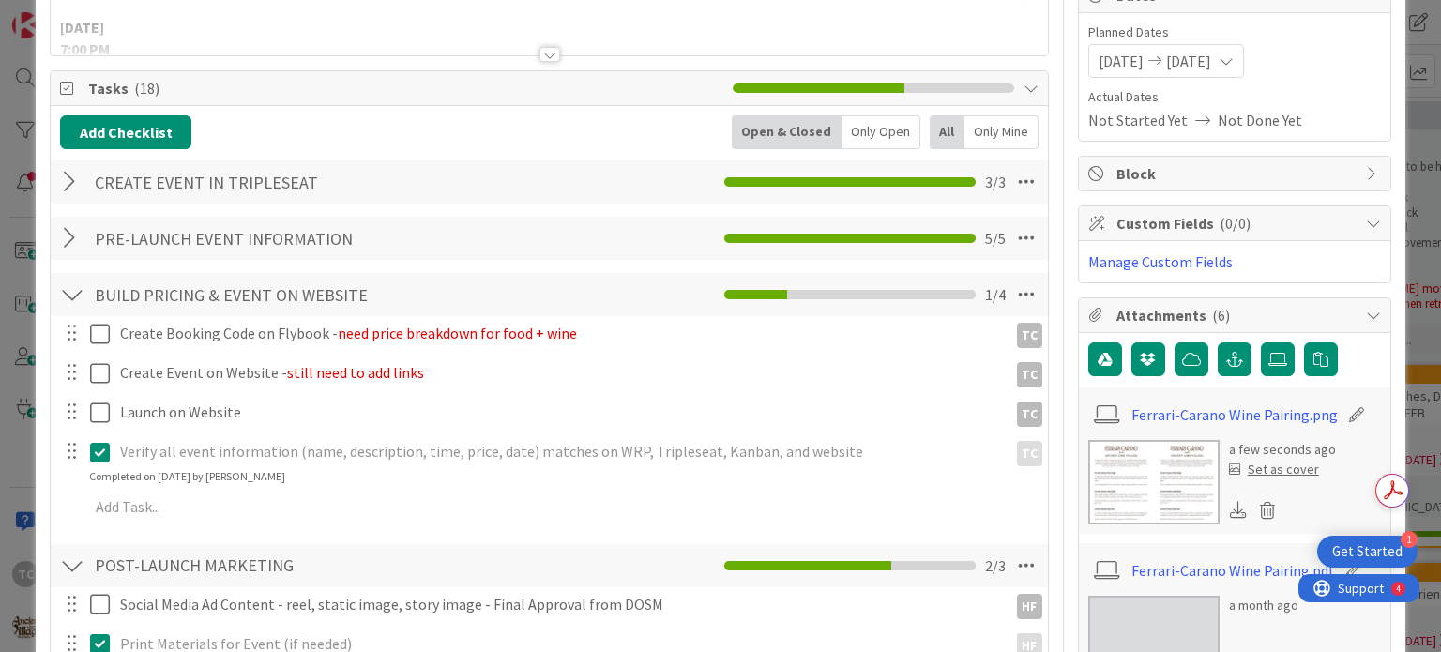
scroll to position [0, 0]
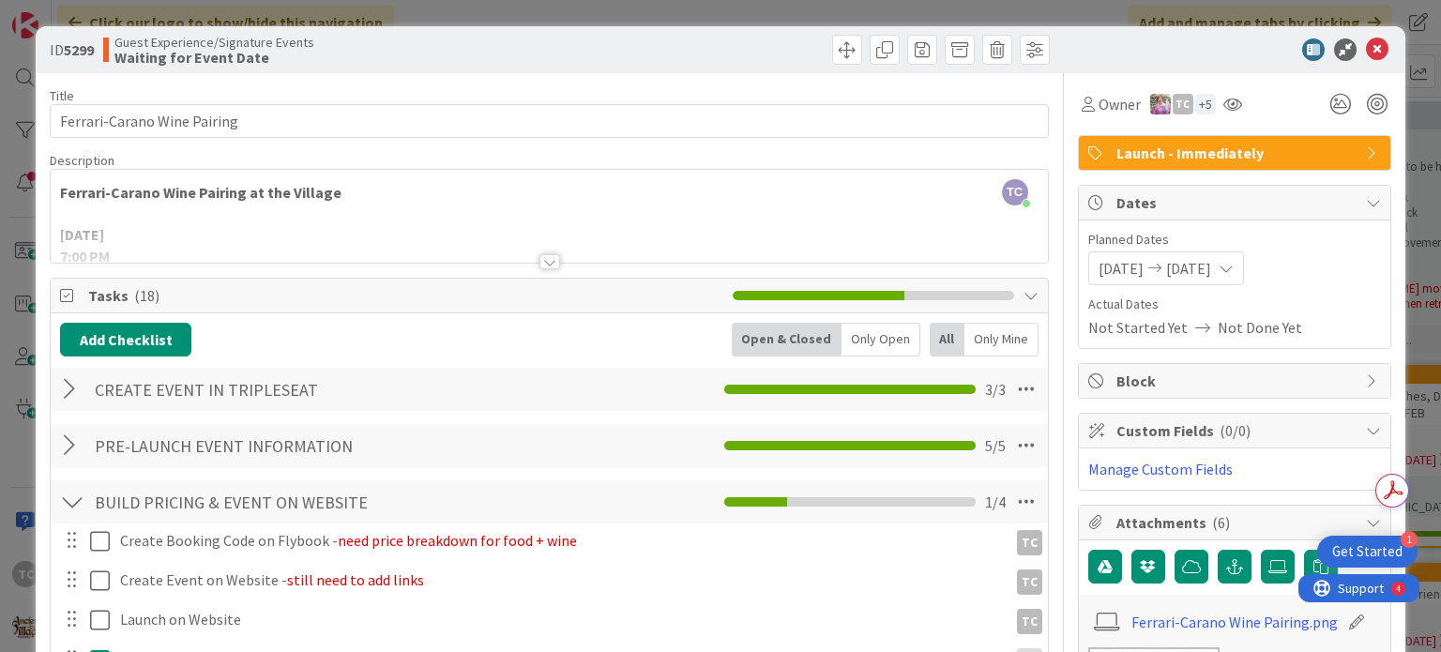
click at [551, 3] on div "ID 5299 Guest Experience/Signature Events Waiting for Event Date Title 27 / 128…" at bounding box center [720, 326] width 1441 height 652
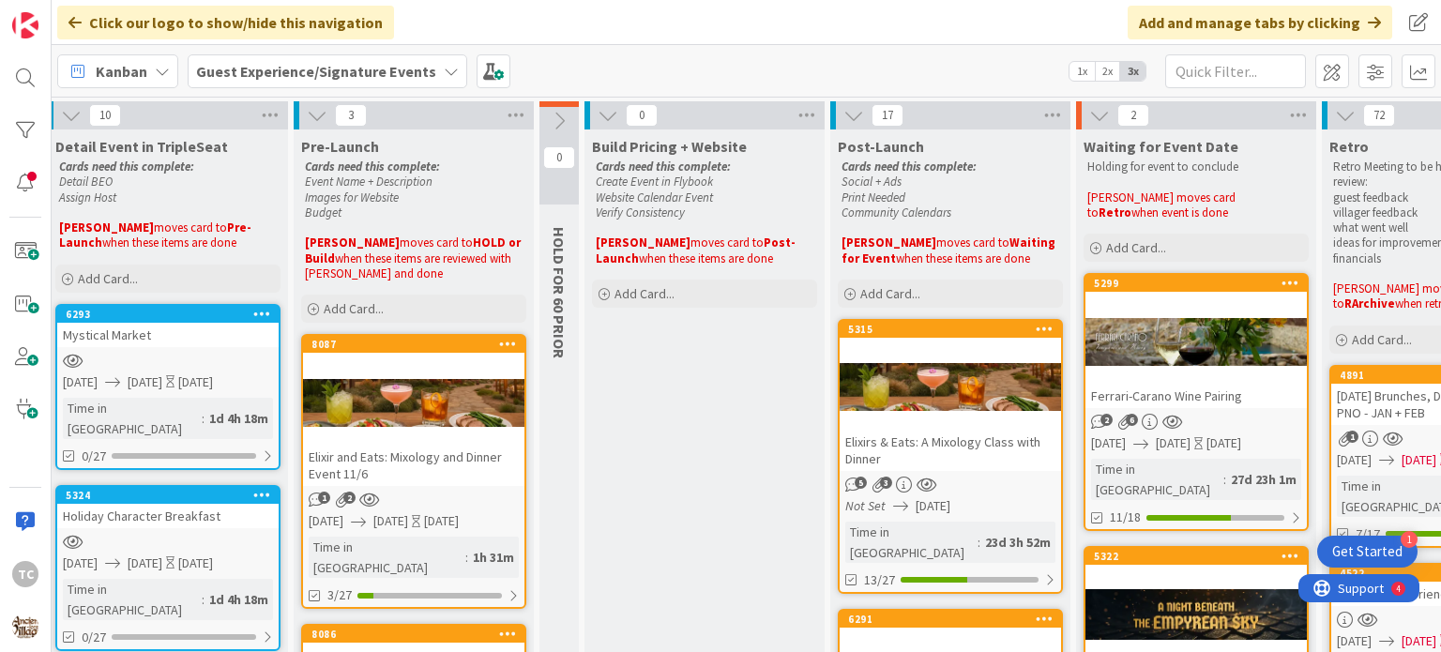
scroll to position [94, 346]
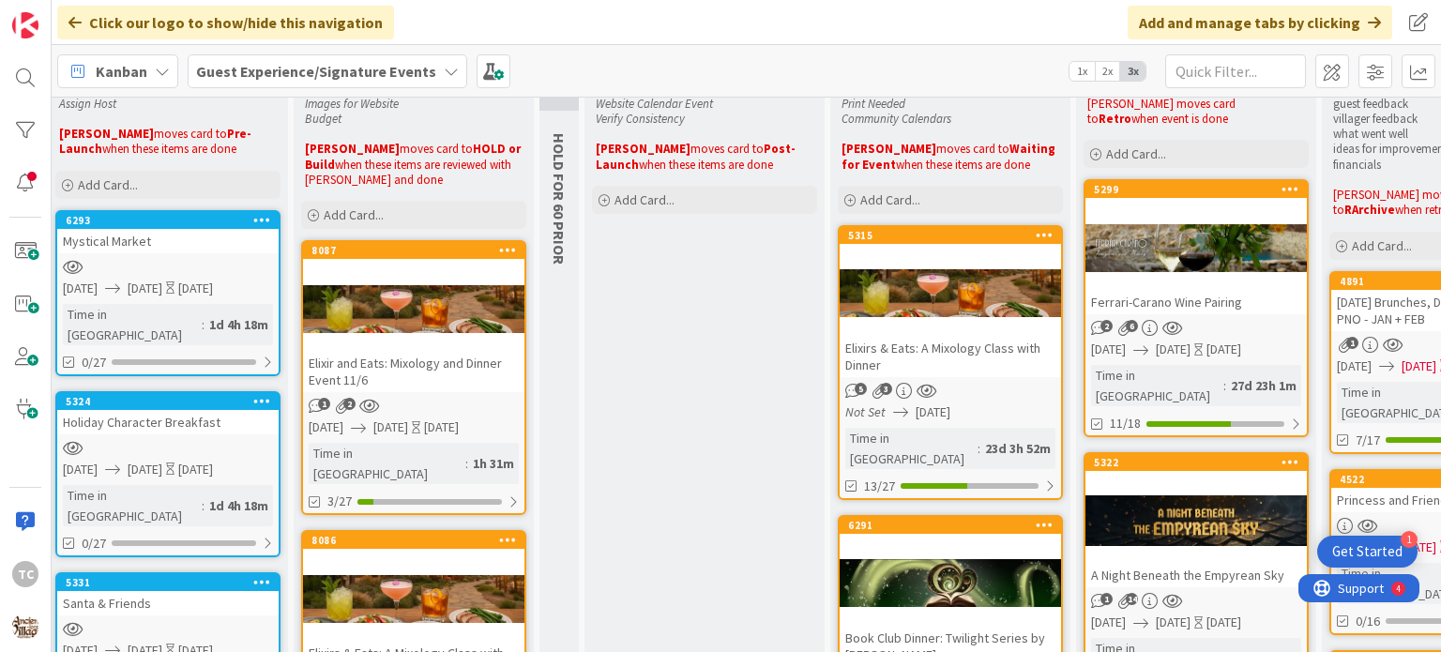
click at [397, 264] on div "8087 Elixir and Eats: Mixology and Dinner Event 11/6" at bounding box center [413, 317] width 221 height 150
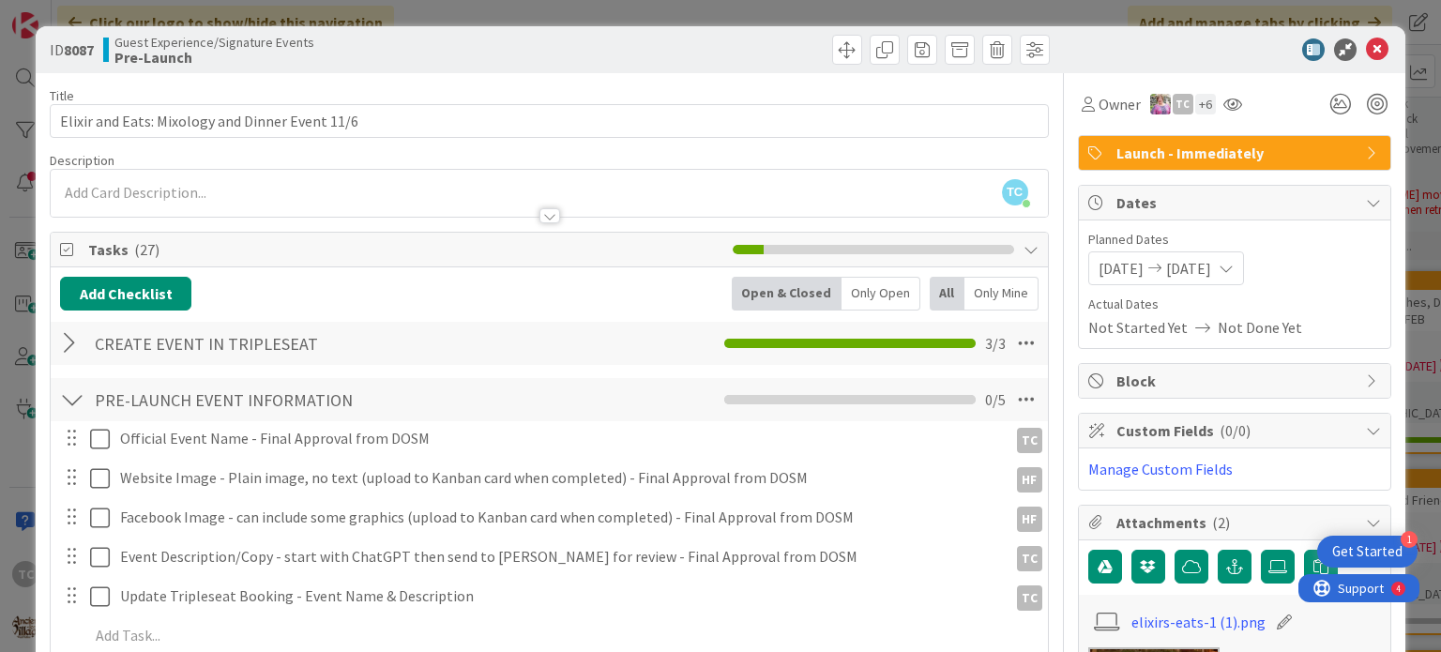
click at [516, 11] on div "ID 8087 Guest Experience/Signature Events Pre-Launch Title 47 / 128 Elixir and …" at bounding box center [720, 326] width 1441 height 652
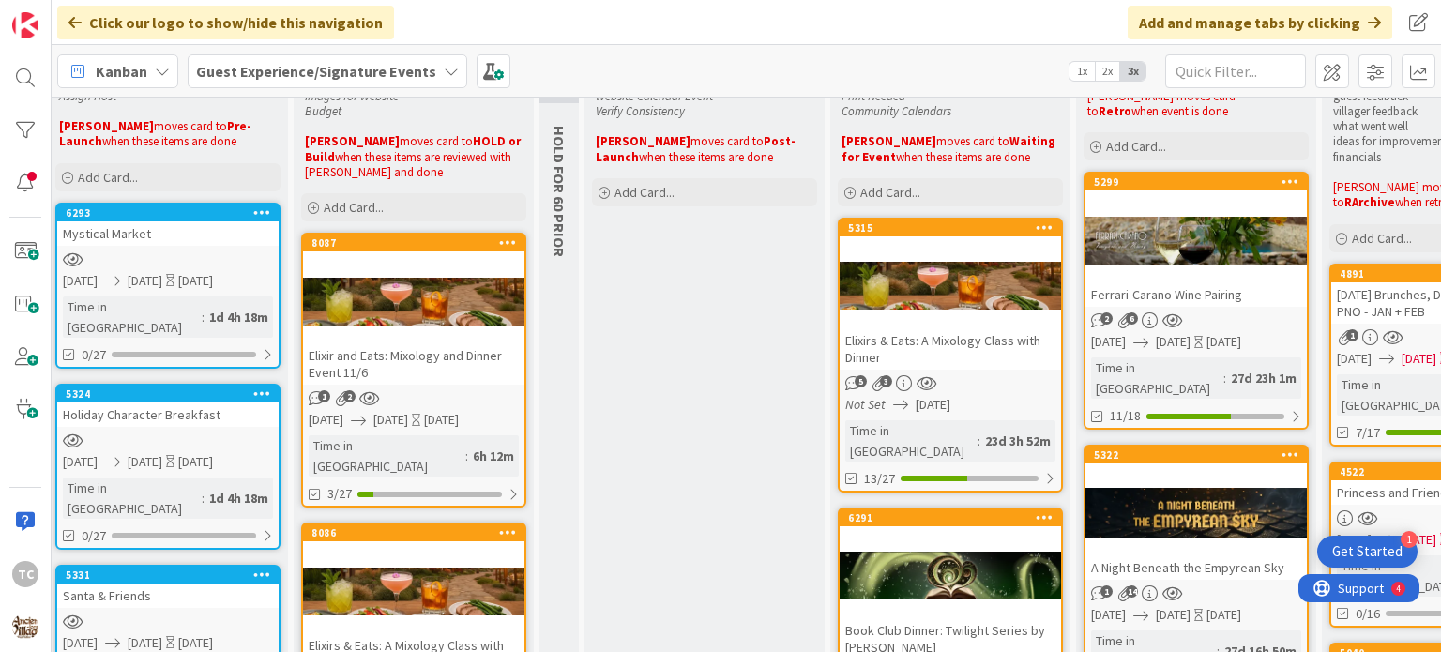
scroll to position [0, 346]
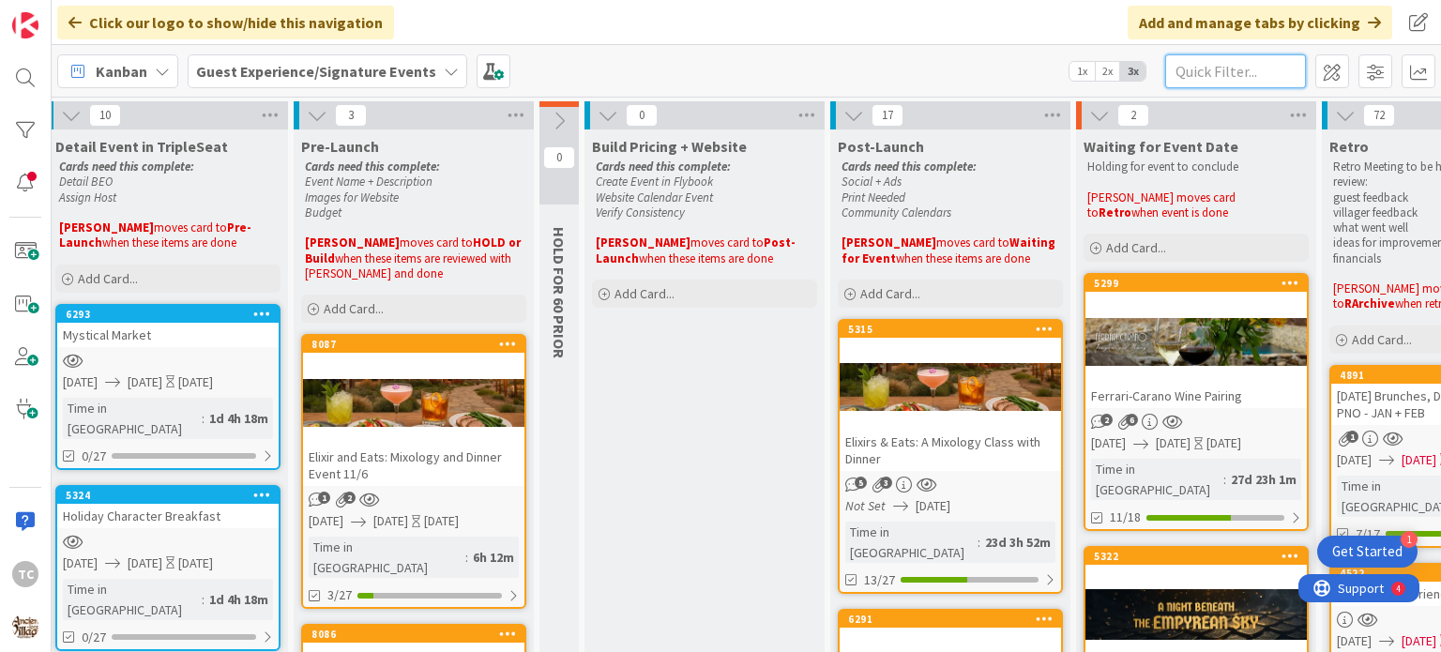
click at [1238, 67] on input "text" at bounding box center [1235, 71] width 141 height 34
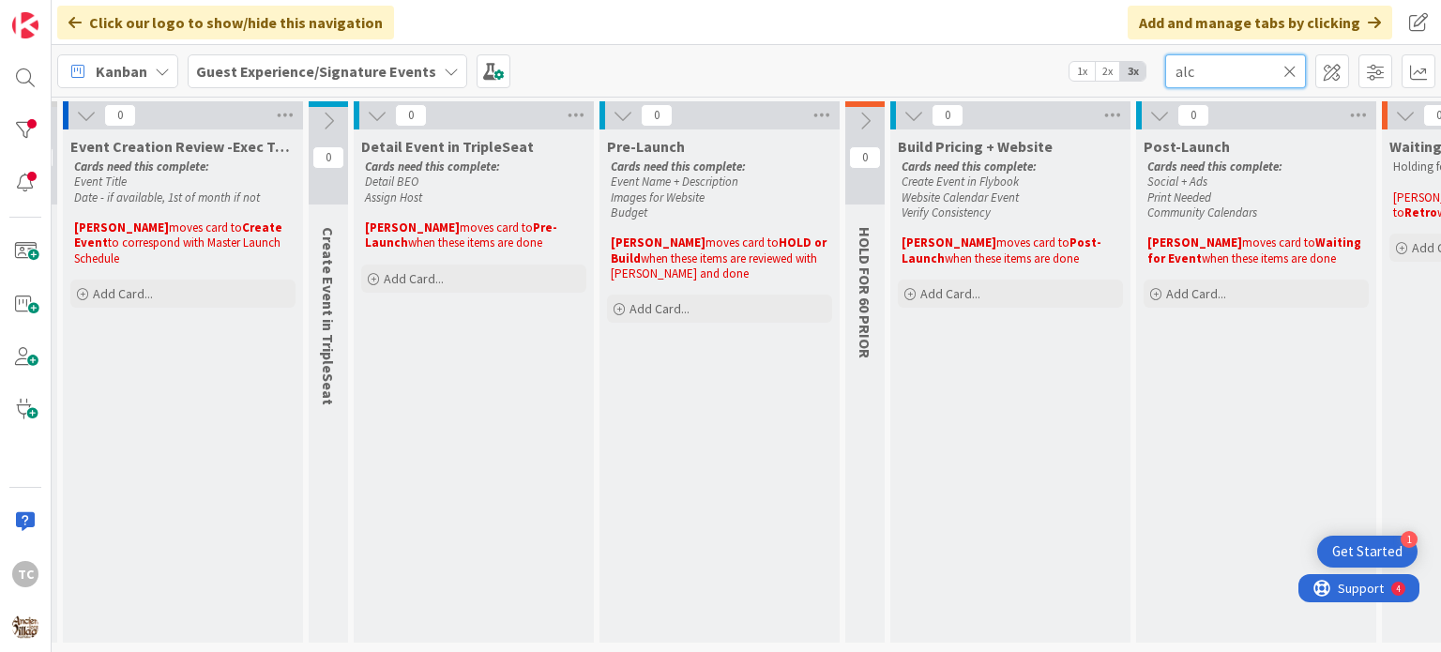
scroll to position [5, 2]
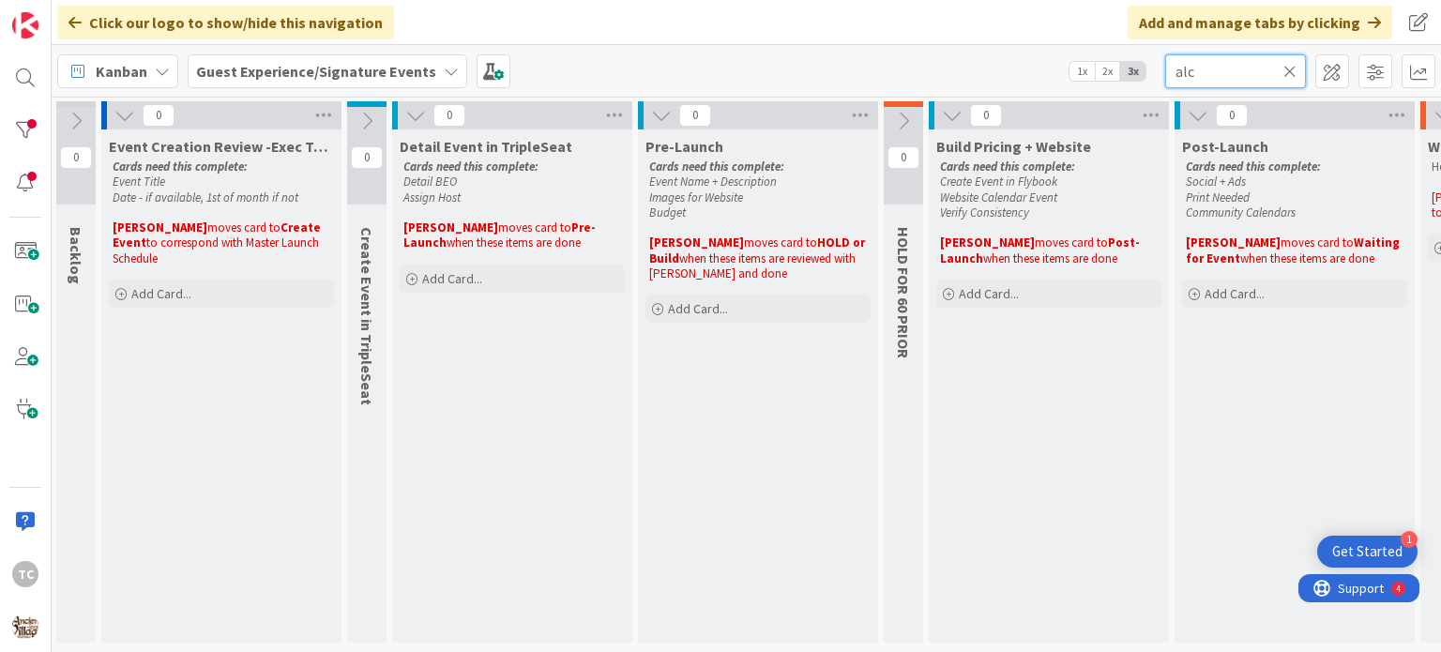
click at [1298, 74] on input "alc" at bounding box center [1235, 71] width 141 height 34
type input "alc"
click at [1291, 70] on icon at bounding box center [1289, 71] width 13 height 17
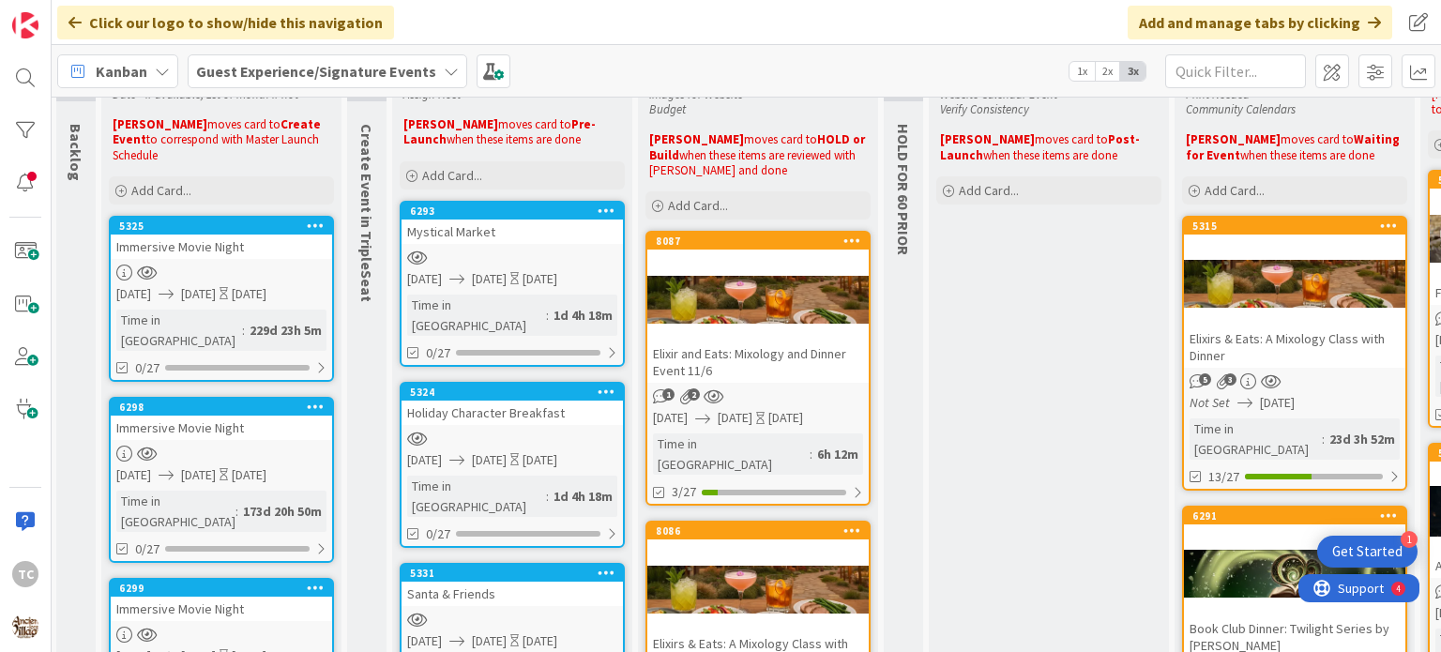
scroll to position [94, 2]
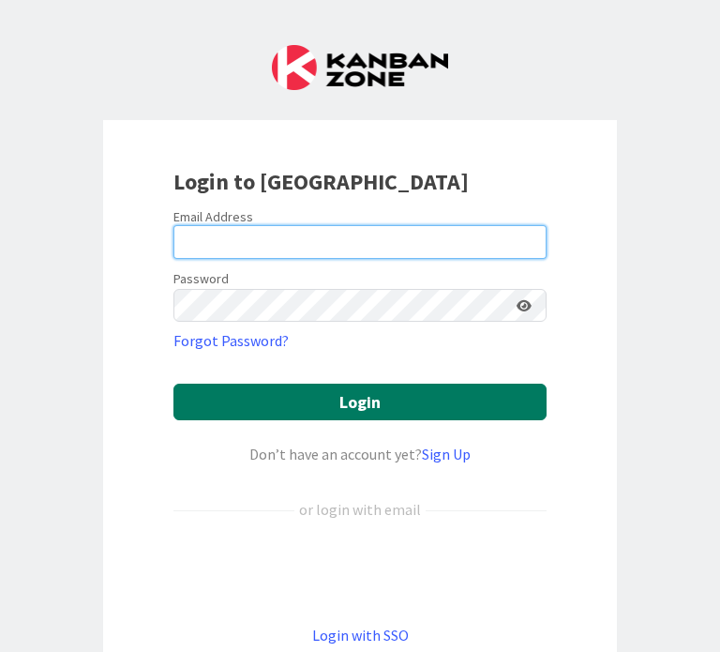
type input "[PERSON_NAME][EMAIL_ADDRESS][PERSON_NAME][DOMAIN_NAME]"
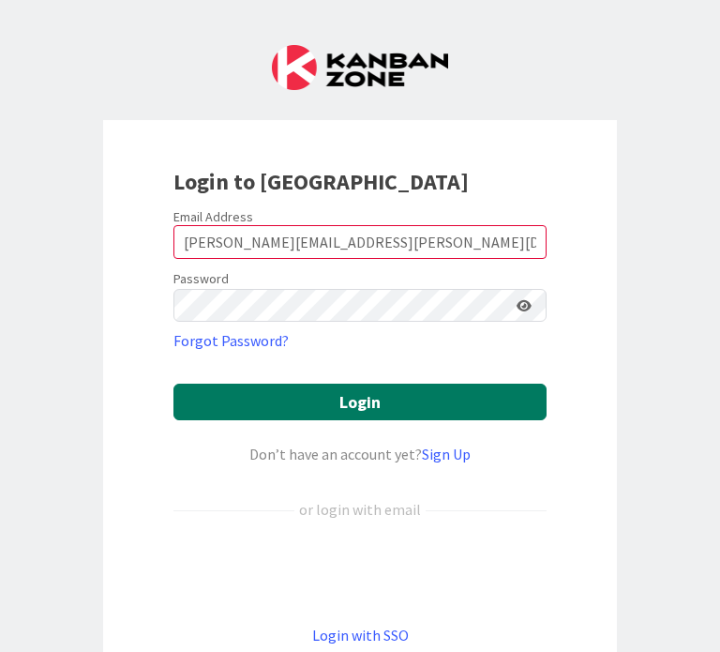
click at [324, 409] on button "Login" at bounding box center [360, 402] width 373 height 37
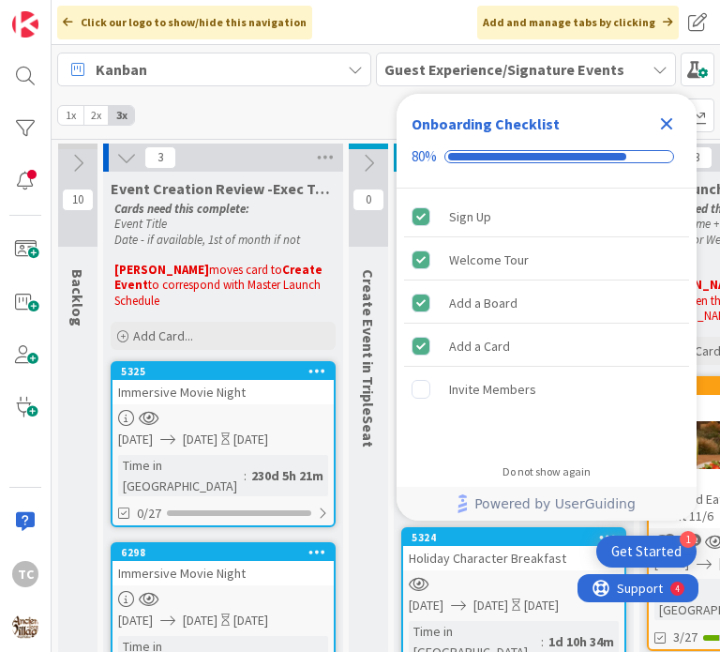
click at [661, 127] on icon "Close Checklist" at bounding box center [667, 124] width 23 height 23
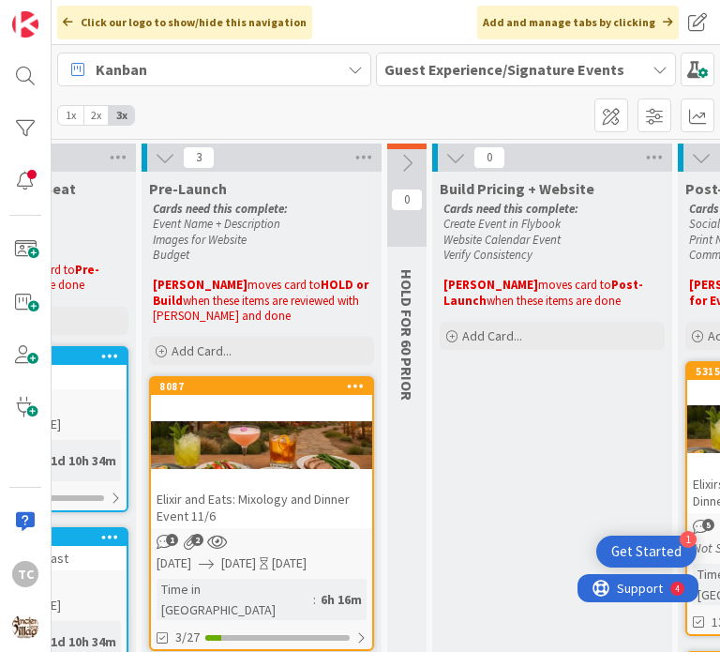
scroll to position [0, 518]
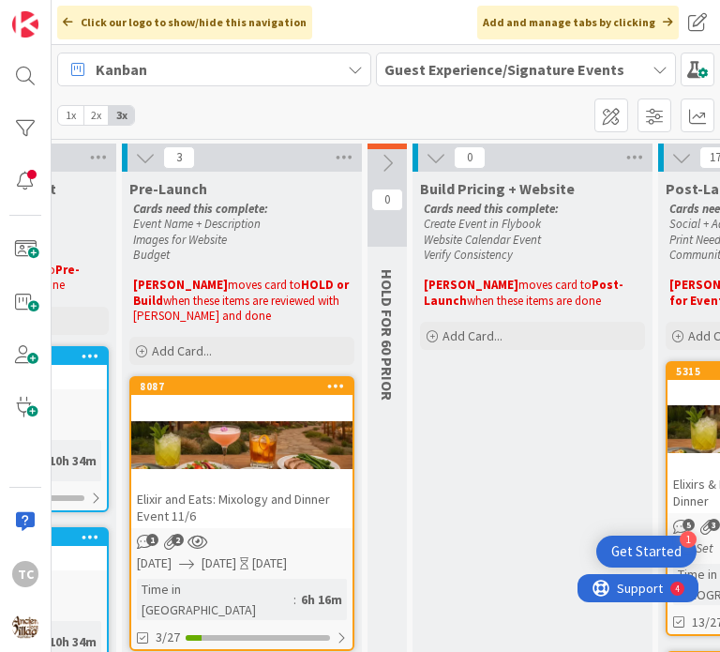
click at [259, 528] on link "8087 Elixir and Eats: Mixology and Dinner Event 11/6 1 2 11/06/2025 11/06/2025 …" at bounding box center [241, 513] width 225 height 275
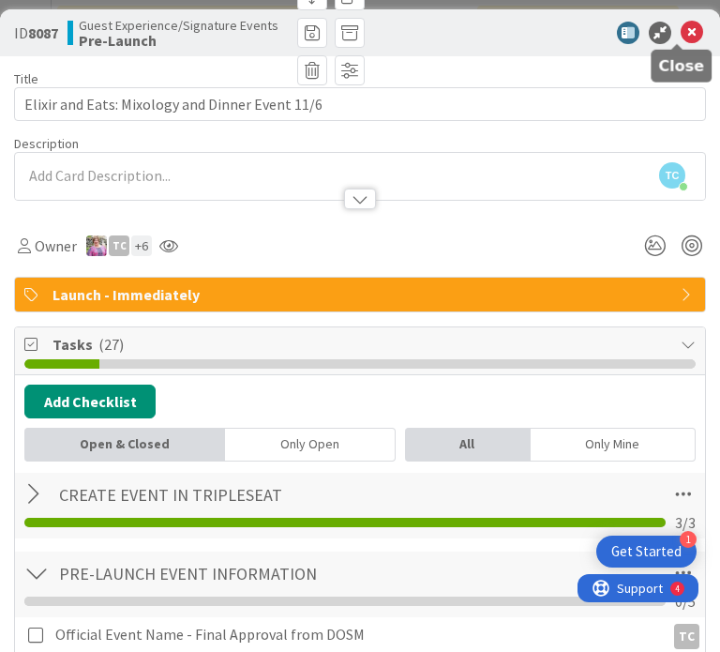
click at [681, 29] on icon at bounding box center [692, 33] width 23 height 23
